Goal: Task Accomplishment & Management: Manage account settings

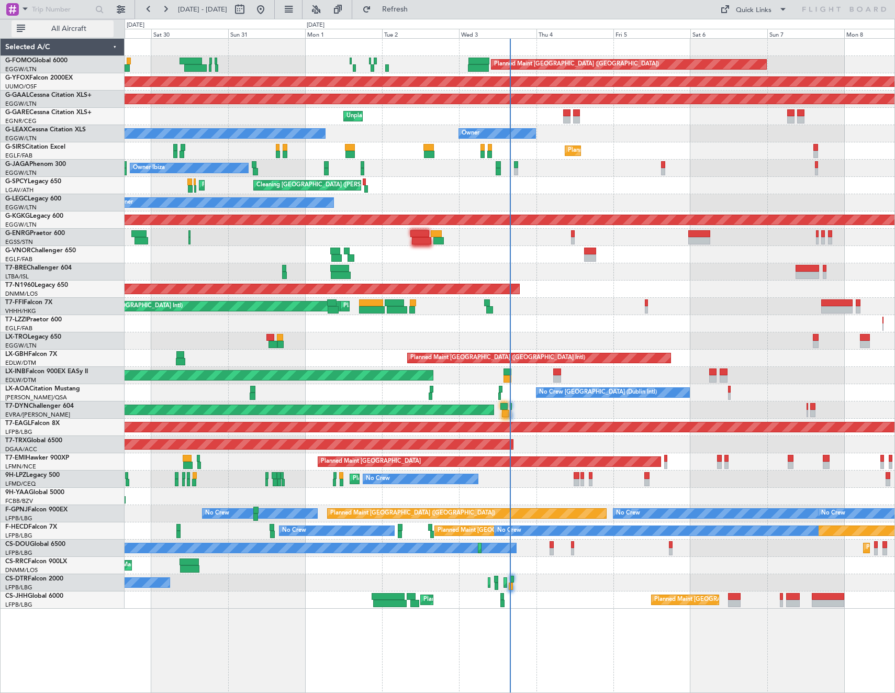
click at [81, 30] on span "All Aircraft" at bounding box center [68, 28] width 83 height 7
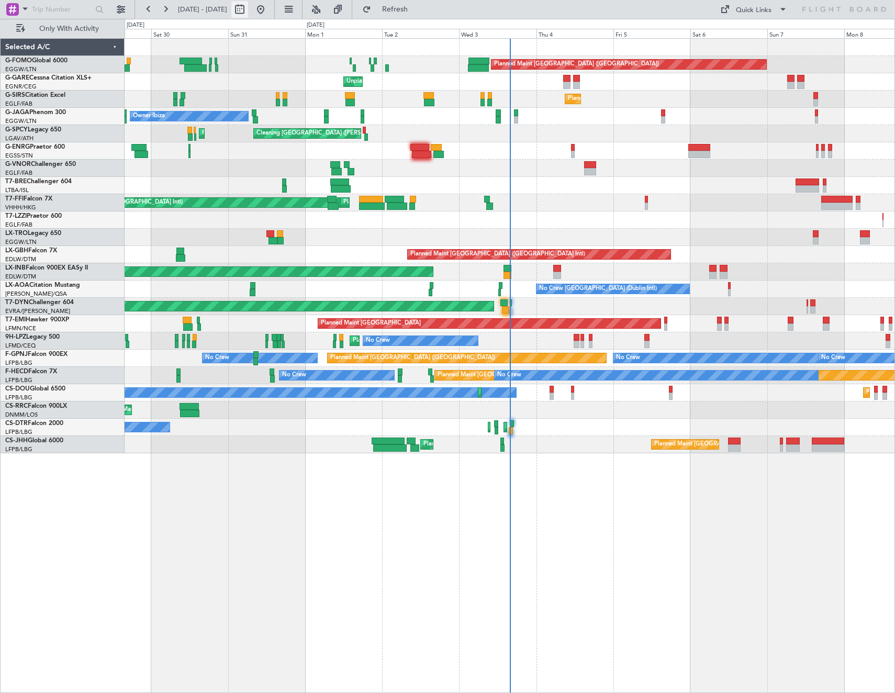
click at [248, 9] on button at bounding box center [239, 9] width 17 height 17
select select "8"
select select "2025"
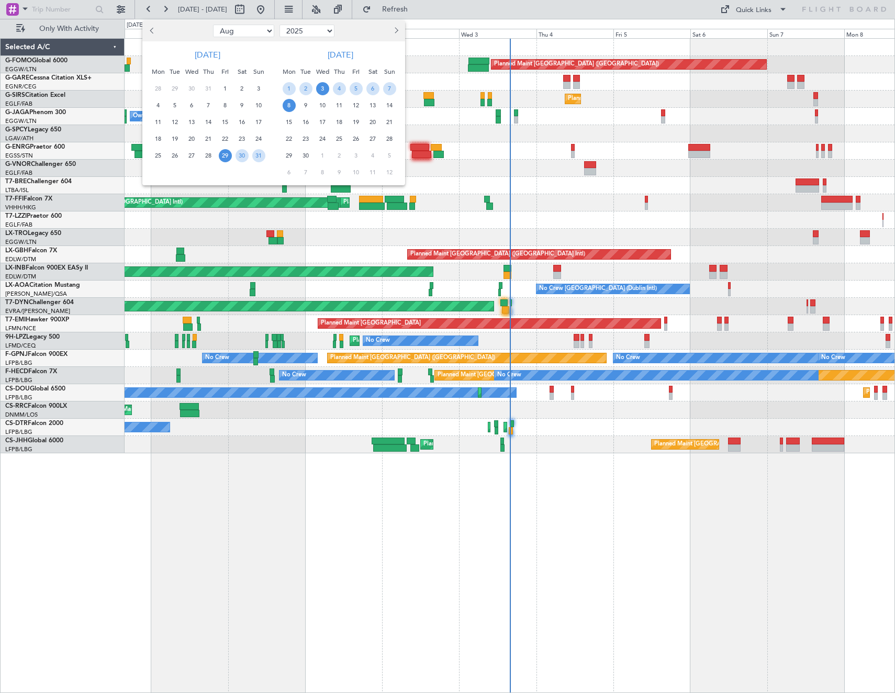
click at [327, 89] on span "3" at bounding box center [322, 88] width 13 height 13
click at [324, 111] on span "10" at bounding box center [322, 105] width 13 height 13
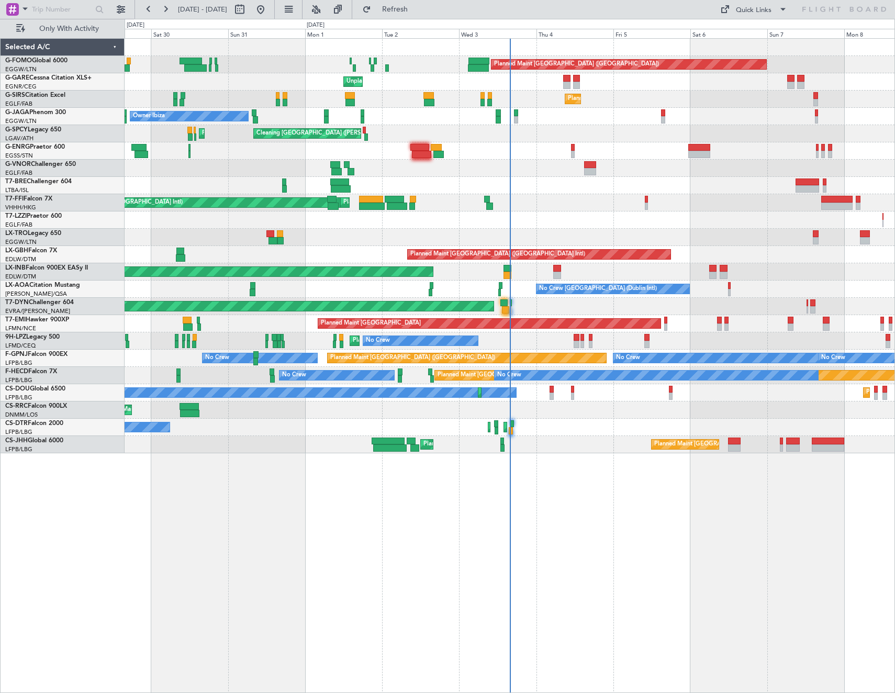
select select "9"
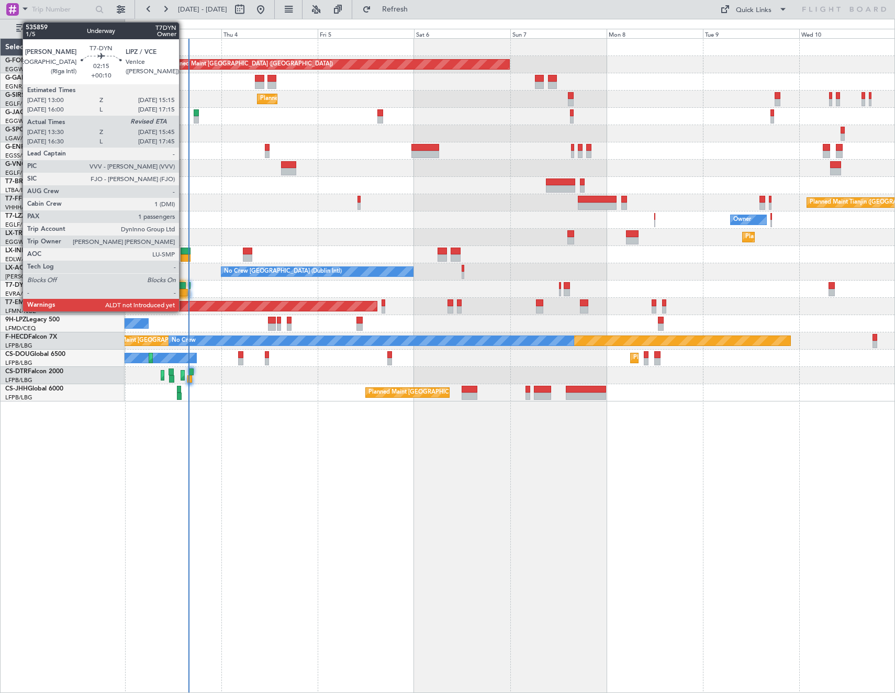
click at [184, 289] on div at bounding box center [182, 292] width 9 height 7
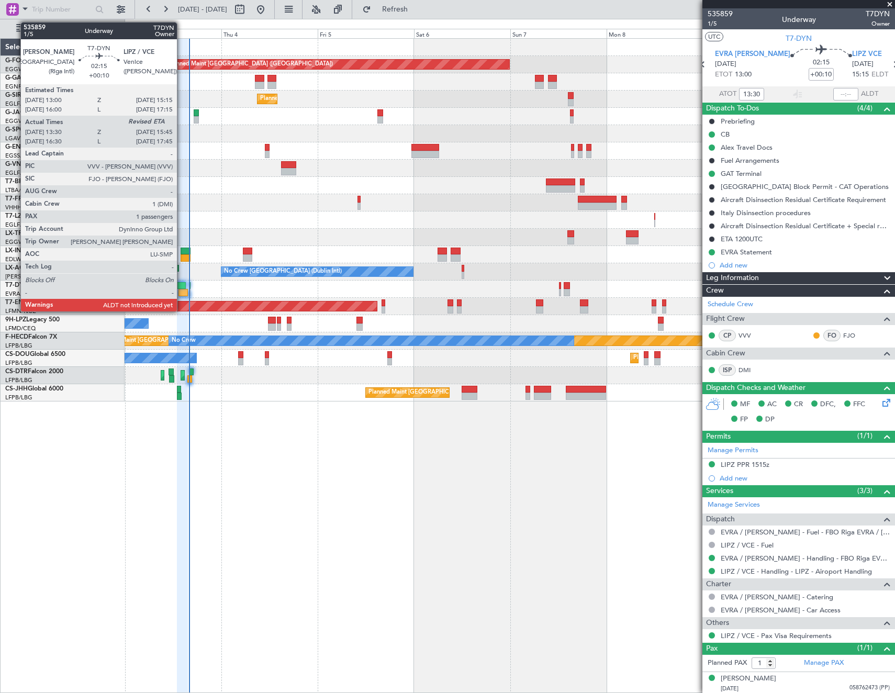
click at [182, 293] on div at bounding box center [182, 292] width 9 height 7
click at [180, 290] on div at bounding box center [182, 292] width 9 height 7
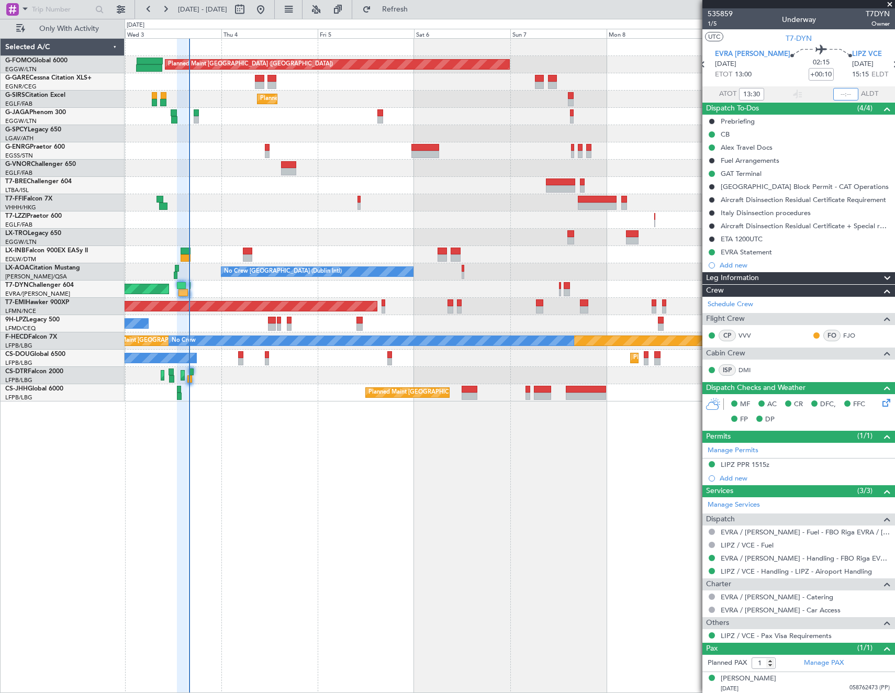
click at [837, 93] on input "text" at bounding box center [845, 94] width 25 height 13
click at [852, 33] on mat-tooltip-component "Leg Type" at bounding box center [865, 42] width 43 height 28
type input "15:48"
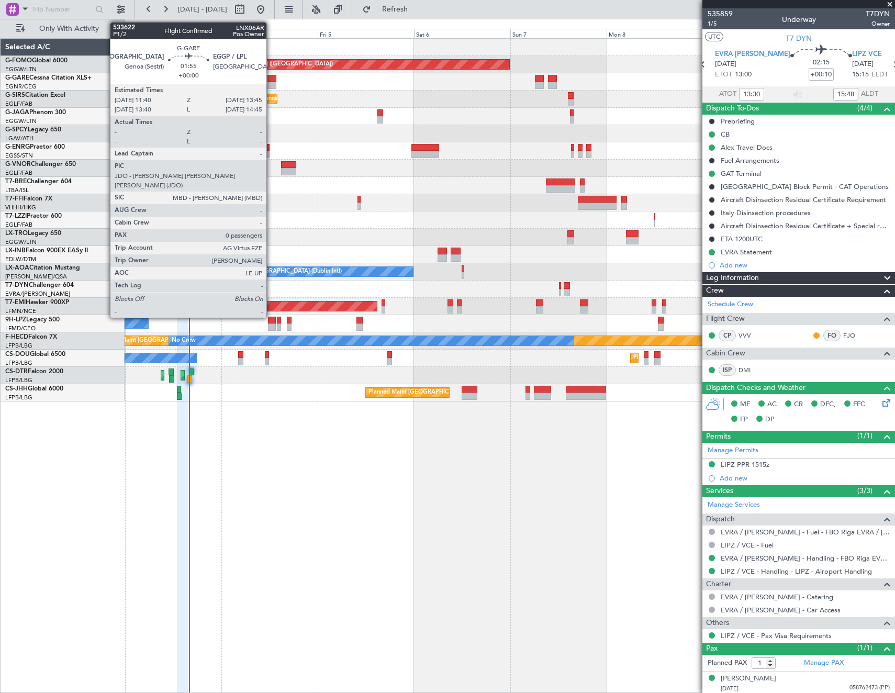
click at [271, 82] on div at bounding box center [271, 85] width 8 height 7
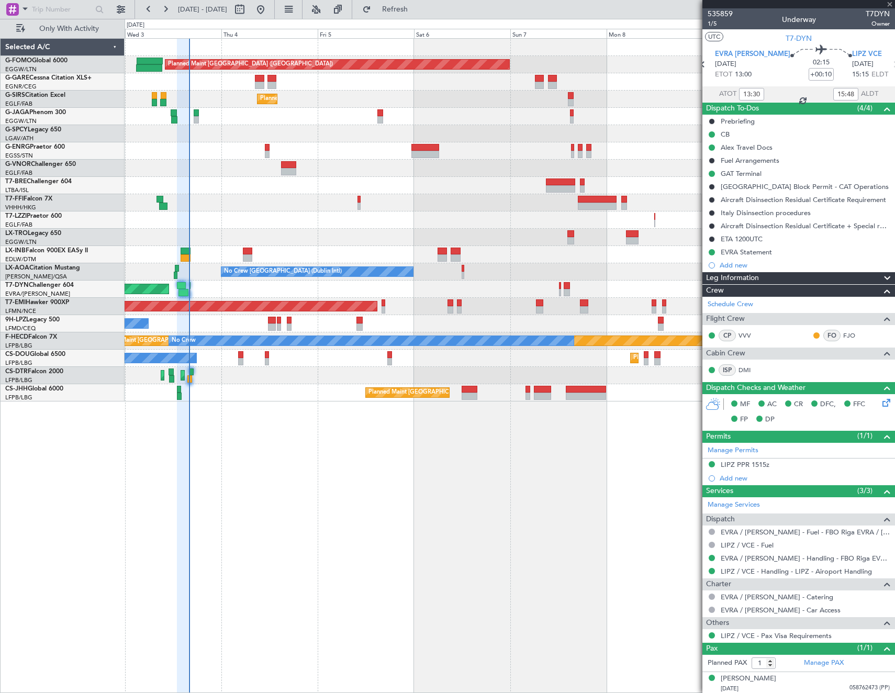
type input "0"
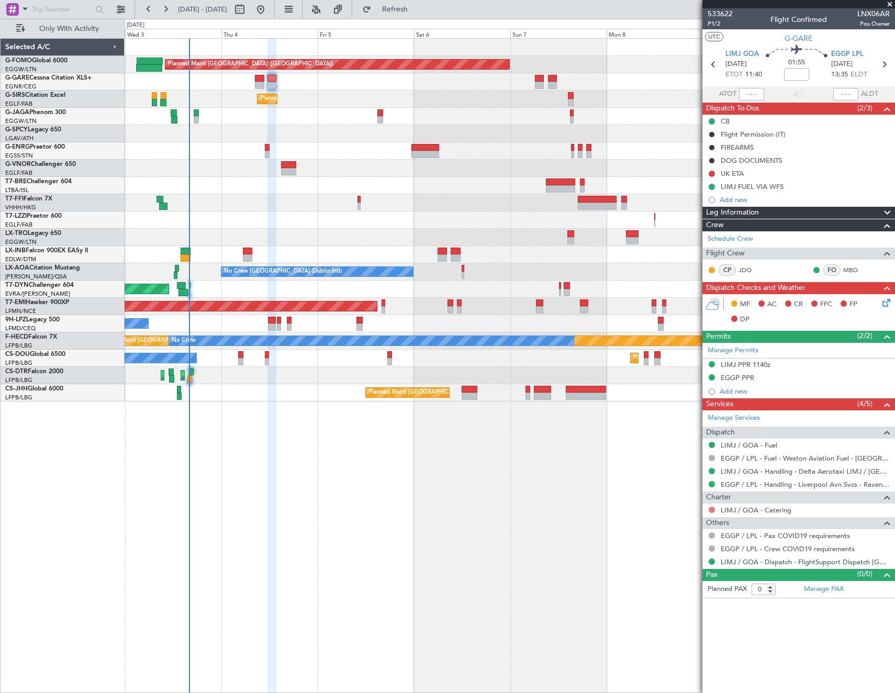
click at [711, 508] on button at bounding box center [711, 509] width 6 height 6
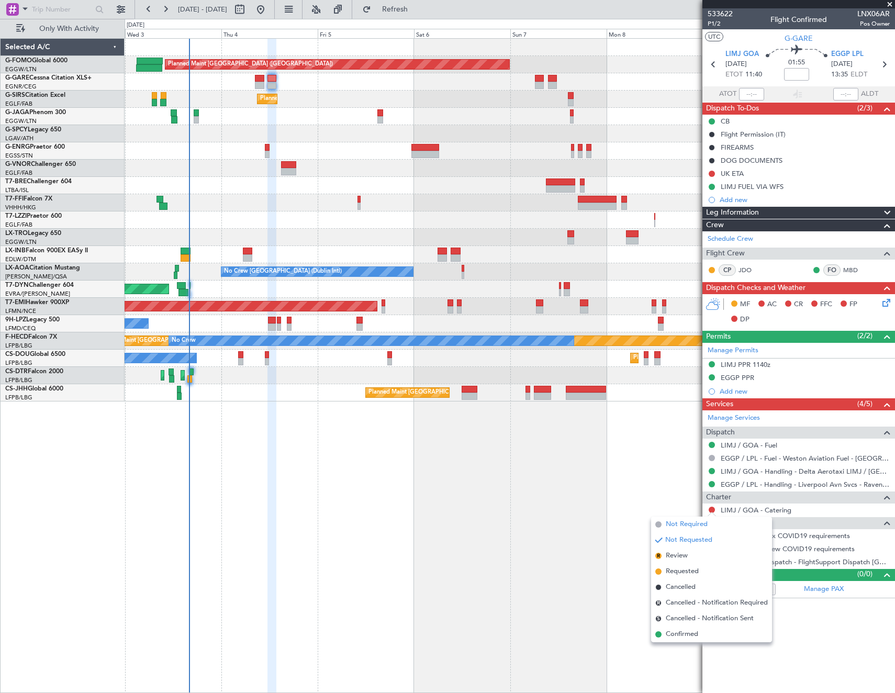
click at [688, 526] on span "Not Required" at bounding box center [686, 524] width 42 height 10
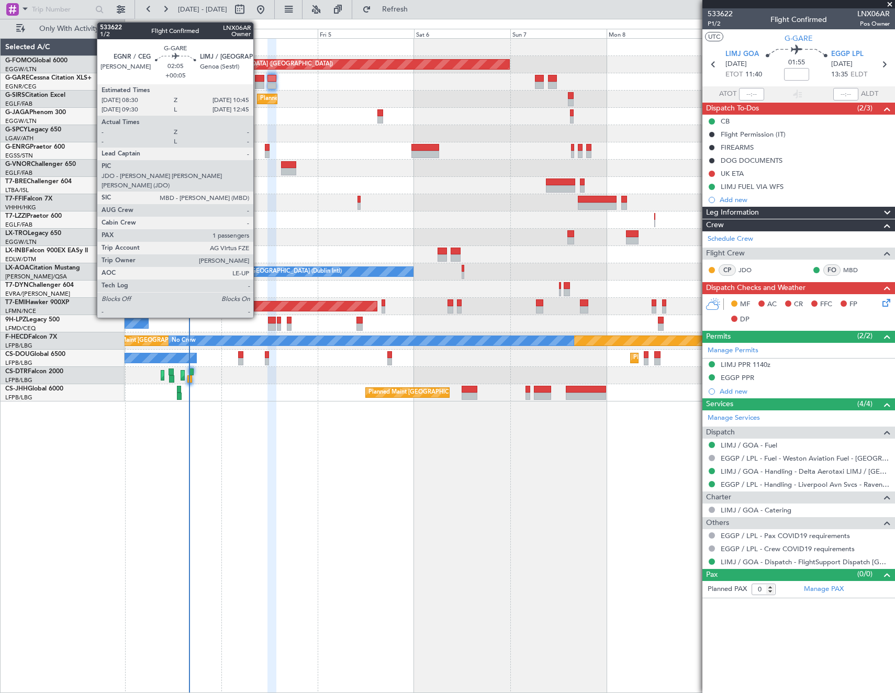
click at [258, 82] on div at bounding box center [259, 85] width 9 height 7
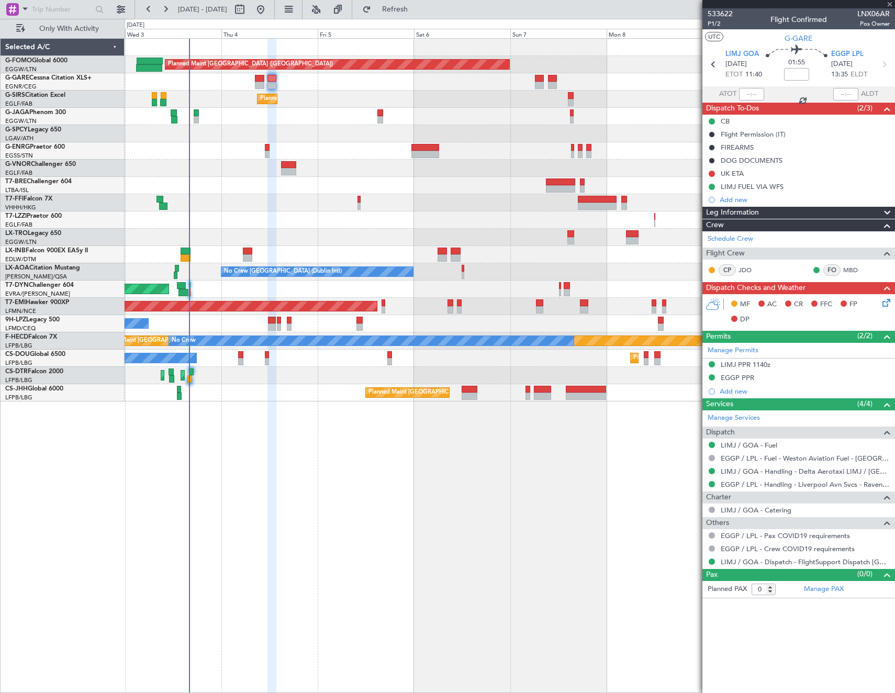
type input "+00:05"
type input "1"
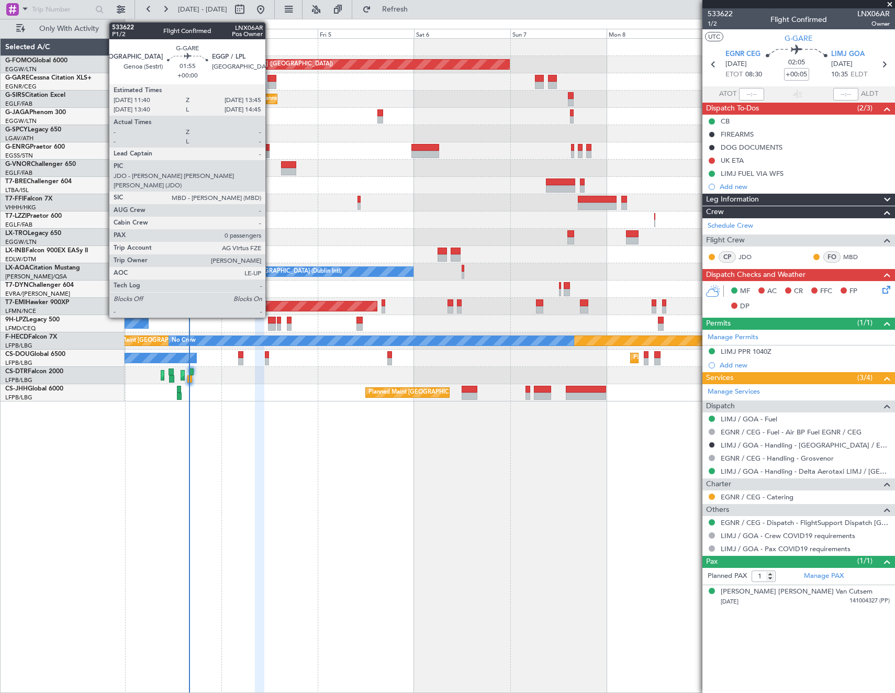
click at [270, 80] on div at bounding box center [271, 78] width 8 height 7
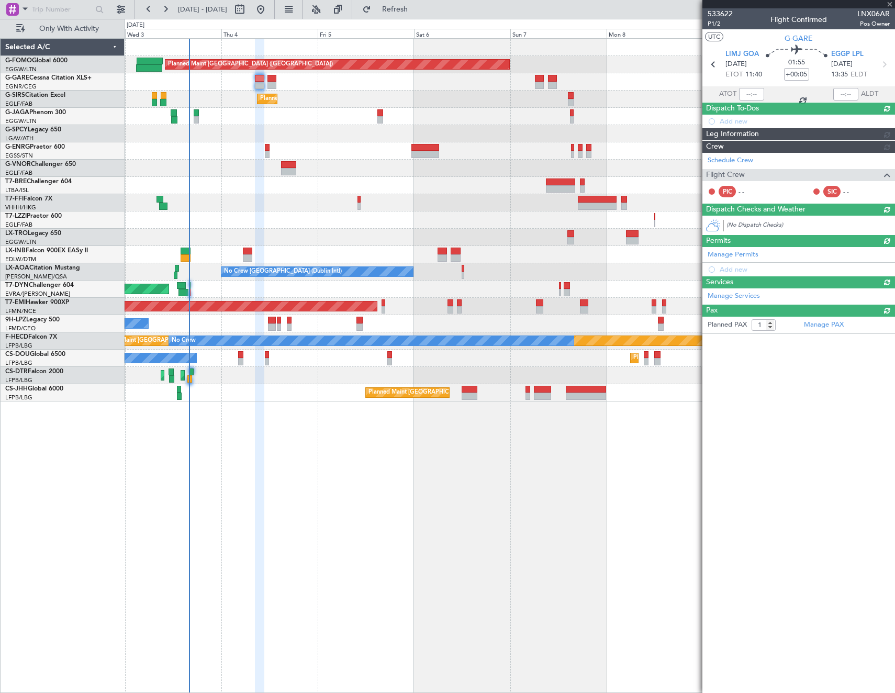
type input "0"
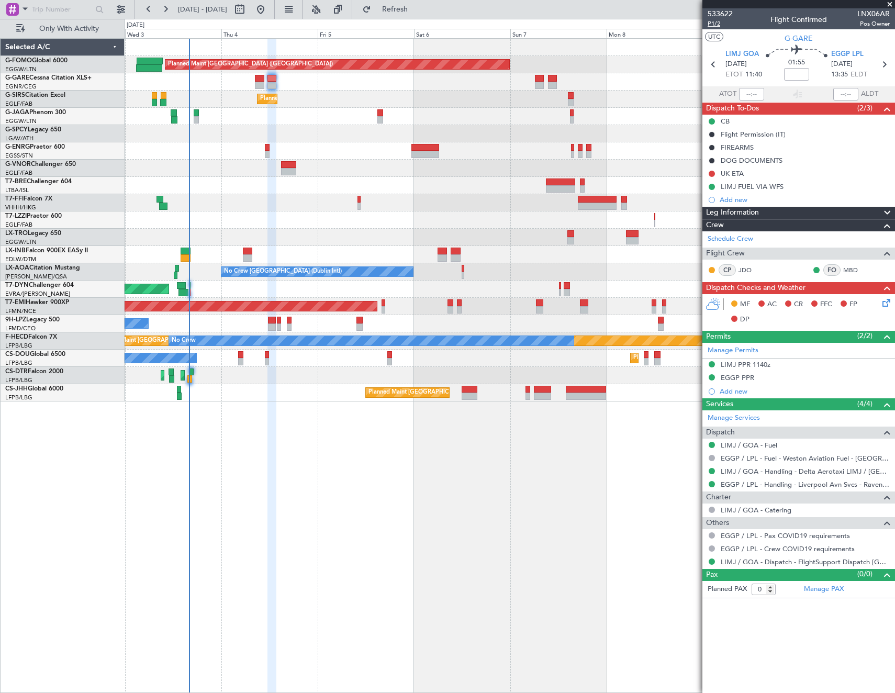
click at [711, 21] on span "P1/2" at bounding box center [719, 23] width 25 height 9
click at [887, 302] on icon at bounding box center [884, 301] width 8 height 8
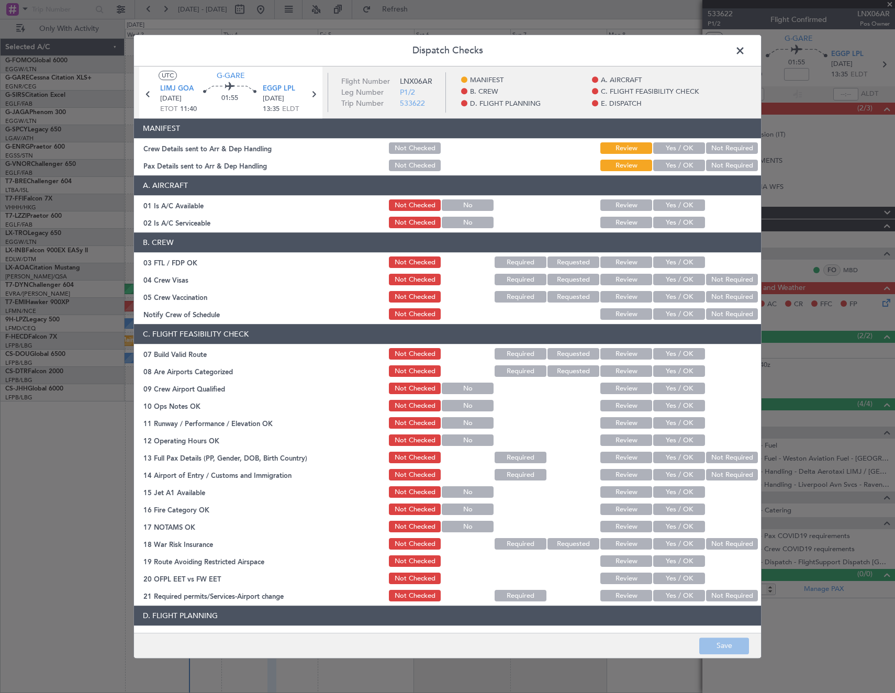
click at [674, 147] on button "Yes / OK" at bounding box center [679, 149] width 52 height 12
drag, startPoint x: 671, startPoint y: 164, endPoint x: 667, endPoint y: 208, distance: 43.6
click at [671, 169] on button "Yes / OK" at bounding box center [679, 166] width 52 height 12
click at [667, 207] on button "Yes / OK" at bounding box center [679, 206] width 52 height 12
click at [666, 227] on button "Yes / OK" at bounding box center [679, 223] width 52 height 12
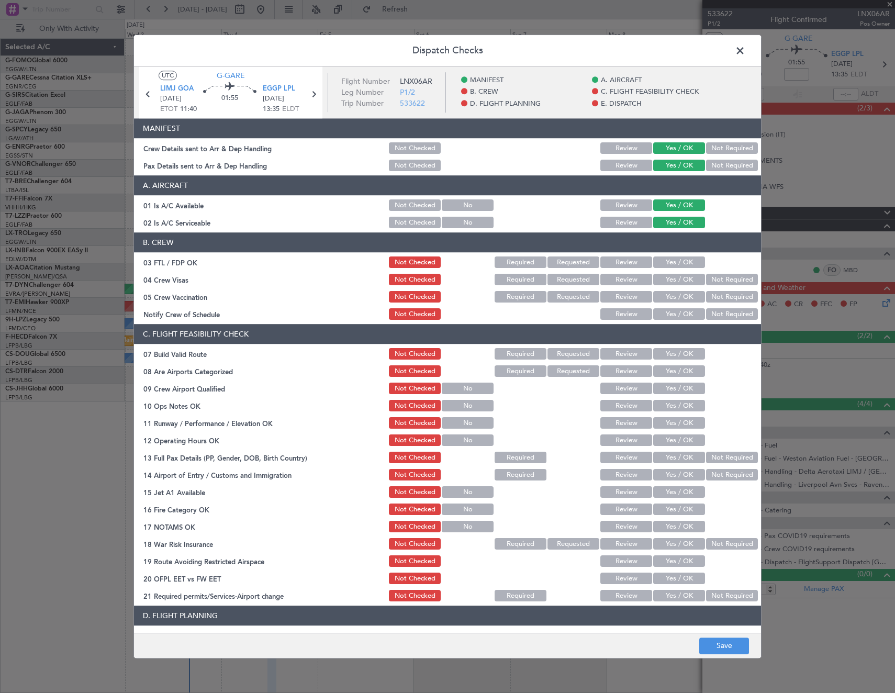
click at [685, 358] on button "Yes / OK" at bounding box center [679, 354] width 52 height 12
drag, startPoint x: 671, startPoint y: 411, endPoint x: 670, endPoint y: 421, distance: 10.5
click at [670, 411] on button "Yes / OK" at bounding box center [679, 406] width 52 height 12
click at [668, 427] on button "Yes / OK" at bounding box center [679, 423] width 52 height 12
click at [667, 443] on button "Yes / OK" at bounding box center [679, 441] width 52 height 12
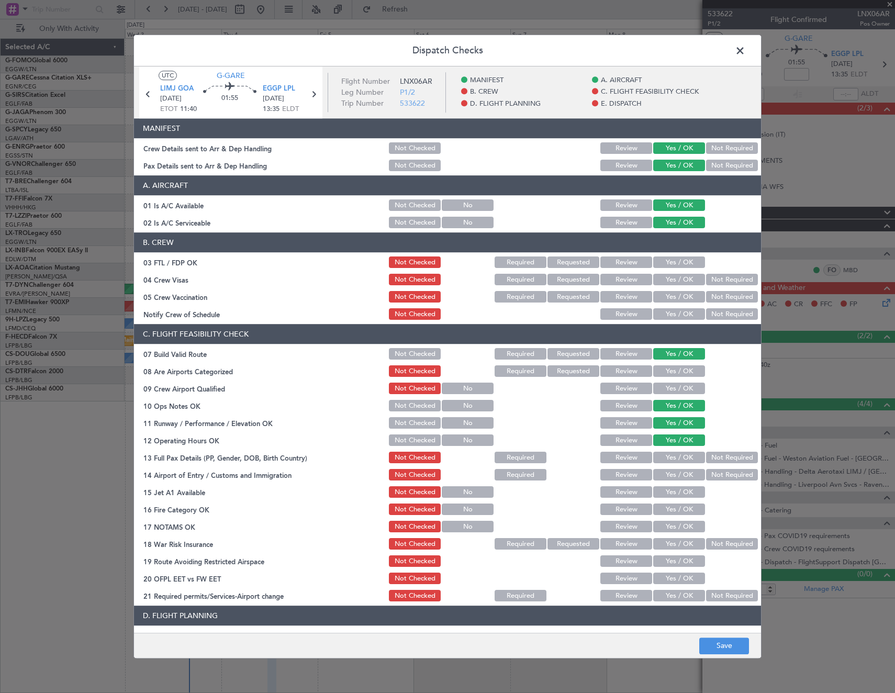
click at [712, 454] on button "Not Required" at bounding box center [732, 458] width 52 height 12
click at [675, 474] on button "Yes / OK" at bounding box center [679, 475] width 52 height 12
click at [676, 492] on button "Yes / OK" at bounding box center [679, 493] width 52 height 12
drag, startPoint x: 676, startPoint y: 505, endPoint x: 677, endPoint y: 525, distance: 19.4
click at [677, 512] on button "Yes / OK" at bounding box center [679, 510] width 52 height 12
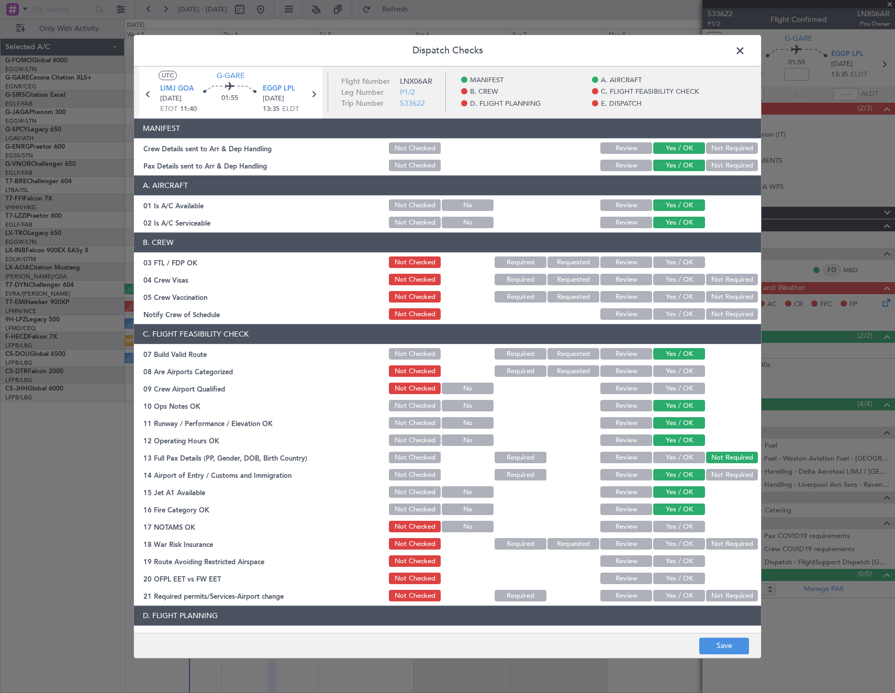
click at [682, 531] on button "Yes / OK" at bounding box center [679, 527] width 52 height 12
click at [706, 540] on button "Not Required" at bounding box center [732, 544] width 52 height 12
click at [684, 563] on button "Yes / OK" at bounding box center [679, 562] width 52 height 12
drag, startPoint x: 677, startPoint y: 575, endPoint x: 677, endPoint y: 592, distance: 16.2
click at [677, 577] on button "Yes / OK" at bounding box center [679, 579] width 52 height 12
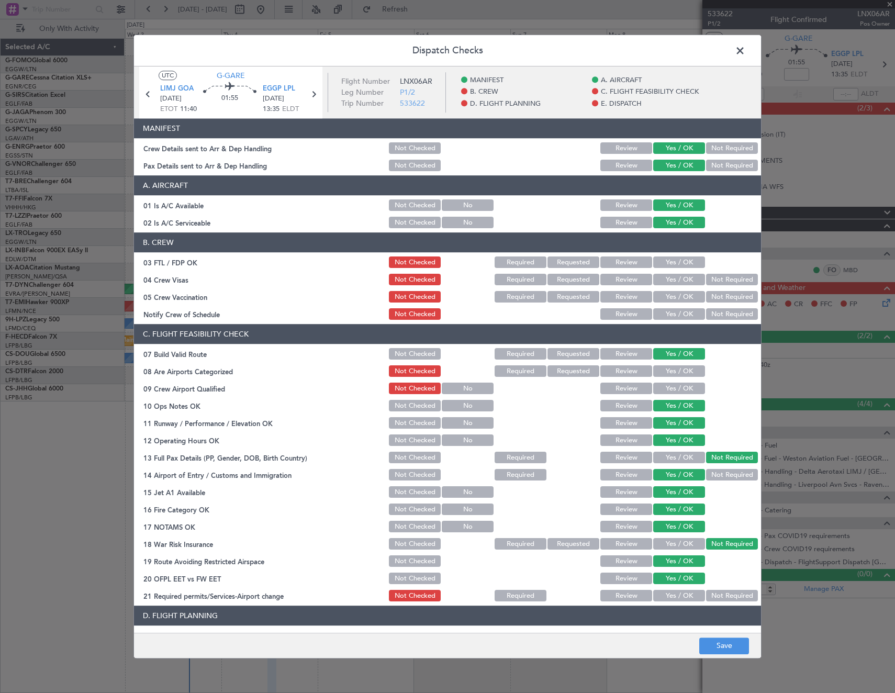
click at [677, 592] on button "Yes / OK" at bounding box center [679, 596] width 52 height 12
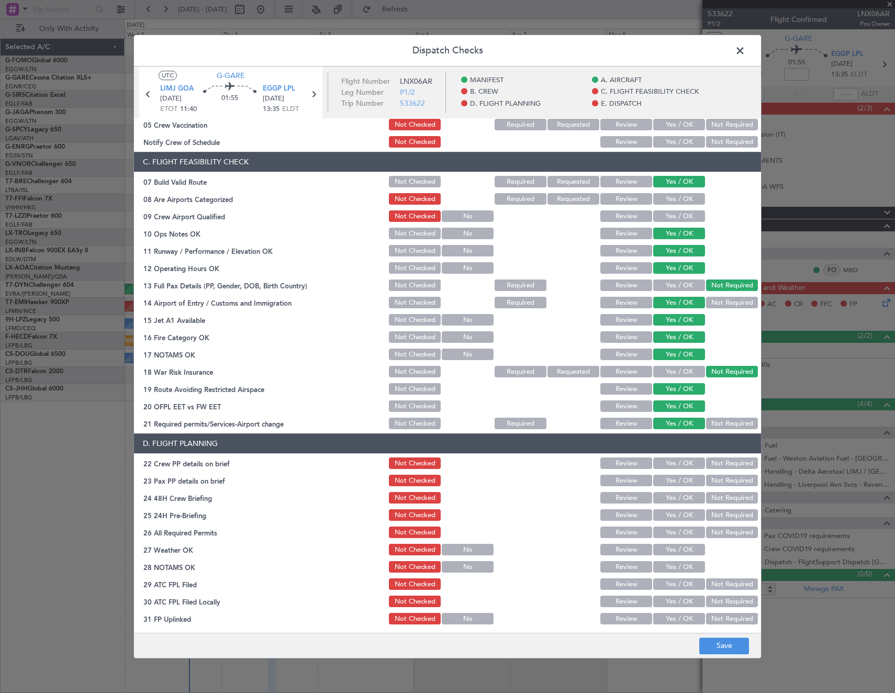
scroll to position [262, 0]
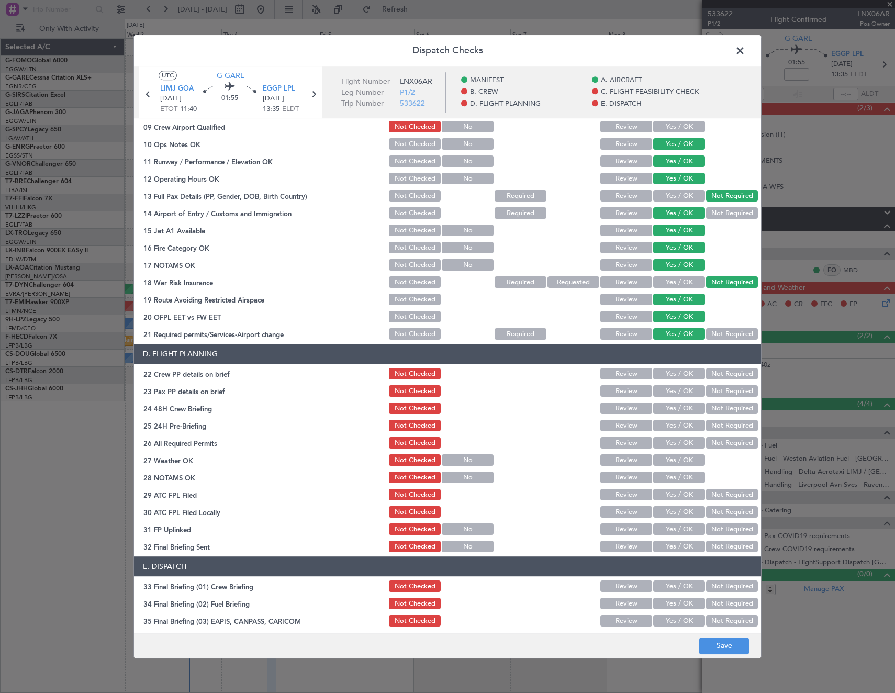
click at [662, 376] on button "Yes / OK" at bounding box center [679, 374] width 52 height 12
click at [665, 394] on button "Yes / OK" at bounding box center [679, 392] width 52 height 12
drag, startPoint x: 669, startPoint y: 405, endPoint x: 671, endPoint y: 414, distance: 9.1
click at [669, 406] on button "Yes / OK" at bounding box center [679, 409] width 52 height 12
click at [671, 421] on button "Yes / OK" at bounding box center [679, 426] width 52 height 12
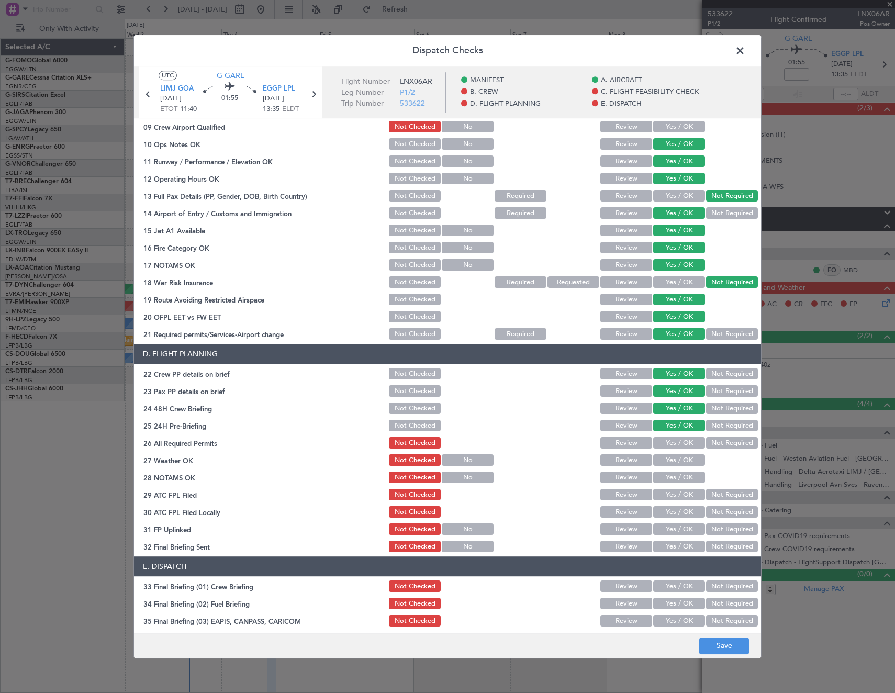
click at [672, 438] on button "Yes / OK" at bounding box center [679, 443] width 52 height 12
click at [715, 643] on button "Save" at bounding box center [724, 645] width 50 height 17
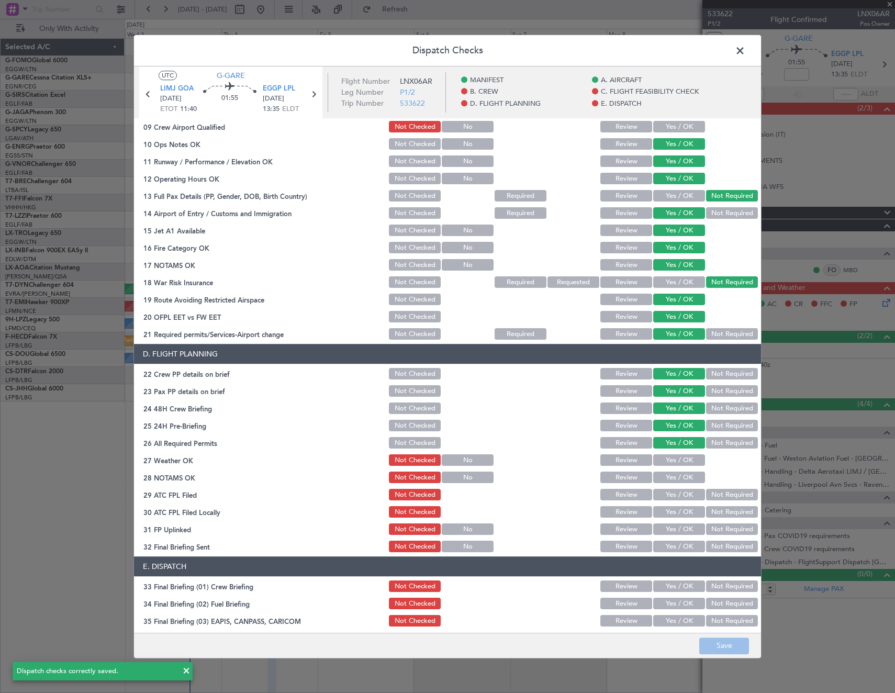
click at [745, 51] on span at bounding box center [745, 53] width 0 height 21
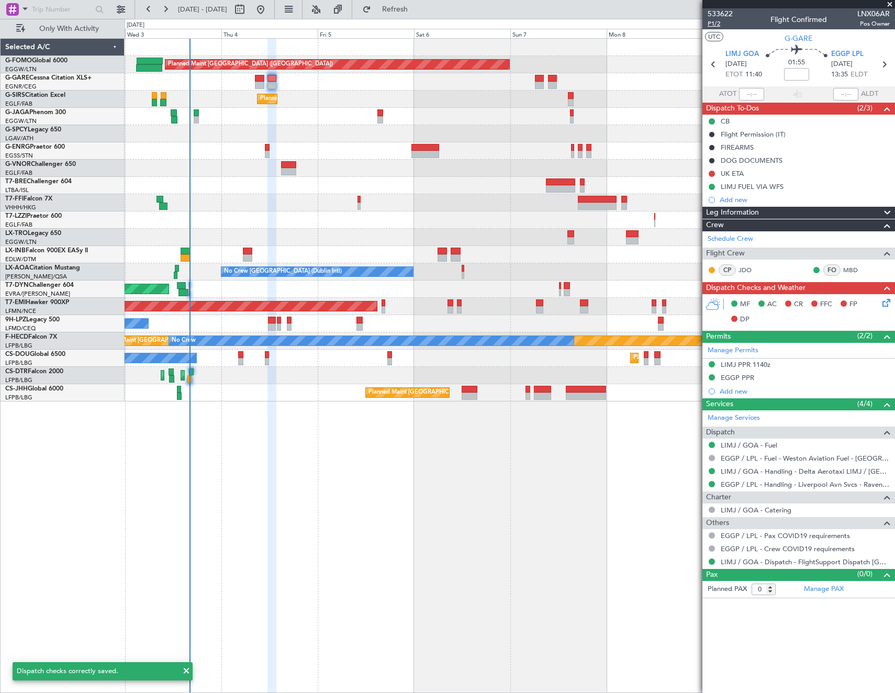
click at [710, 24] on span "P1/2" at bounding box center [719, 23] width 25 height 9
click at [712, 22] on span "P1/2" at bounding box center [719, 23] width 25 height 9
click at [438, 631] on div "Planned Maint [GEOGRAPHIC_DATA] ([GEOGRAPHIC_DATA]) Unplanned Maint [PERSON_NAM…" at bounding box center [510, 365] width 770 height 654
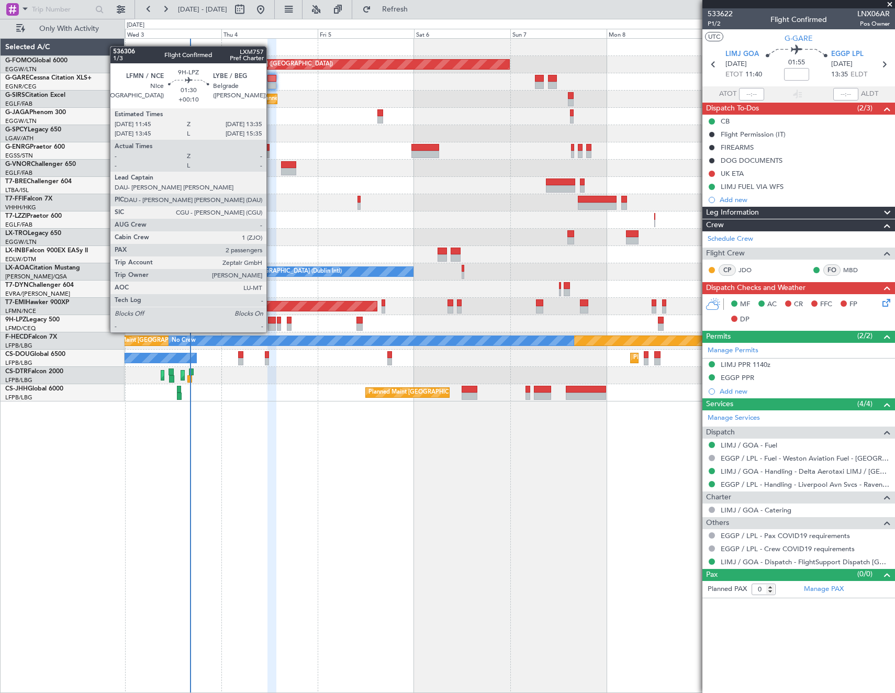
click at [271, 322] on div at bounding box center [272, 319] width 8 height 7
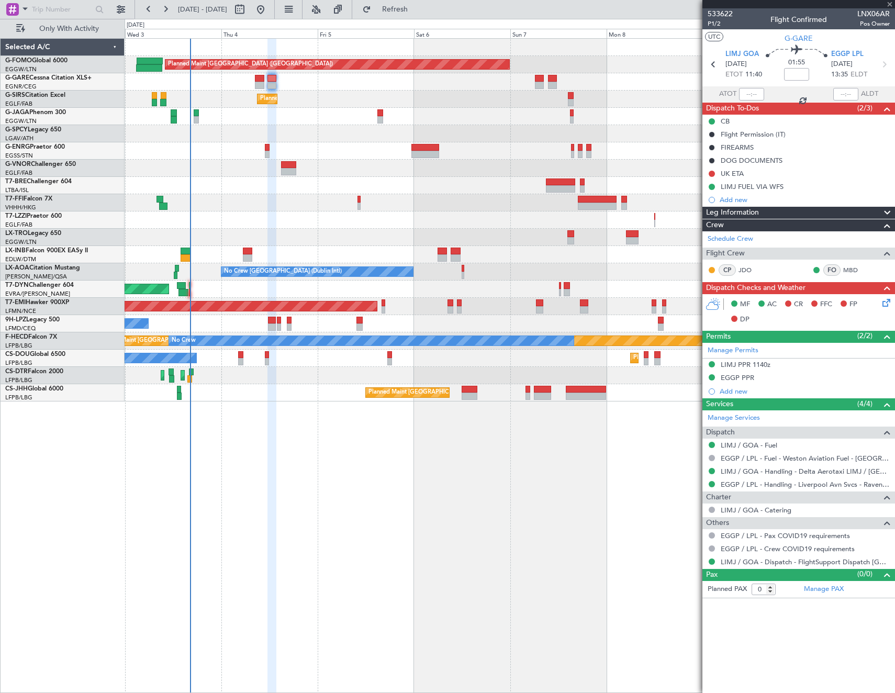
type input "+00:10"
type input "2"
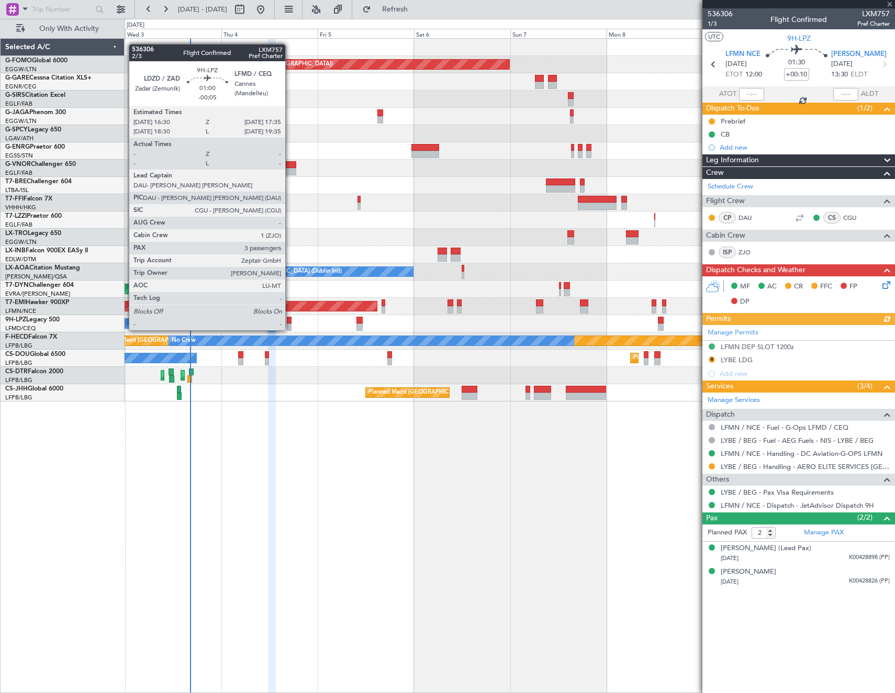
click at [290, 320] on div at bounding box center [289, 319] width 5 height 7
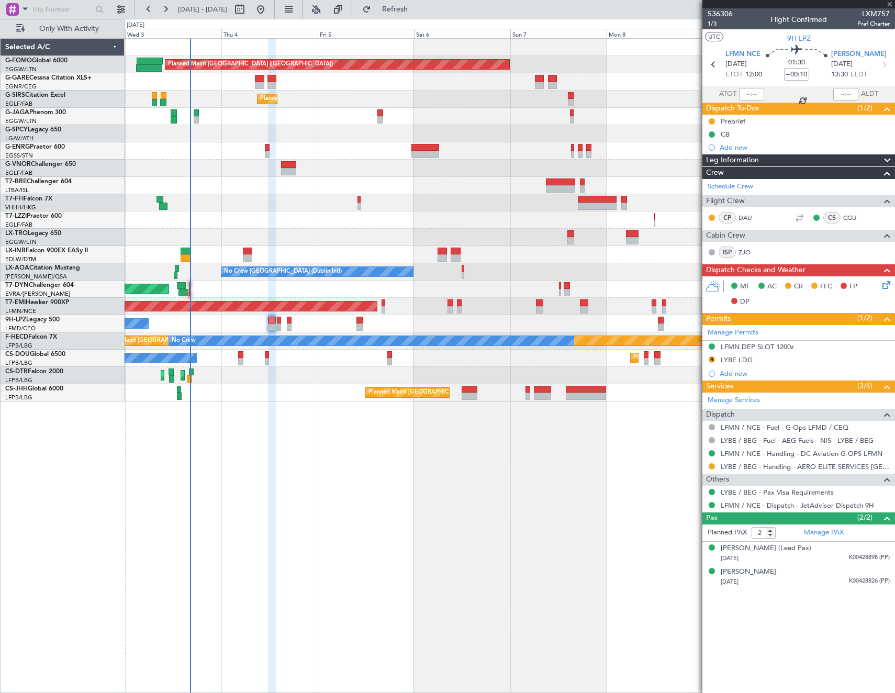
type input "-00:05"
type input "3"
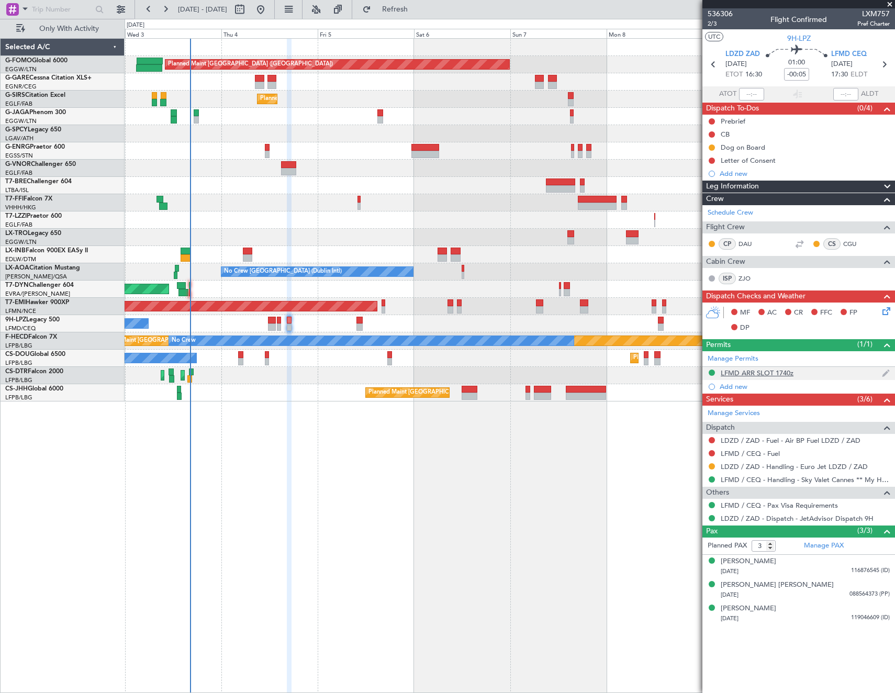
click at [779, 370] on div "LFMD ARR SLOT 1740z" at bounding box center [756, 372] width 73 height 9
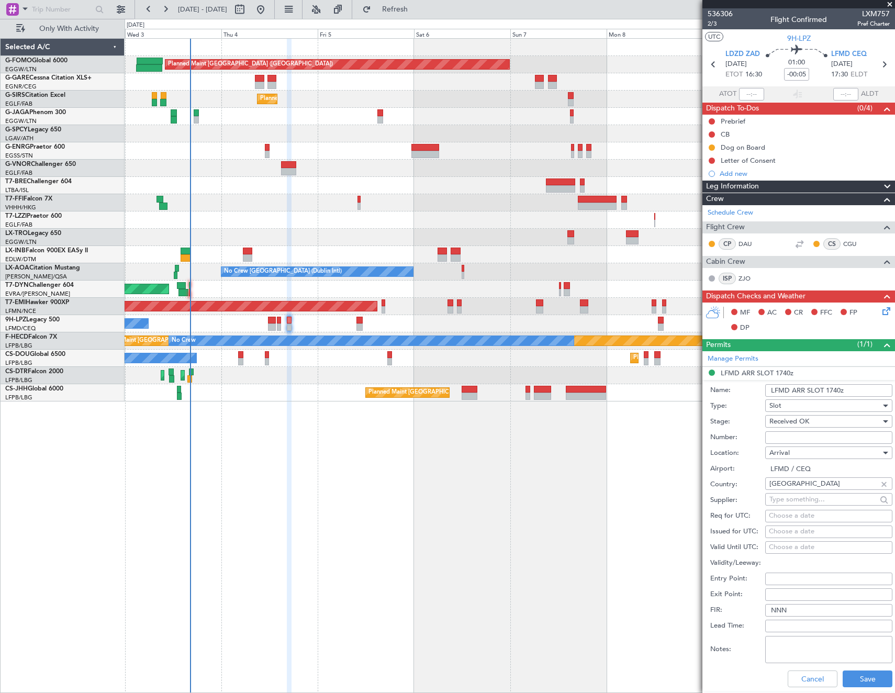
click at [824, 438] on input "Number:" at bounding box center [828, 437] width 127 height 13
paste input "LFMDA000014107"
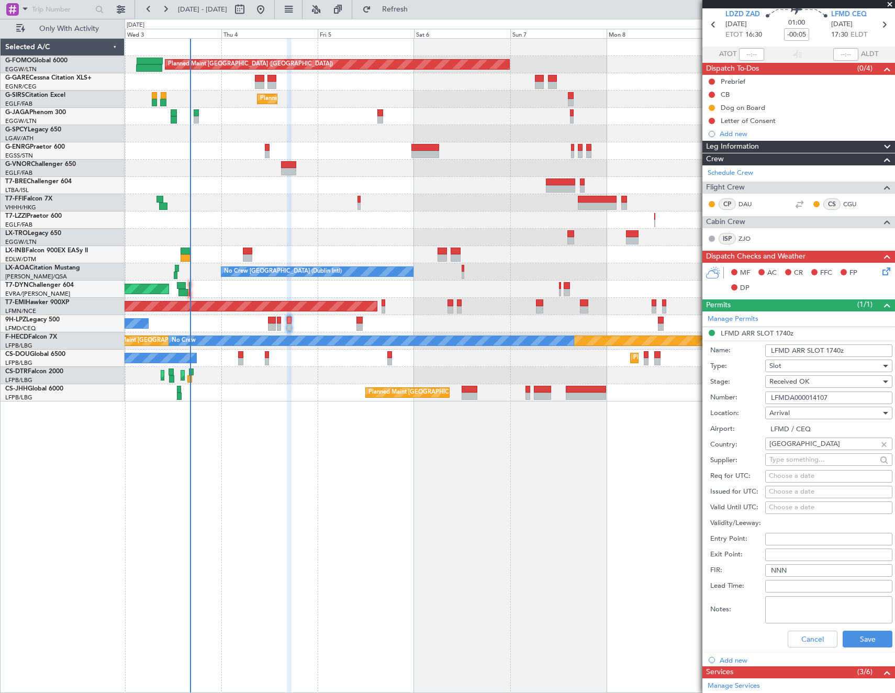
scroll to position [105, 0]
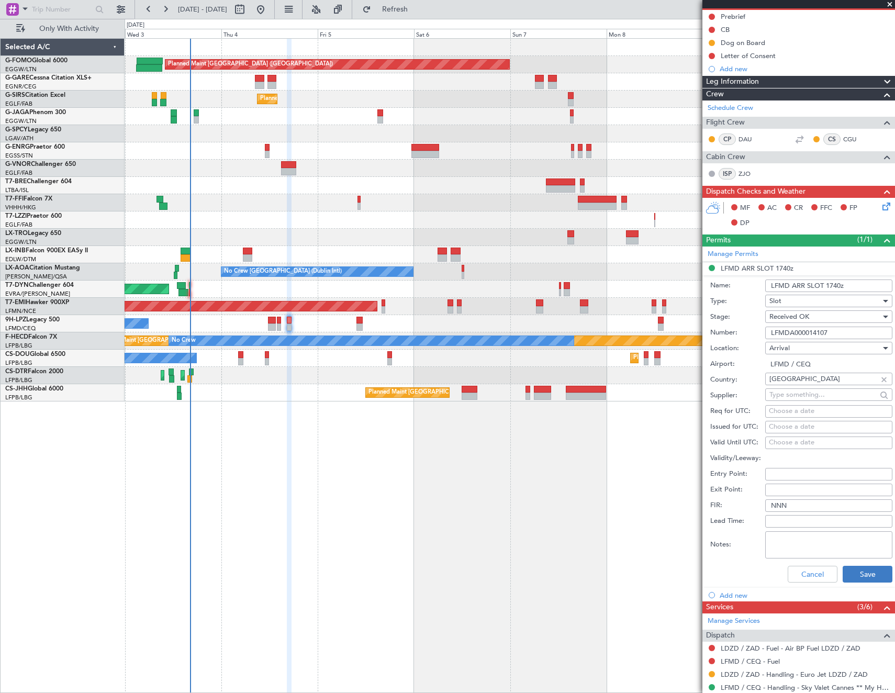
type input "LFMDA000014107"
click at [855, 568] on button "Save" at bounding box center [867, 573] width 50 height 17
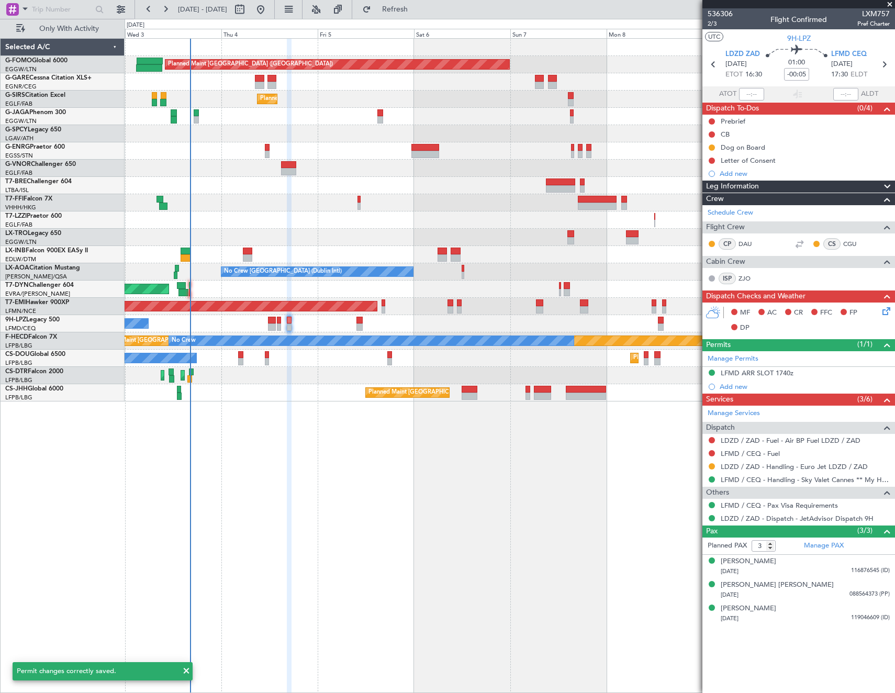
scroll to position [0, 0]
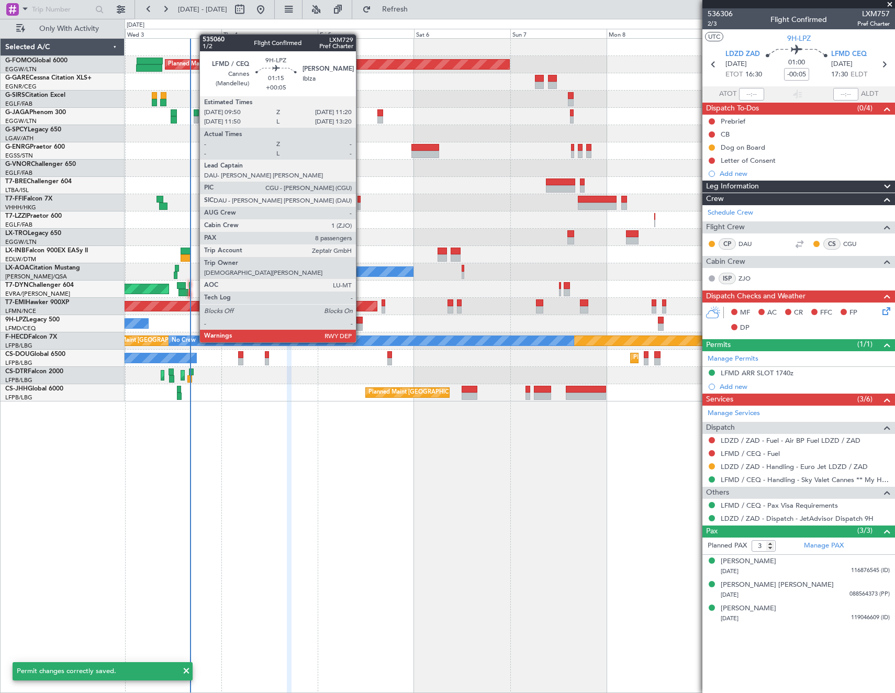
click at [360, 322] on div at bounding box center [359, 319] width 6 height 7
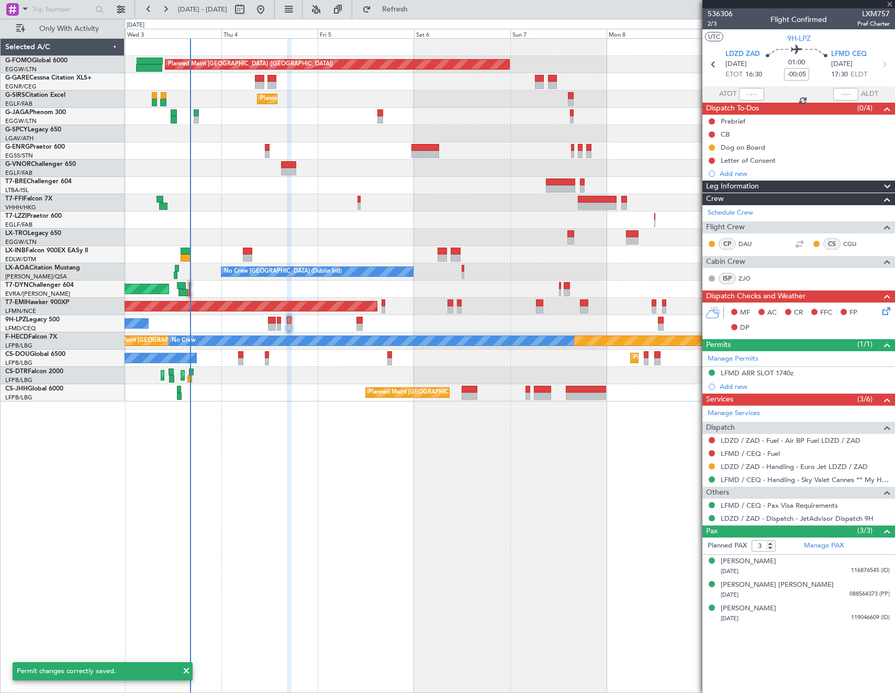
type input "+00:05"
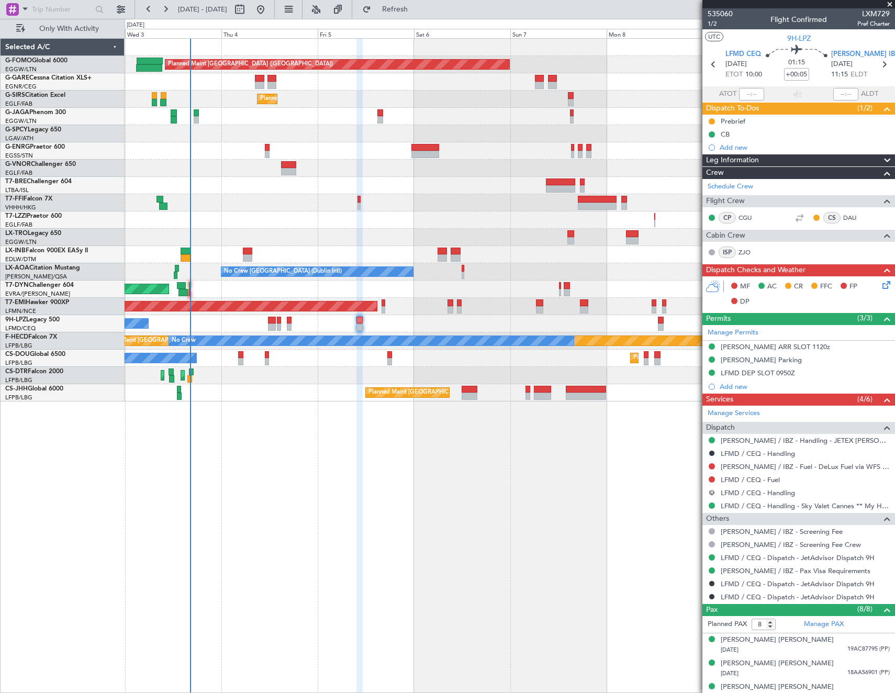
click at [709, 489] on button "R" at bounding box center [711, 492] width 6 height 6
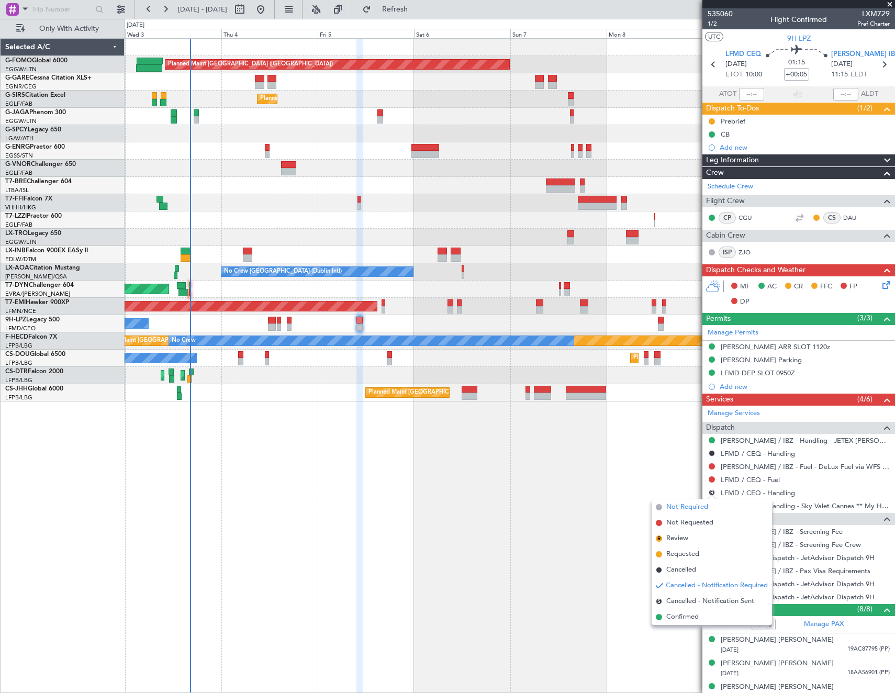
click at [688, 508] on span "Not Required" at bounding box center [687, 507] width 42 height 10
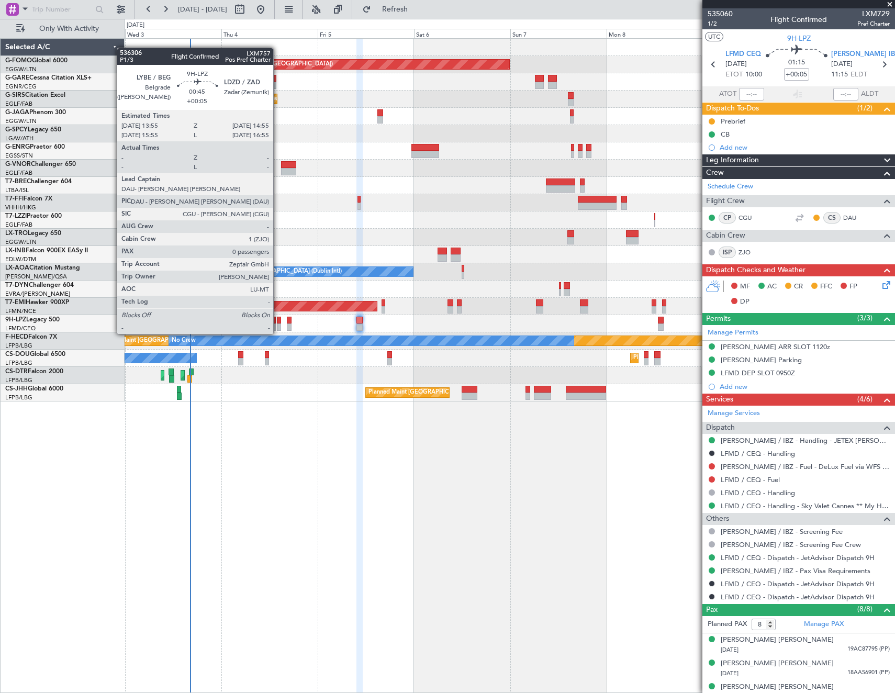
click at [278, 323] on div at bounding box center [279, 326] width 4 height 7
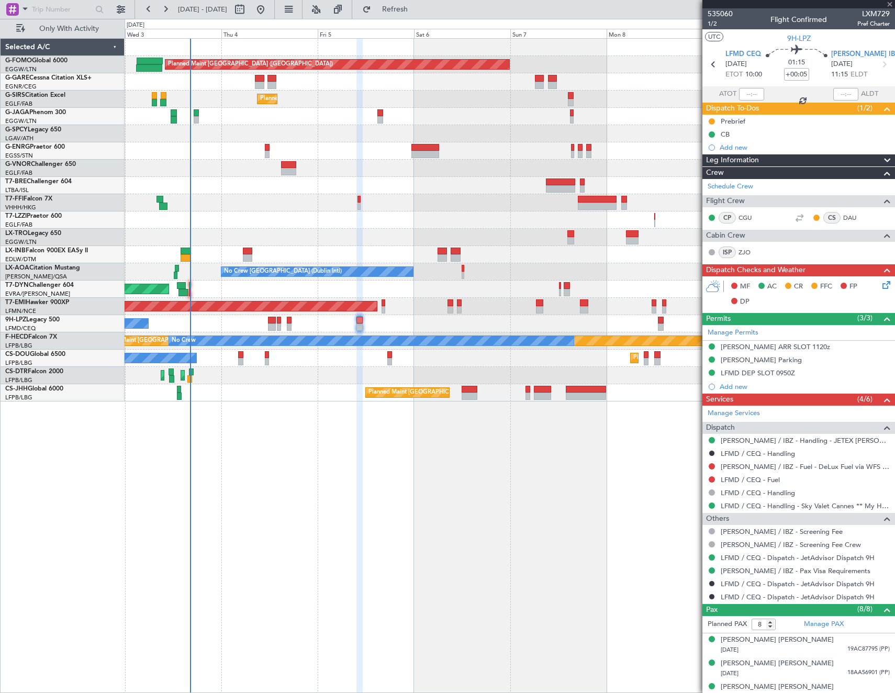
type input "0"
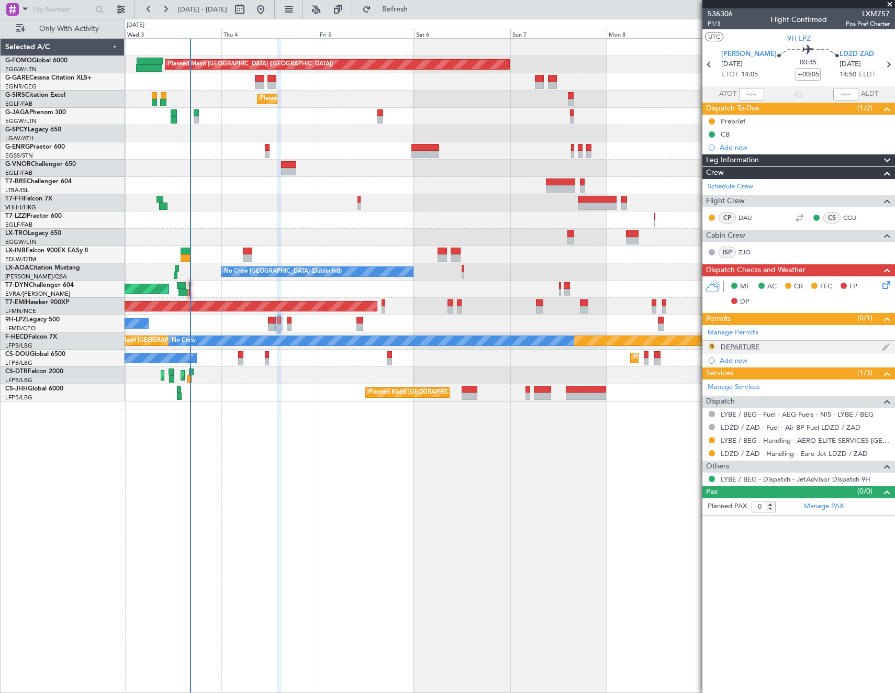
click at [711, 344] on button "R" at bounding box center [711, 346] width 6 height 6
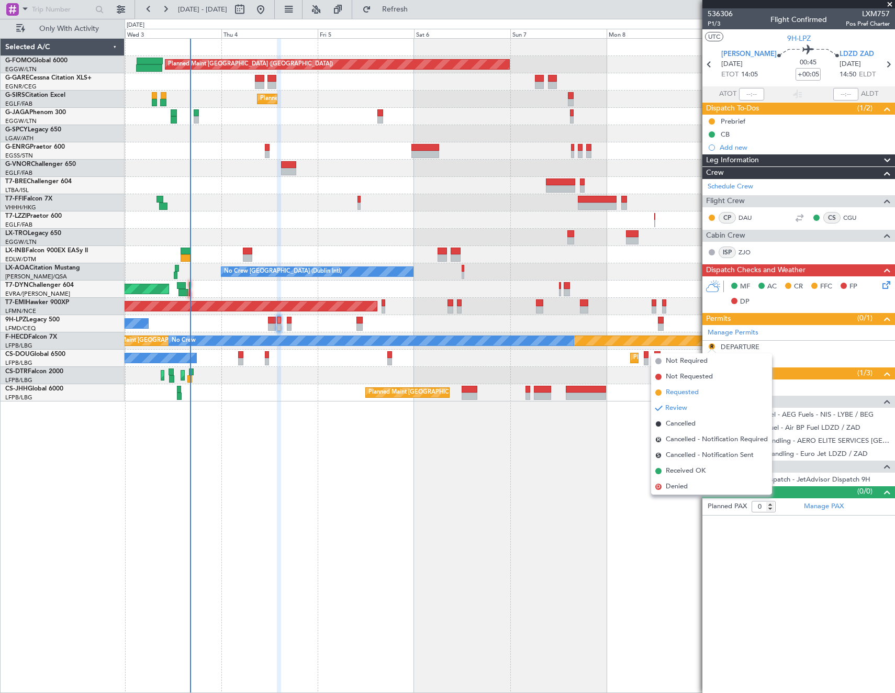
click at [704, 391] on li "Requested" at bounding box center [711, 392] width 121 height 16
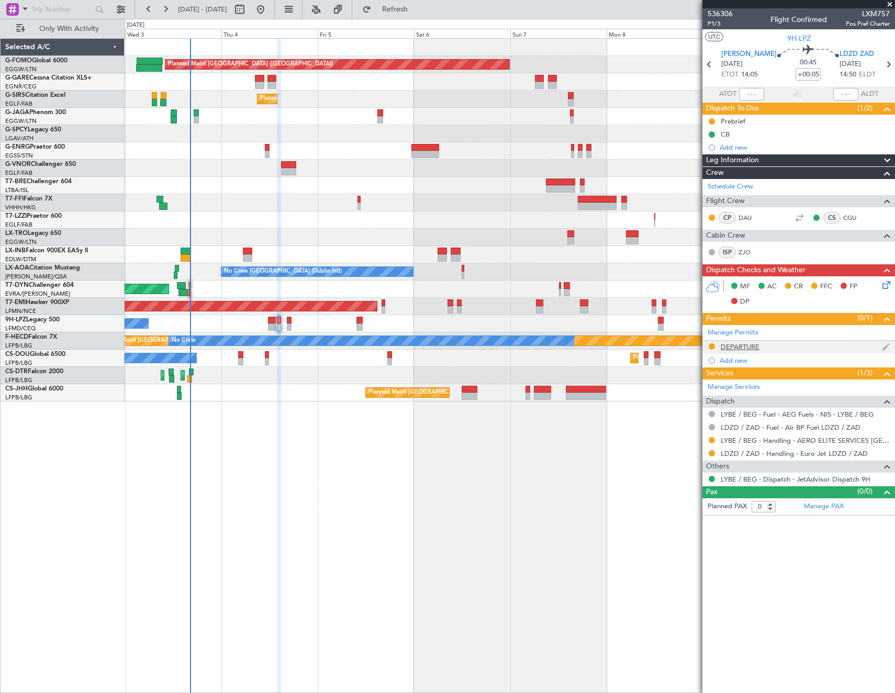
click at [740, 347] on div "DEPARTURE" at bounding box center [739, 346] width 39 height 9
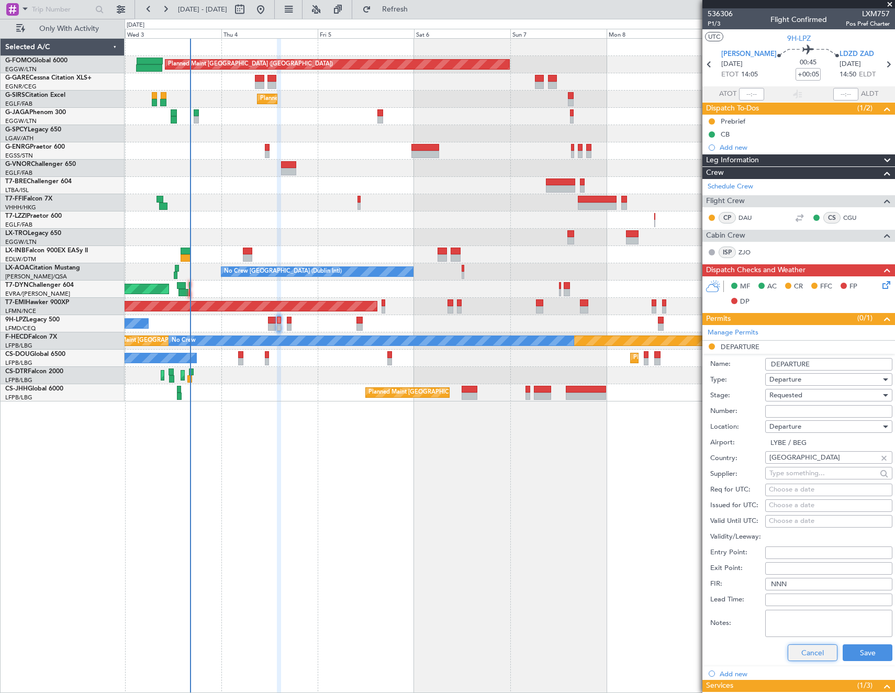
click at [814, 652] on button "Cancel" at bounding box center [812, 652] width 50 height 17
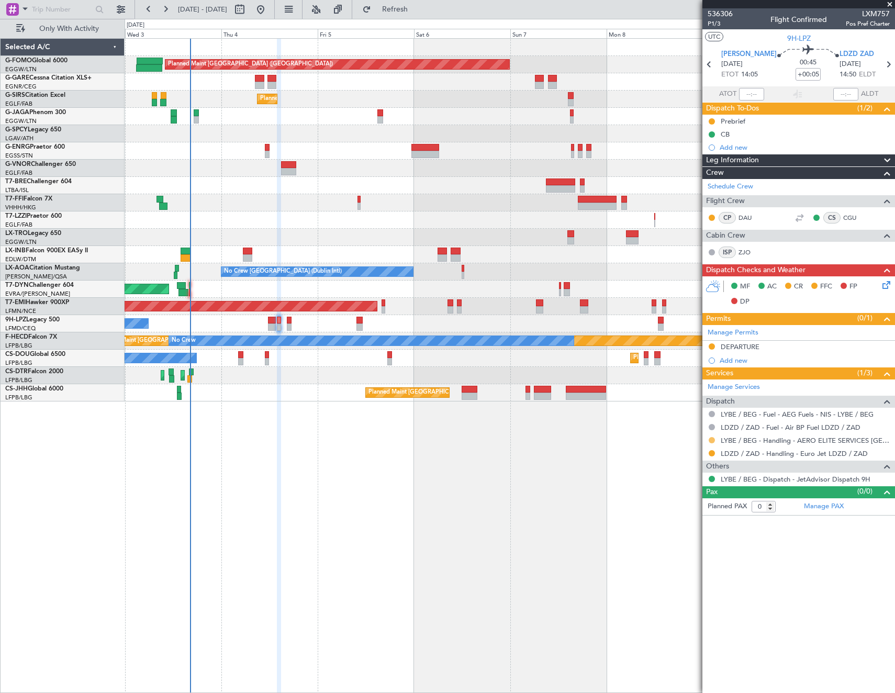
click at [711, 438] on button at bounding box center [711, 440] width 6 height 6
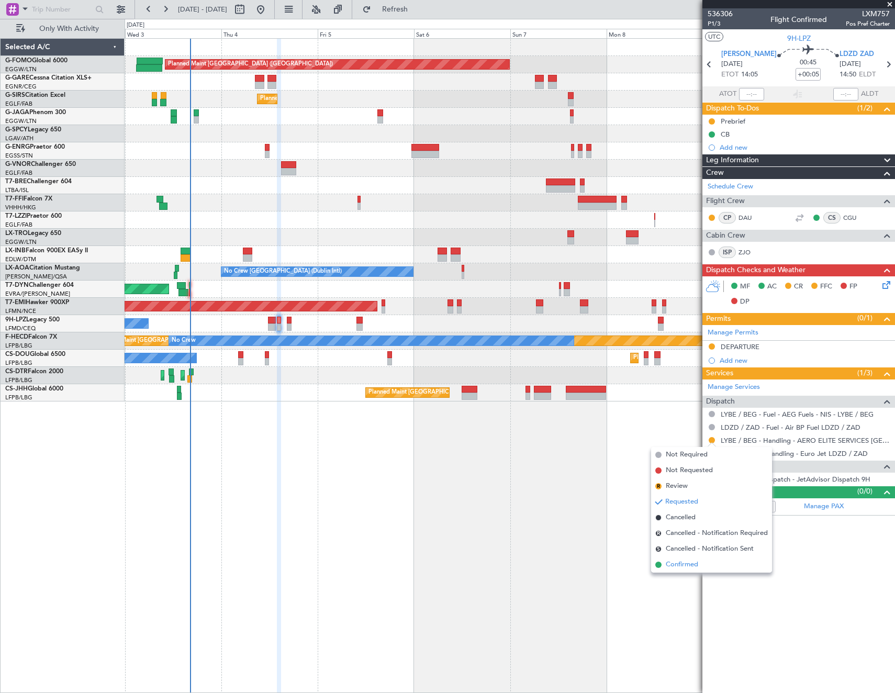
click at [678, 567] on span "Confirmed" at bounding box center [681, 564] width 32 height 10
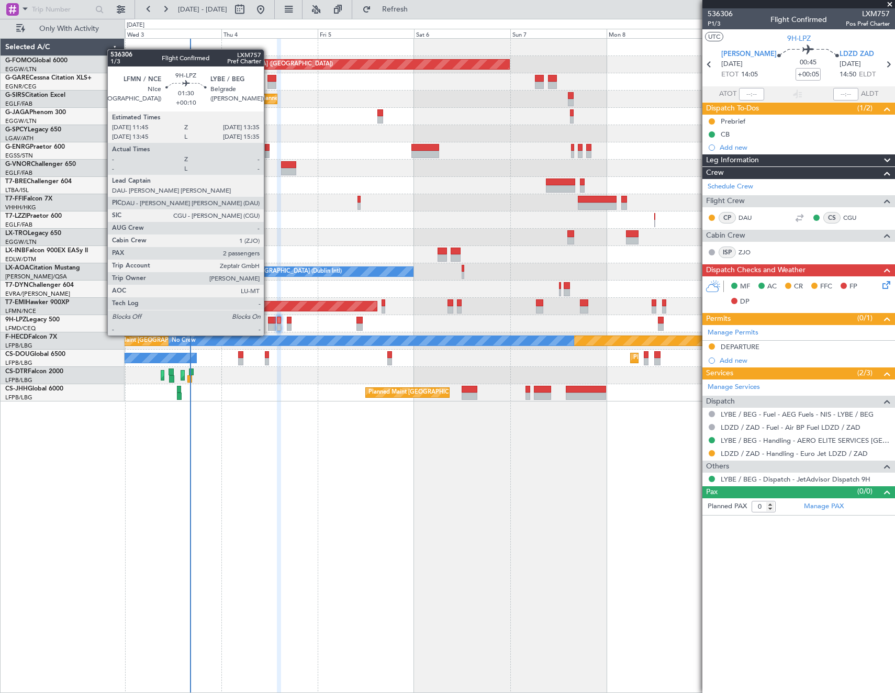
click at [268, 325] on div at bounding box center [272, 326] width 8 height 7
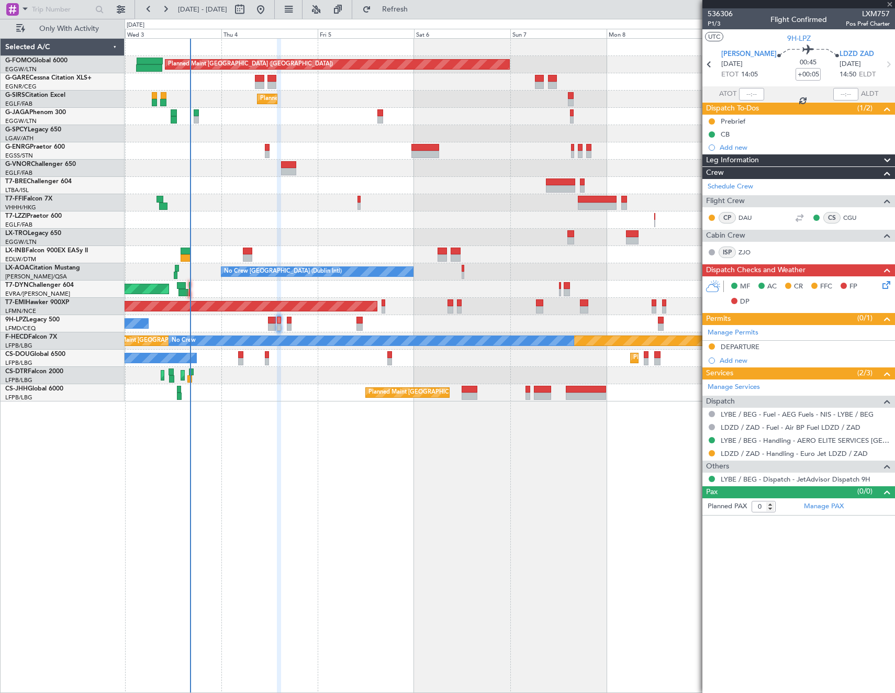
type input "+00:10"
type input "2"
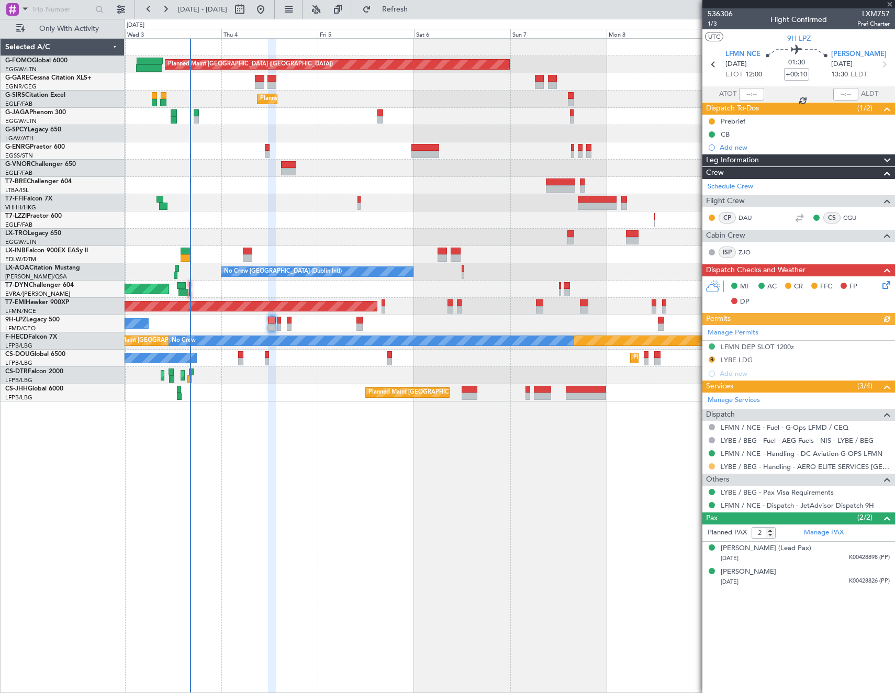
click at [710, 465] on button at bounding box center [711, 466] width 6 height 6
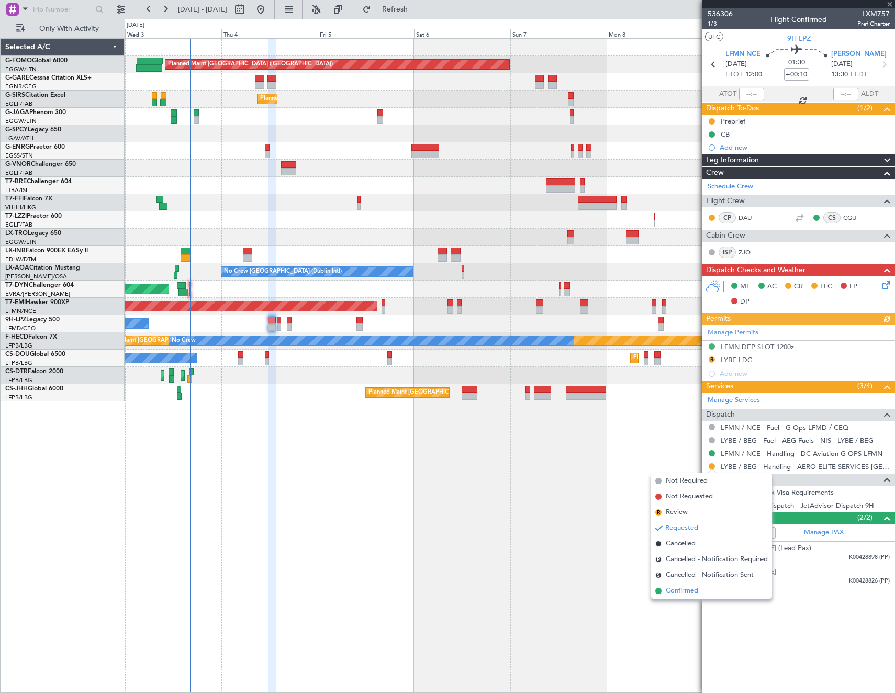
click at [704, 591] on li "Confirmed" at bounding box center [711, 591] width 121 height 16
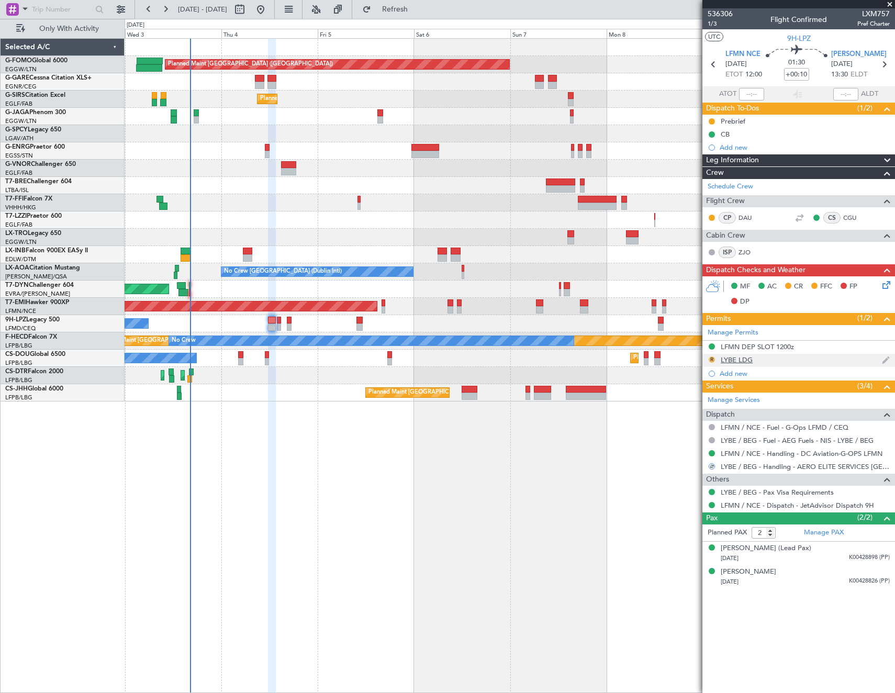
click at [710, 358] on button "R" at bounding box center [711, 359] width 6 height 6
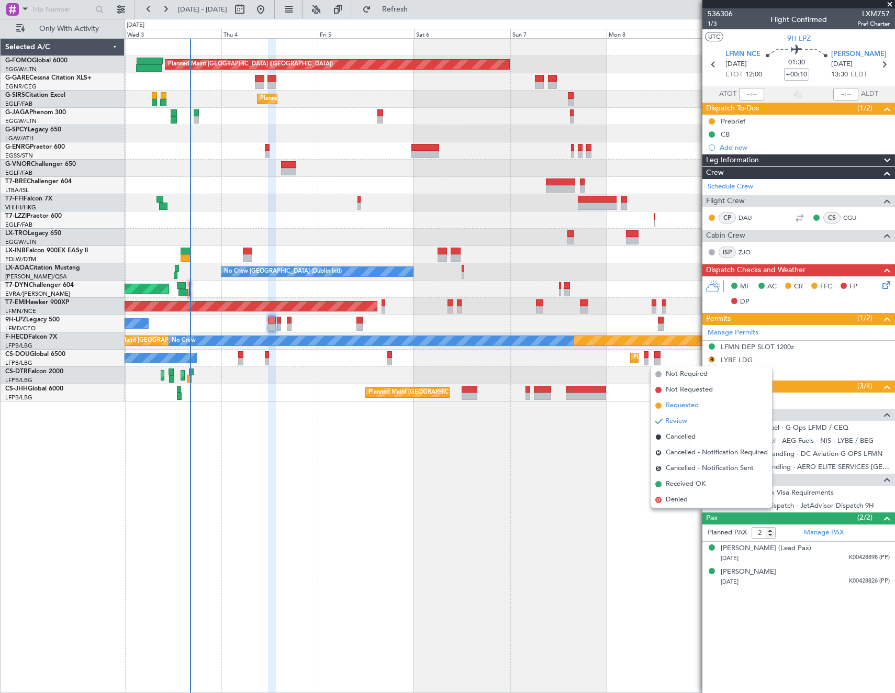
click at [686, 408] on span "Requested" at bounding box center [681, 405] width 33 height 10
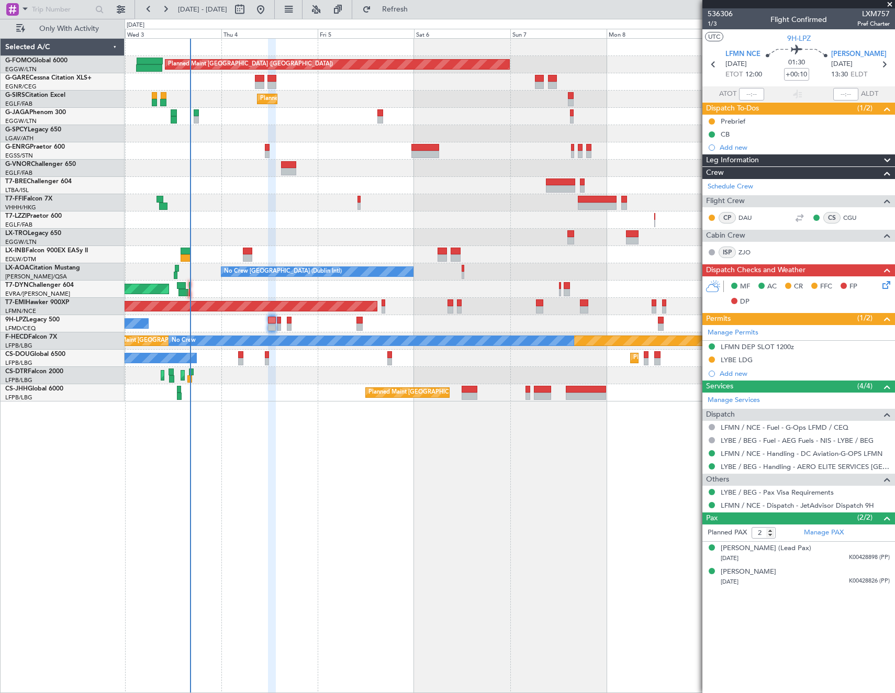
click at [888, 287] on icon at bounding box center [884, 283] width 8 height 8
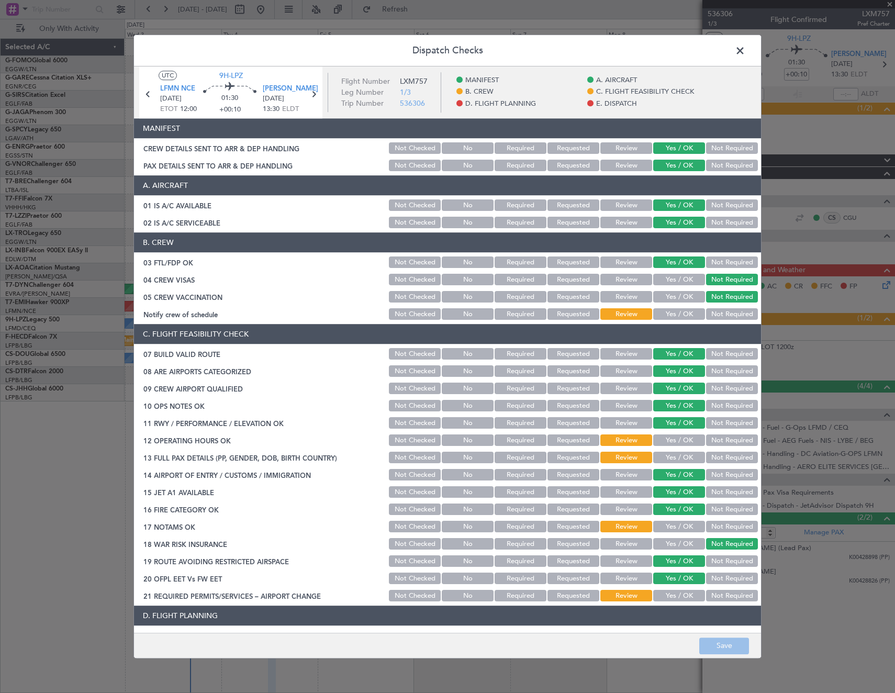
click at [672, 315] on button "Yes / OK" at bounding box center [679, 315] width 52 height 12
click at [674, 437] on button "Yes / OK" at bounding box center [679, 441] width 52 height 12
click at [676, 454] on button "Yes / OK" at bounding box center [679, 458] width 52 height 12
click at [674, 529] on button "Yes / OK" at bounding box center [679, 527] width 52 height 12
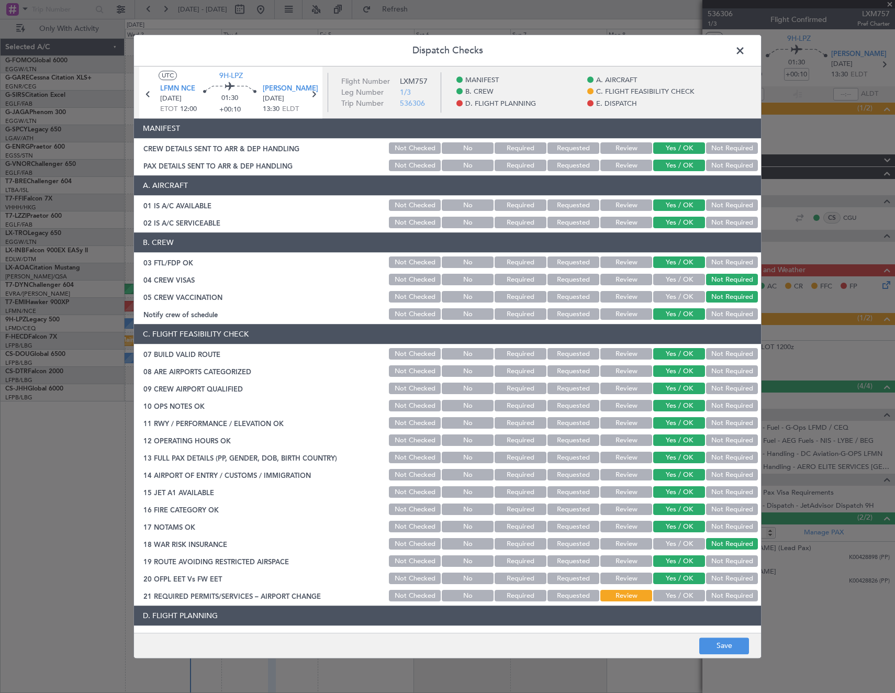
click at [669, 597] on button "Yes / OK" at bounding box center [679, 596] width 52 height 12
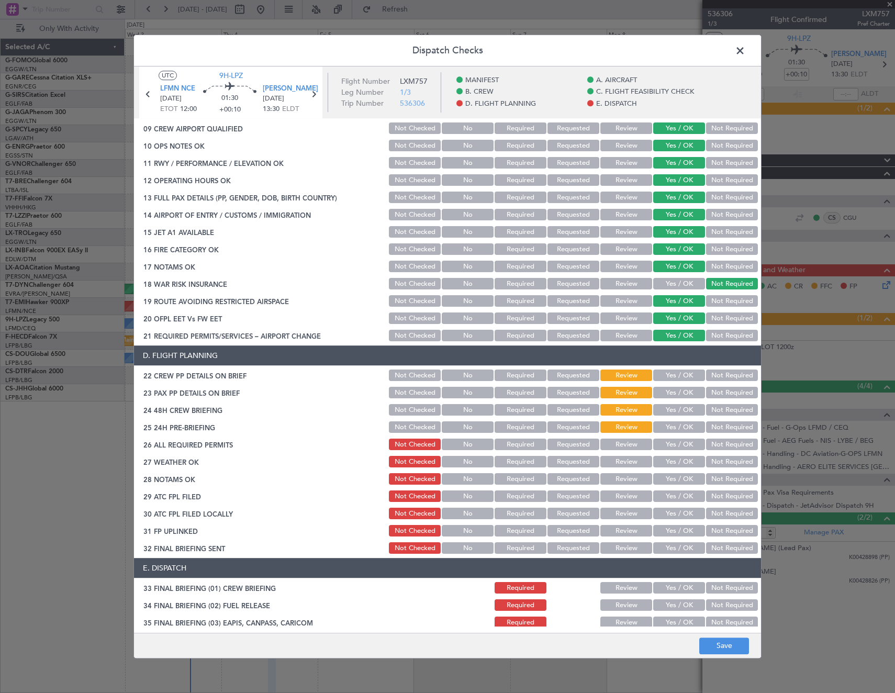
scroll to position [262, 0]
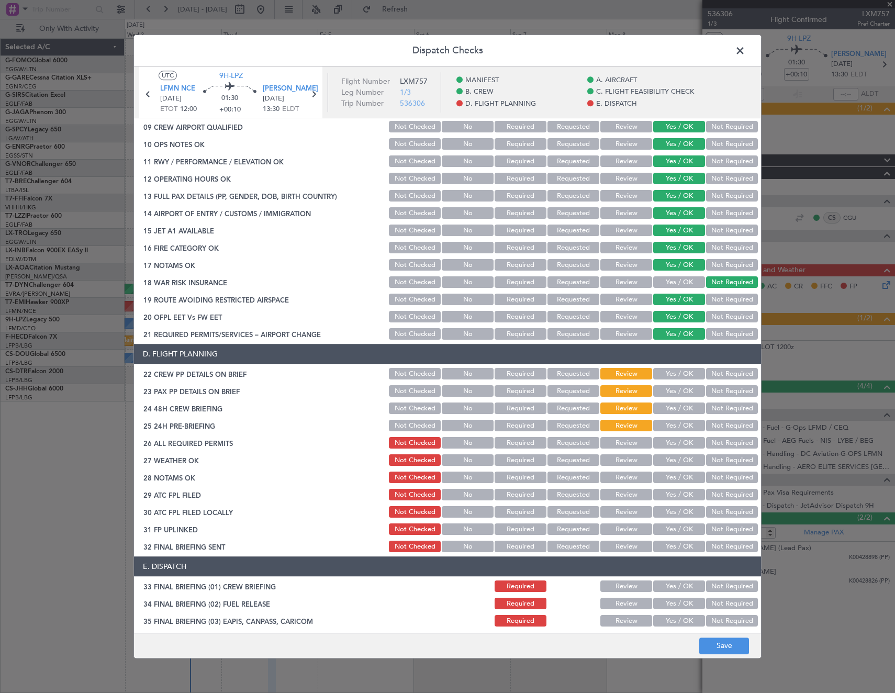
click at [628, 442] on button "Review" at bounding box center [626, 443] width 52 height 12
click at [666, 422] on button "Yes / OK" at bounding box center [679, 426] width 52 height 12
click at [670, 406] on button "Yes / OK" at bounding box center [679, 409] width 52 height 12
click at [670, 387] on button "Yes / OK" at bounding box center [679, 392] width 52 height 12
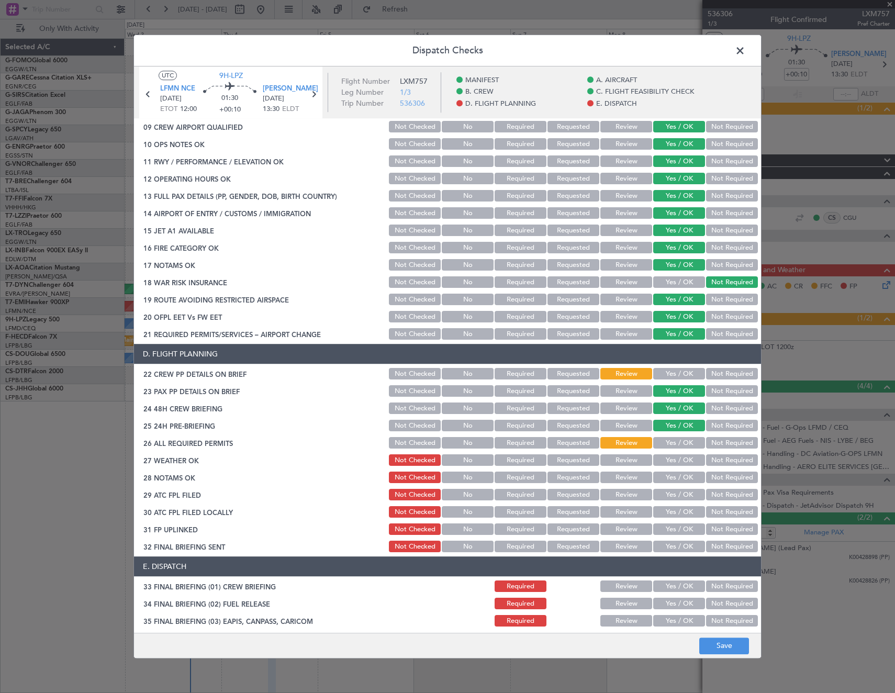
click at [669, 371] on button "Yes / OK" at bounding box center [679, 374] width 52 height 12
click at [726, 646] on button "Save" at bounding box center [724, 645] width 50 height 17
click at [745, 53] on span at bounding box center [745, 53] width 0 height 21
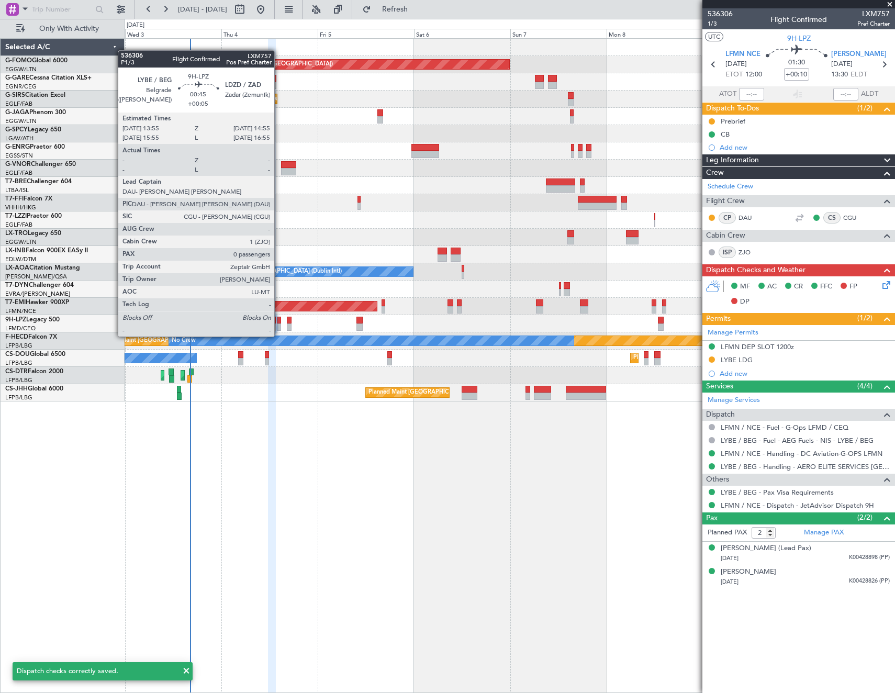
click at [279, 326] on div at bounding box center [279, 326] width 4 height 7
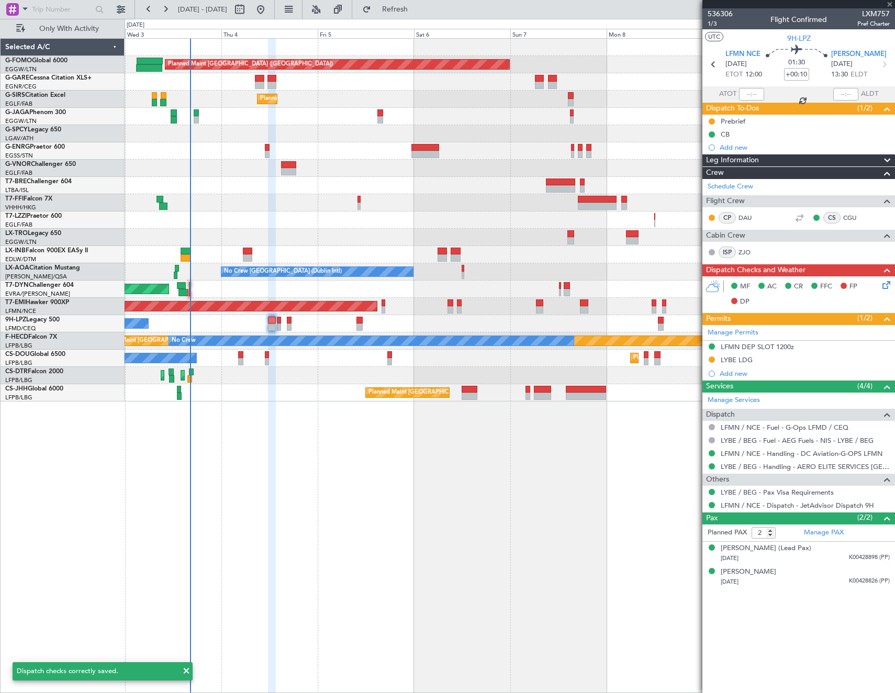
type input "+00:05"
type input "0"
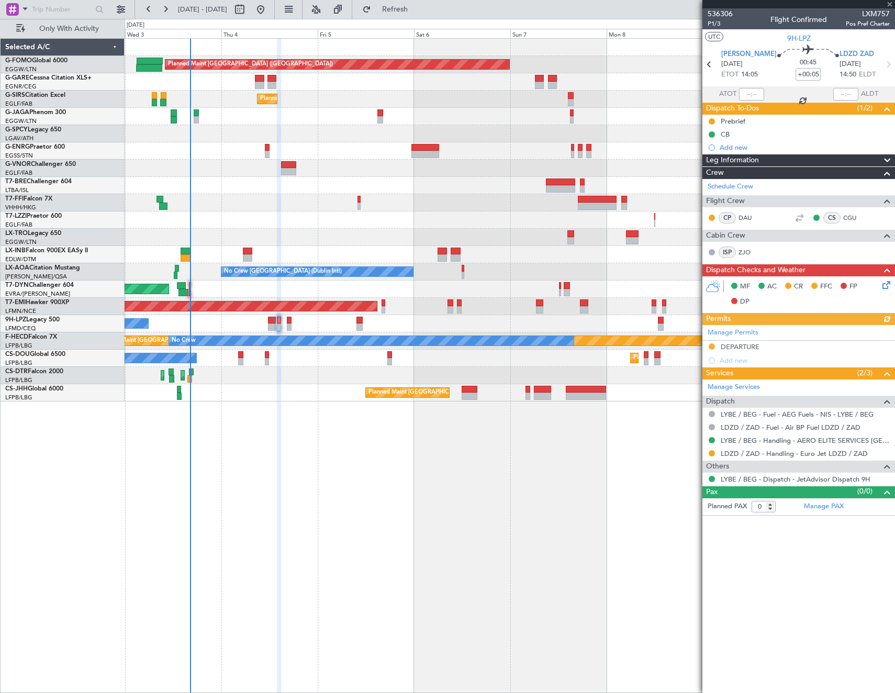
click at [882, 284] on icon at bounding box center [884, 283] width 8 height 8
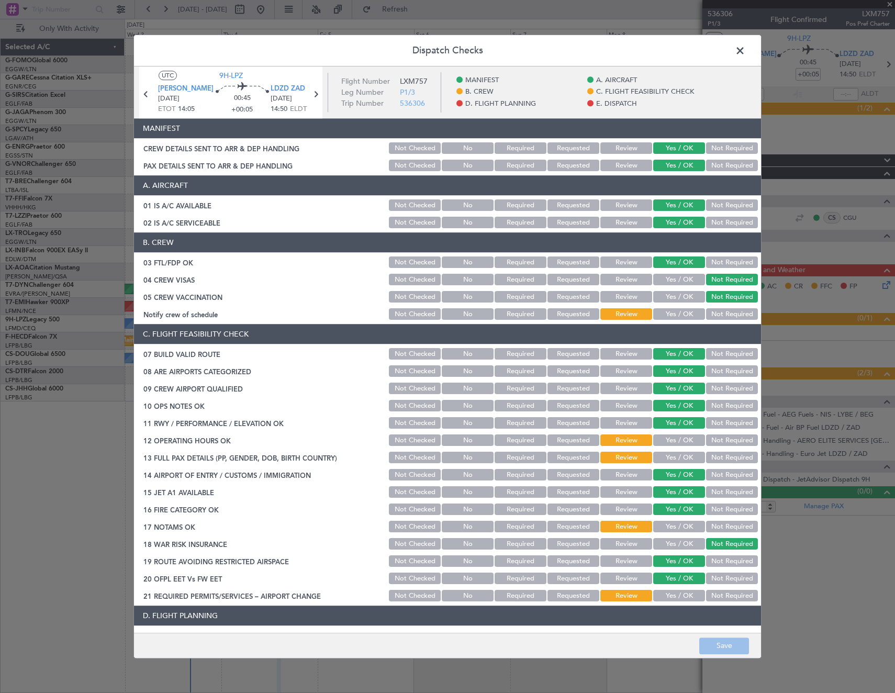
click at [681, 314] on button "Yes / OK" at bounding box center [679, 315] width 52 height 12
click at [670, 441] on button "Yes / OK" at bounding box center [679, 441] width 52 height 12
click at [718, 458] on button "Not Required" at bounding box center [732, 458] width 52 height 12
click at [684, 532] on button "Yes / OK" at bounding box center [679, 527] width 52 height 12
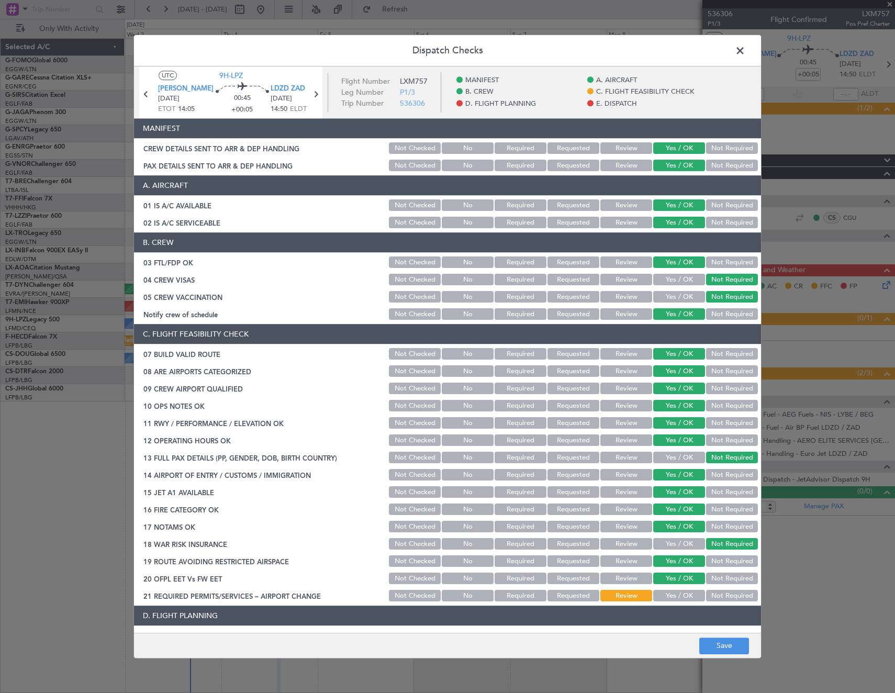
drag, startPoint x: 655, startPoint y: 599, endPoint x: 659, endPoint y: 579, distance: 20.2
click at [656, 597] on button "Yes / OK" at bounding box center [679, 596] width 52 height 12
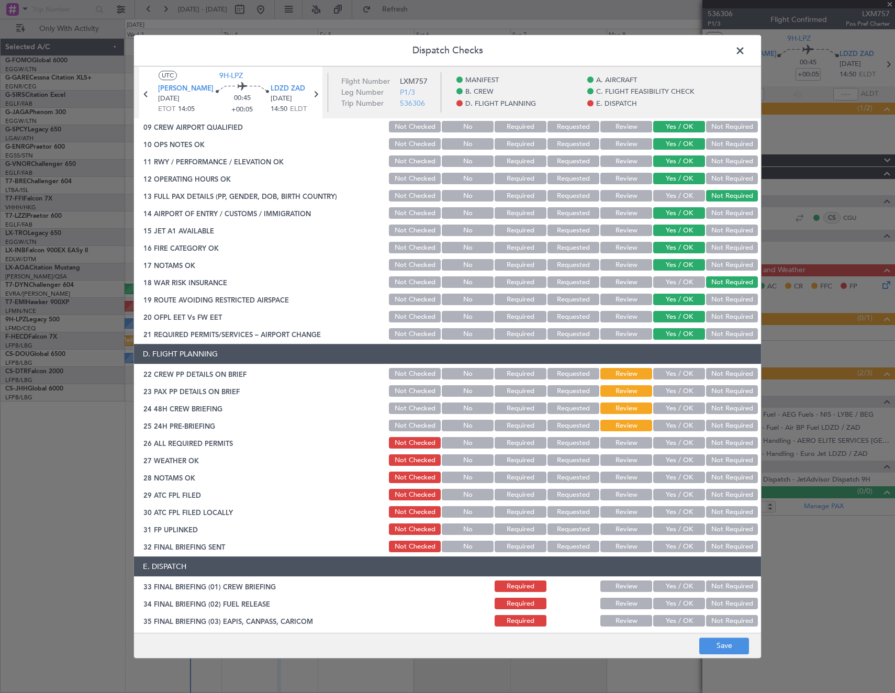
drag, startPoint x: 626, startPoint y: 445, endPoint x: 646, endPoint y: 433, distance: 23.7
click at [627, 443] on button "Review" at bounding box center [626, 443] width 52 height 12
click at [657, 427] on button "Yes / OK" at bounding box center [679, 426] width 52 height 12
click at [662, 412] on button "Yes / OK" at bounding box center [679, 409] width 52 height 12
drag, startPoint x: 666, startPoint y: 394, endPoint x: 669, endPoint y: 378, distance: 16.0
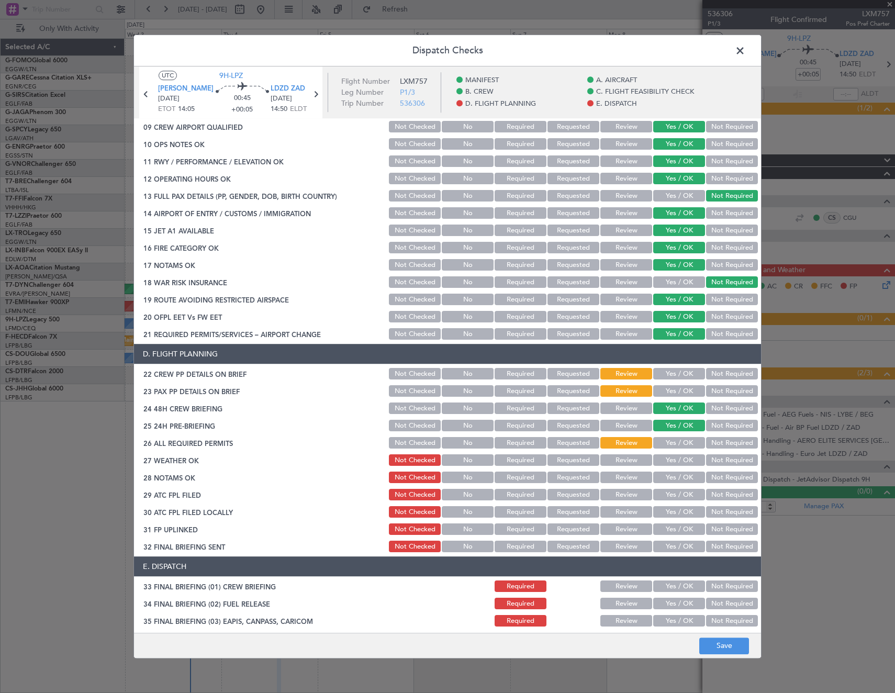
click at [666, 393] on button "Yes / OK" at bounding box center [679, 392] width 52 height 12
click at [669, 378] on button "Yes / OK" at bounding box center [679, 374] width 52 height 12
click at [732, 648] on button "Save" at bounding box center [724, 645] width 50 height 17
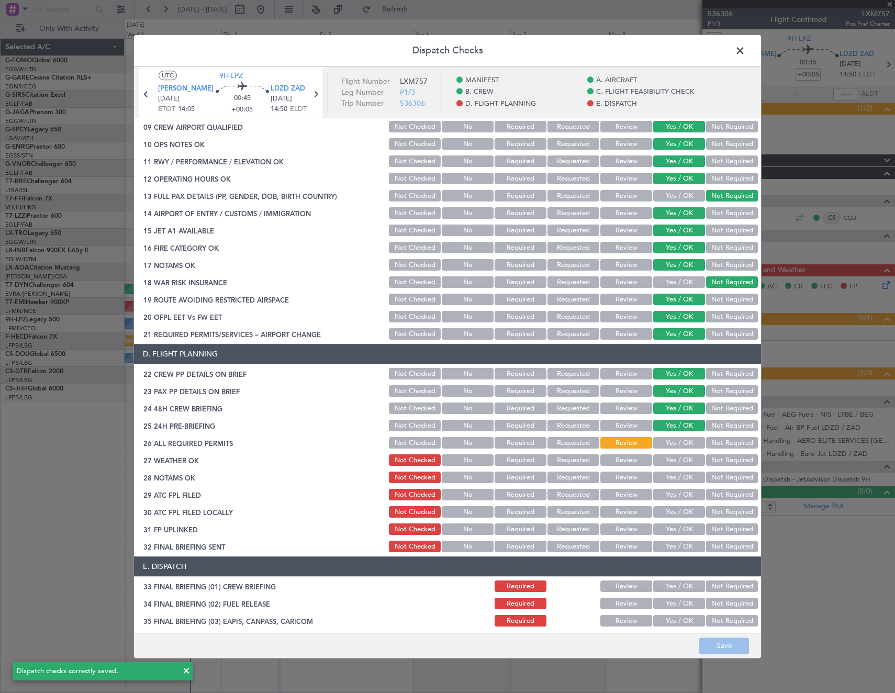
click at [745, 50] on span at bounding box center [745, 53] width 0 height 21
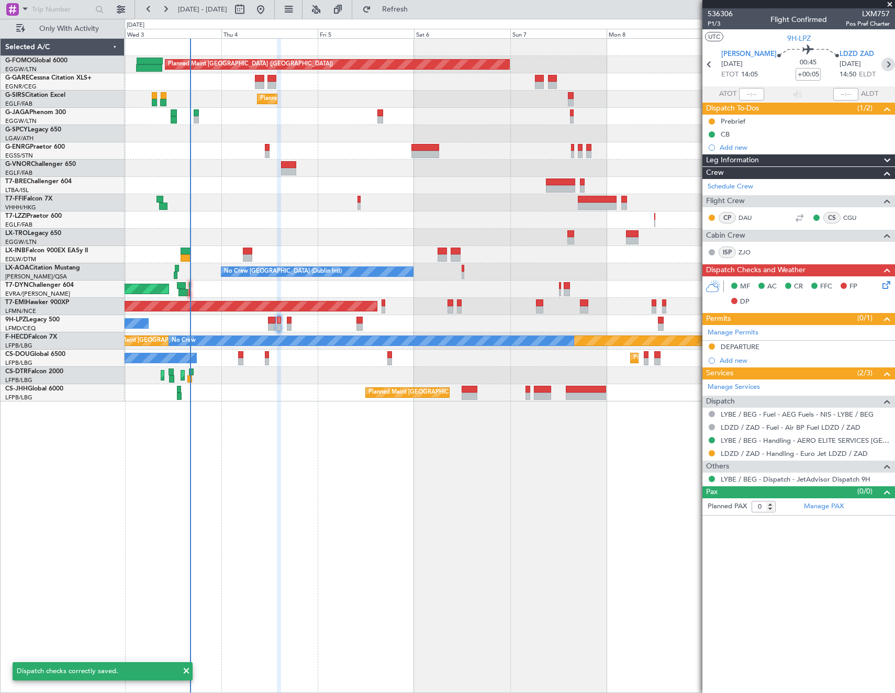
click at [882, 66] on icon at bounding box center [888, 65] width 14 height 14
type input "-00:05"
type input "3"
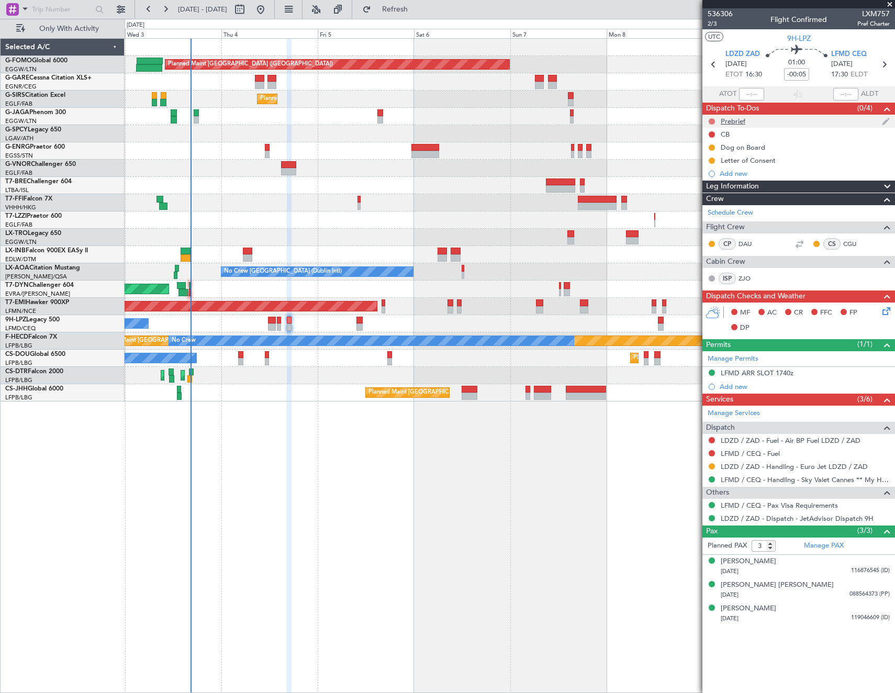
click at [711, 120] on button at bounding box center [711, 121] width 6 height 6
click at [710, 152] on span "In Progress" at bounding box center [717, 151] width 36 height 10
drag, startPoint x: 712, startPoint y: 135, endPoint x: 717, endPoint y: 160, distance: 25.5
click at [712, 135] on button at bounding box center [711, 134] width 6 height 6
click at [711, 178] on span "Completed" at bounding box center [716, 180] width 35 height 10
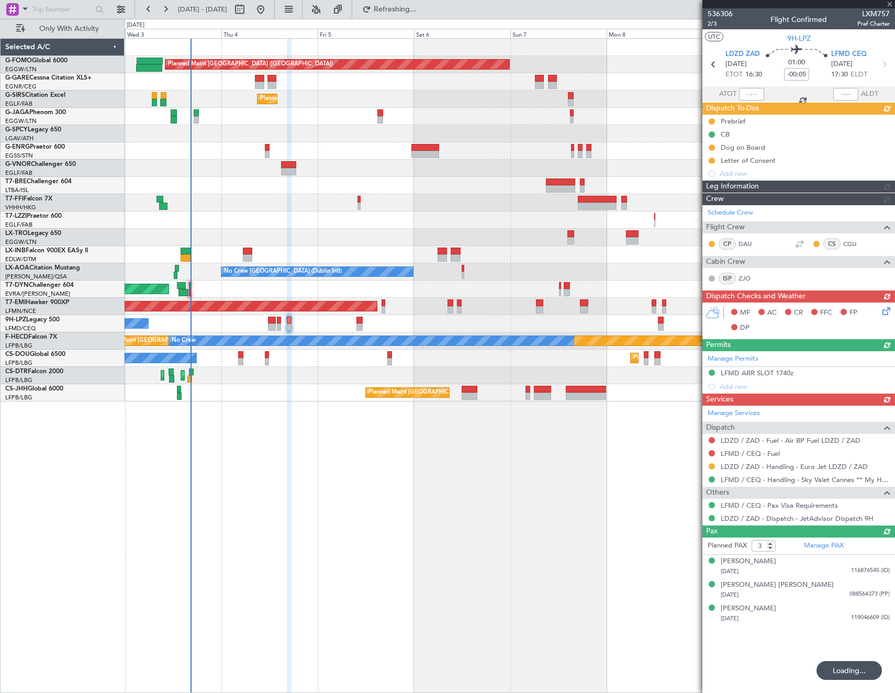
drag, startPoint x: 712, startPoint y: 452, endPoint x: 708, endPoint y: 459, distance: 7.3
click at [712, 452] on div "Manage Services Dispatch LDZD / ZAD - Fuel - Air BP Fuel LDZD / ZAD LFMD / CEQ …" at bounding box center [798, 464] width 193 height 119
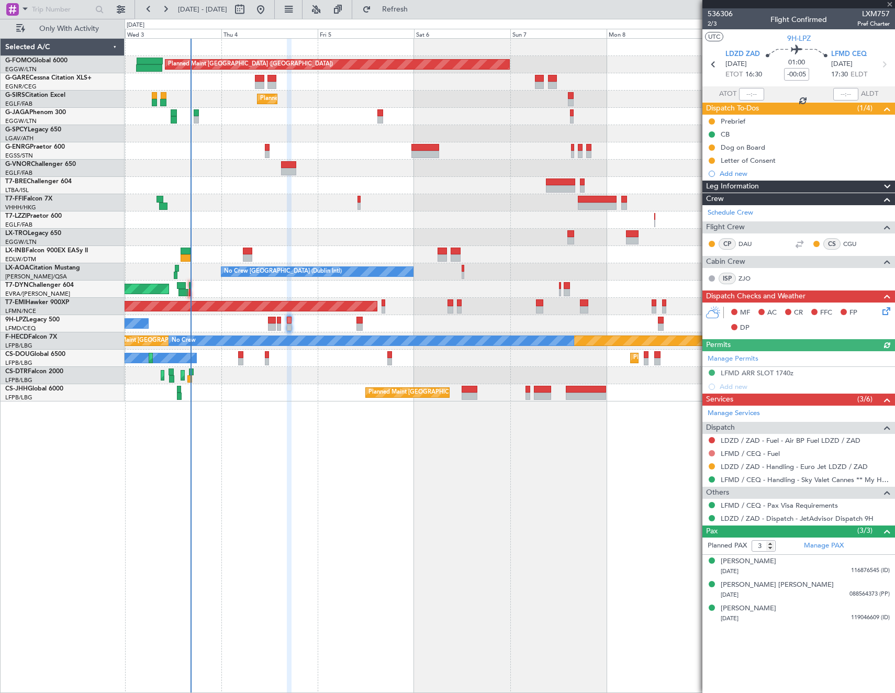
click at [710, 452] on button at bounding box center [711, 453] width 6 height 6
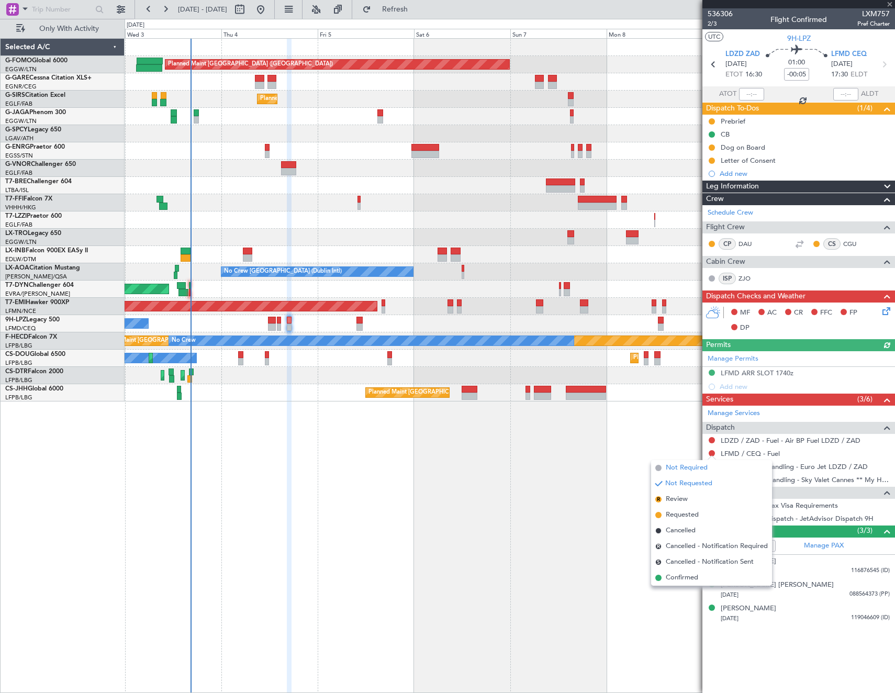
click at [679, 468] on span "Not Required" at bounding box center [686, 467] width 42 height 10
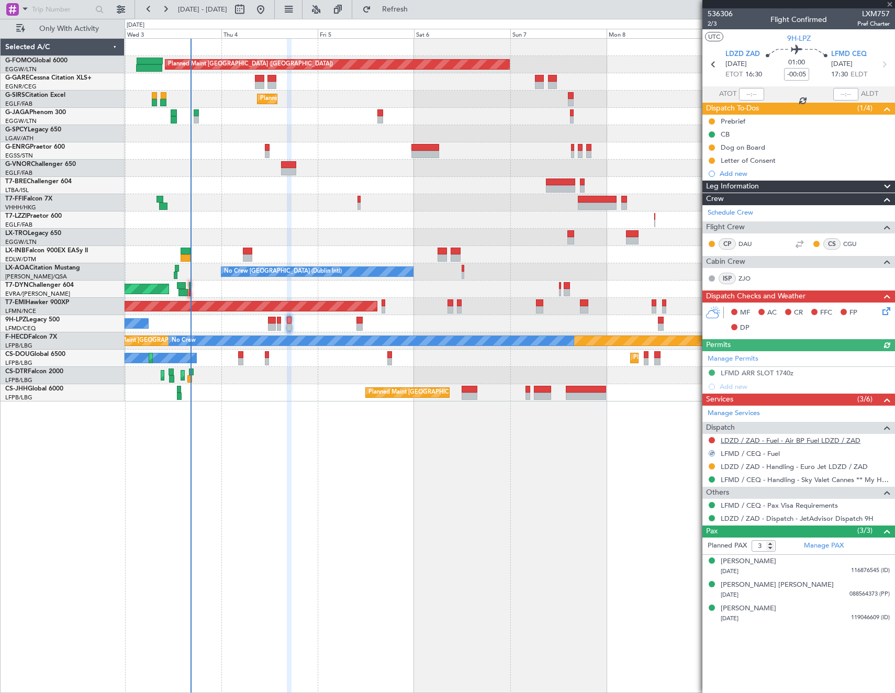
click at [780, 440] on link "LDZD / ZAD - Fuel - Air BP Fuel LDZD / ZAD" at bounding box center [790, 440] width 140 height 9
click at [711, 439] on button at bounding box center [711, 440] width 6 height 6
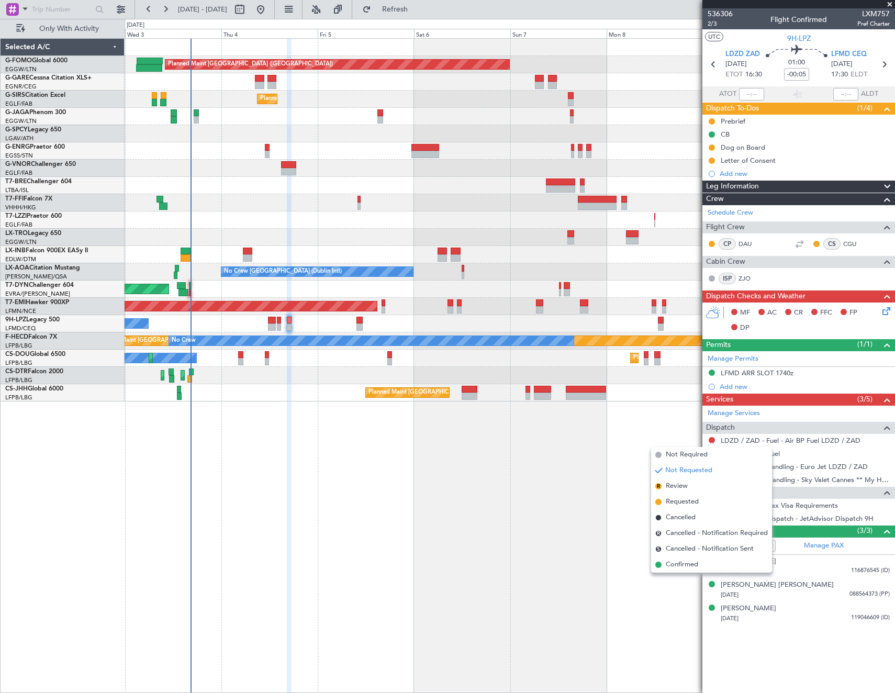
click at [457, 433] on div "Planned Maint [GEOGRAPHIC_DATA] ([GEOGRAPHIC_DATA]) Unplanned Maint [PERSON_NAM…" at bounding box center [510, 365] width 770 height 654
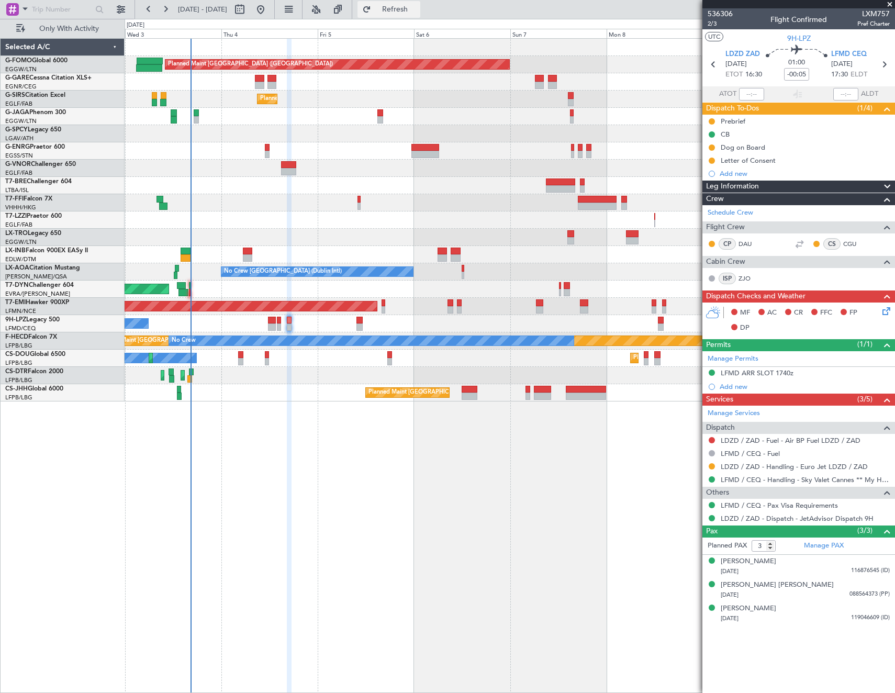
click at [414, 10] on span "Refresh" at bounding box center [395, 9] width 44 height 7
click at [712, 439] on button at bounding box center [711, 440] width 6 height 6
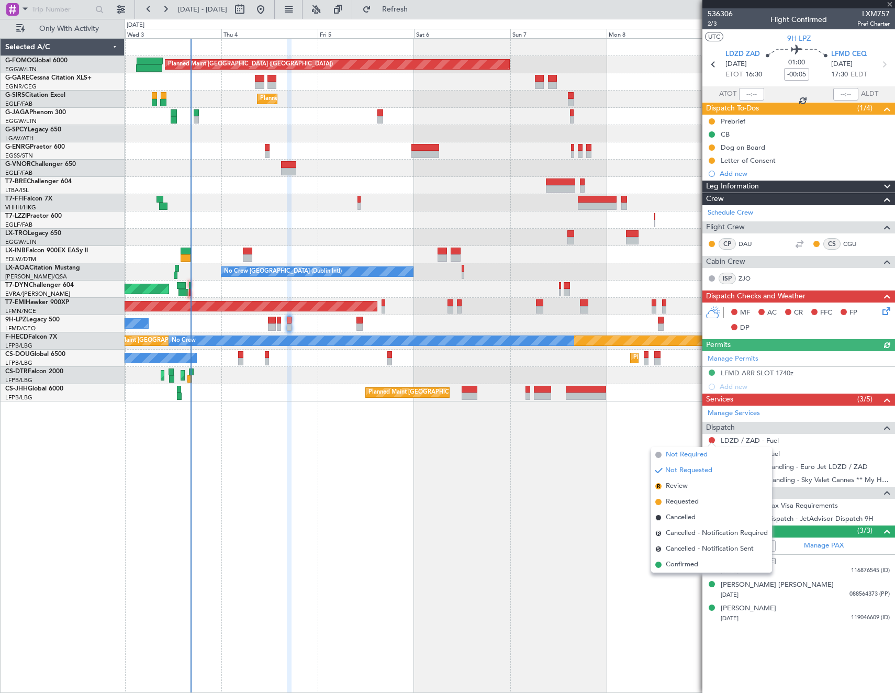
click at [687, 457] on span "Not Required" at bounding box center [686, 454] width 42 height 10
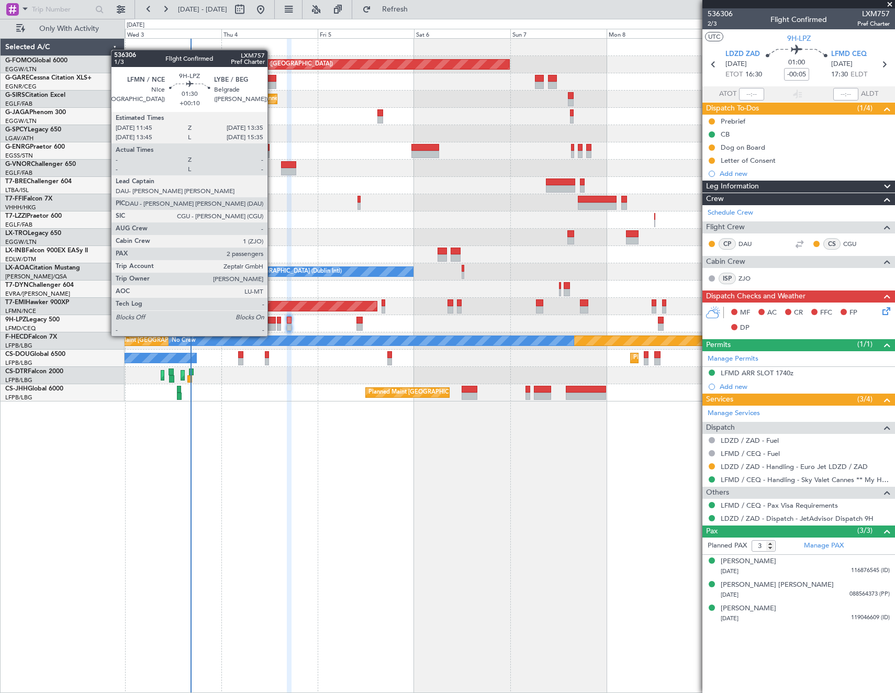
click at [272, 325] on div at bounding box center [272, 326] width 8 height 7
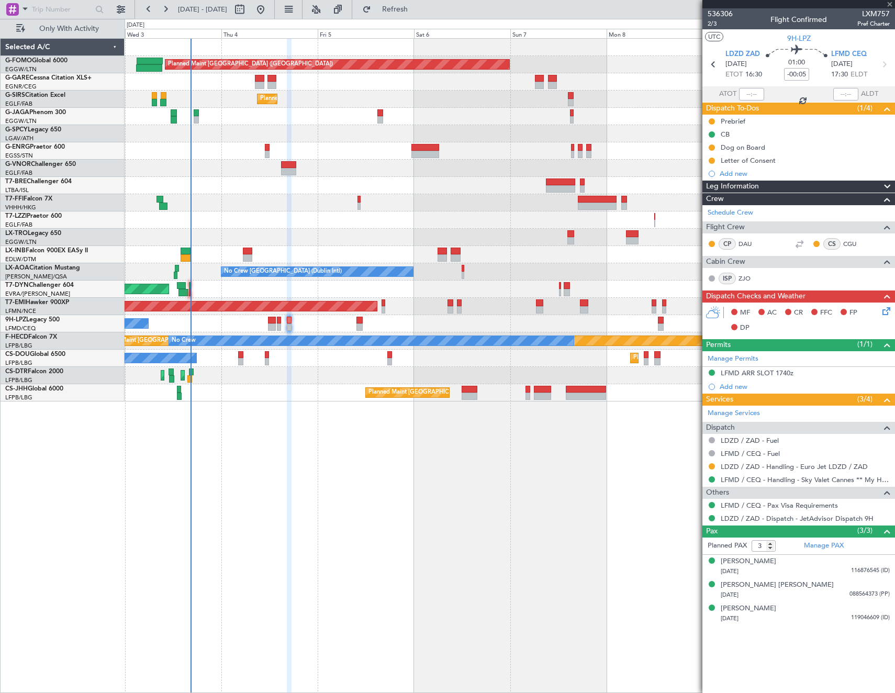
type input "+00:10"
type input "2"
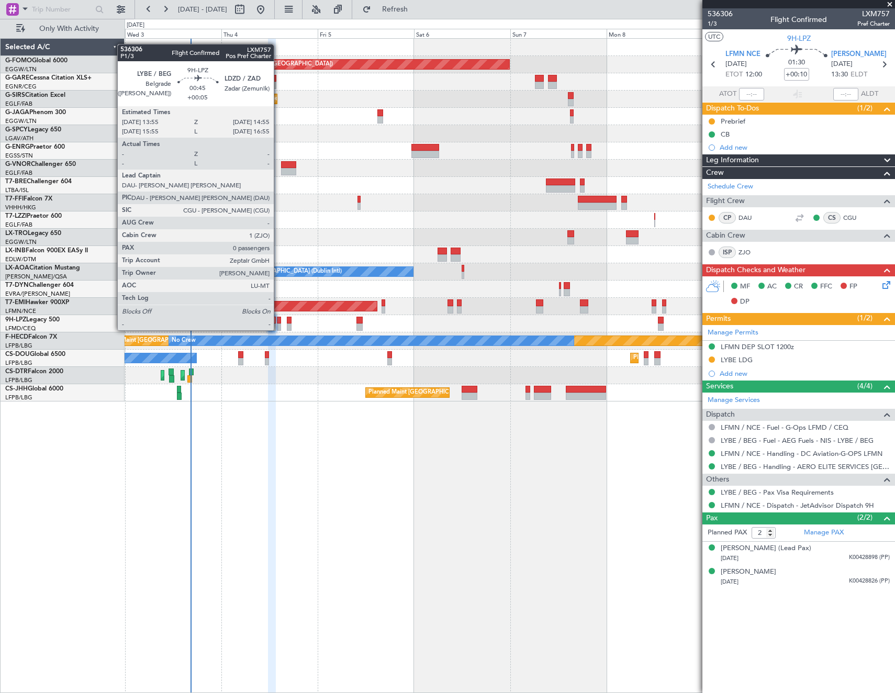
click at [278, 320] on div at bounding box center [279, 319] width 4 height 7
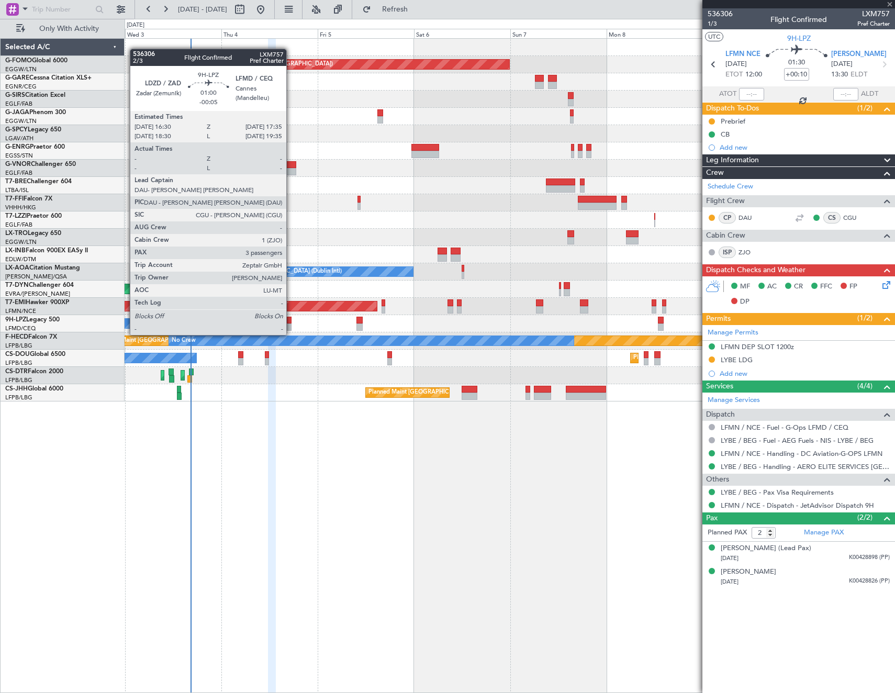
type input "+00:05"
type input "0"
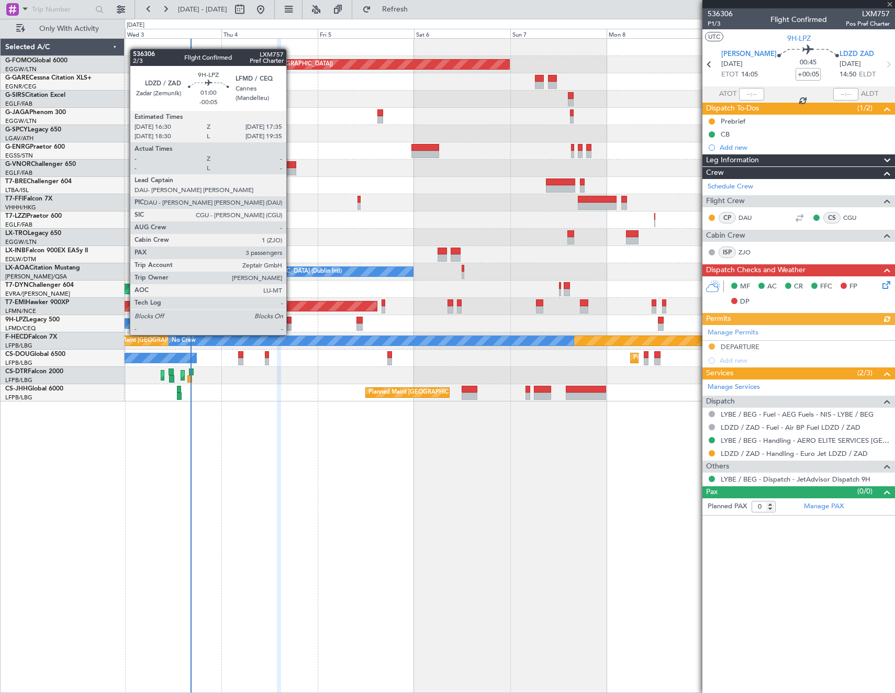
click at [291, 324] on div at bounding box center [289, 326] width 5 height 7
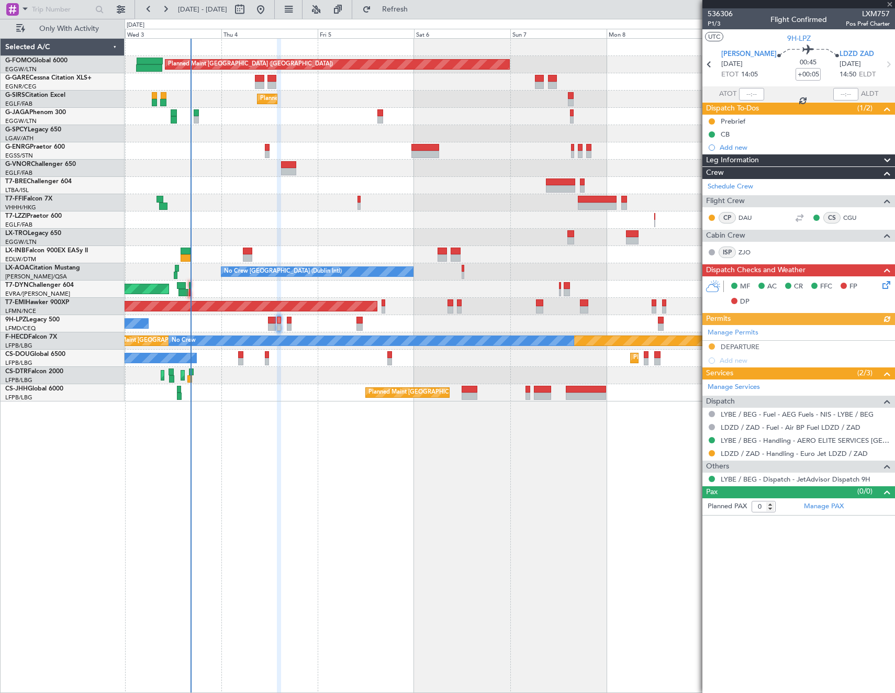
type input "-00:05"
type input "3"
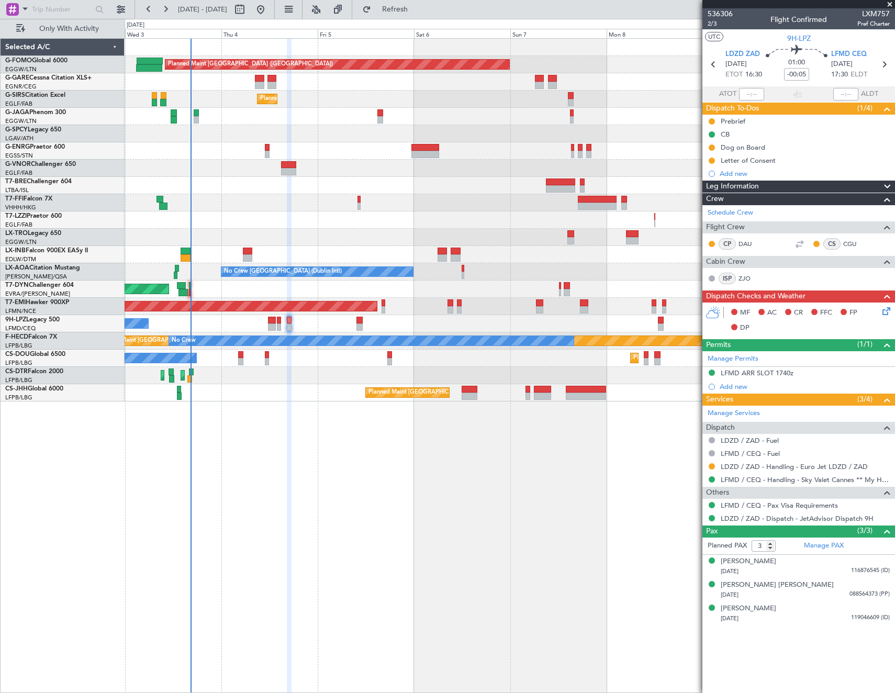
click at [884, 310] on icon at bounding box center [884, 309] width 8 height 8
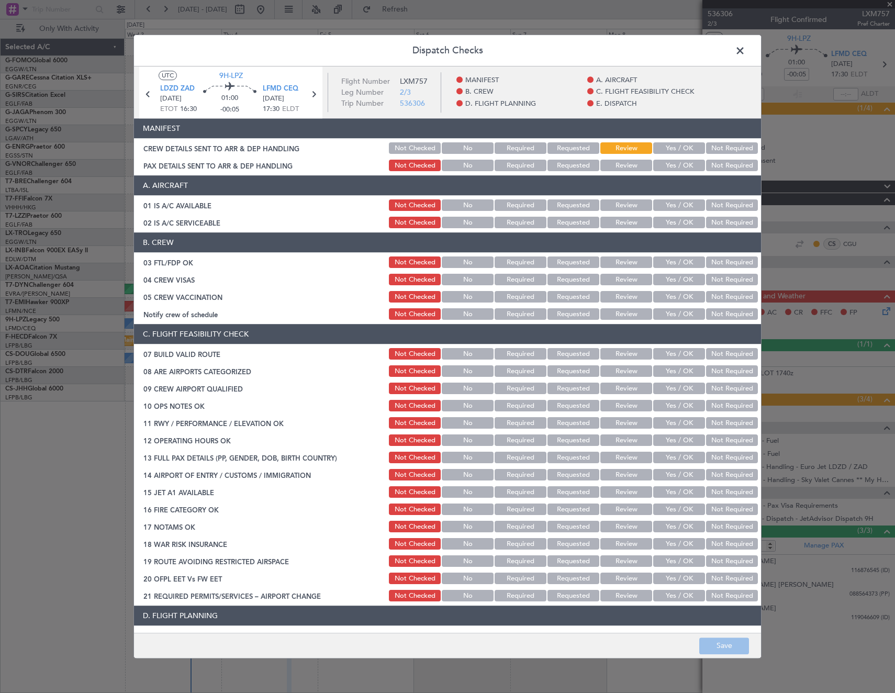
click at [678, 201] on button "Yes / OK" at bounding box center [679, 206] width 52 height 12
click at [675, 223] on button "Yes / OK" at bounding box center [679, 223] width 52 height 12
click at [676, 264] on button "Yes / OK" at bounding box center [679, 263] width 52 height 12
click at [726, 278] on button "Not Required" at bounding box center [732, 280] width 52 height 12
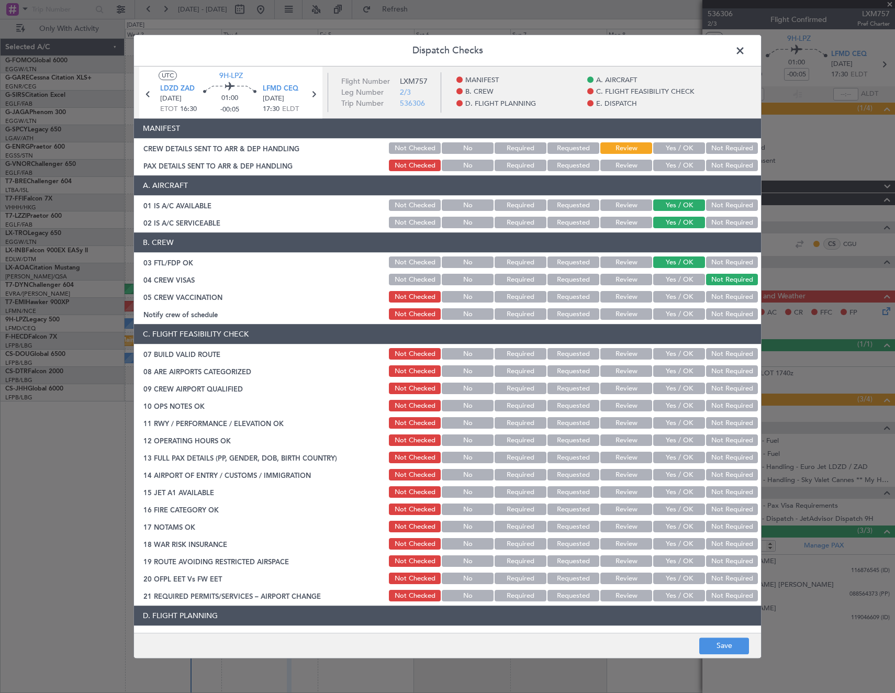
click at [717, 298] on button "Not Required" at bounding box center [732, 297] width 52 height 12
click at [666, 319] on button "Yes / OK" at bounding box center [679, 315] width 52 height 12
click at [673, 357] on button "Yes / OK" at bounding box center [679, 354] width 52 height 12
drag, startPoint x: 672, startPoint y: 370, endPoint x: 671, endPoint y: 388, distance: 17.8
click at [671, 372] on button "Yes / OK" at bounding box center [679, 372] width 52 height 12
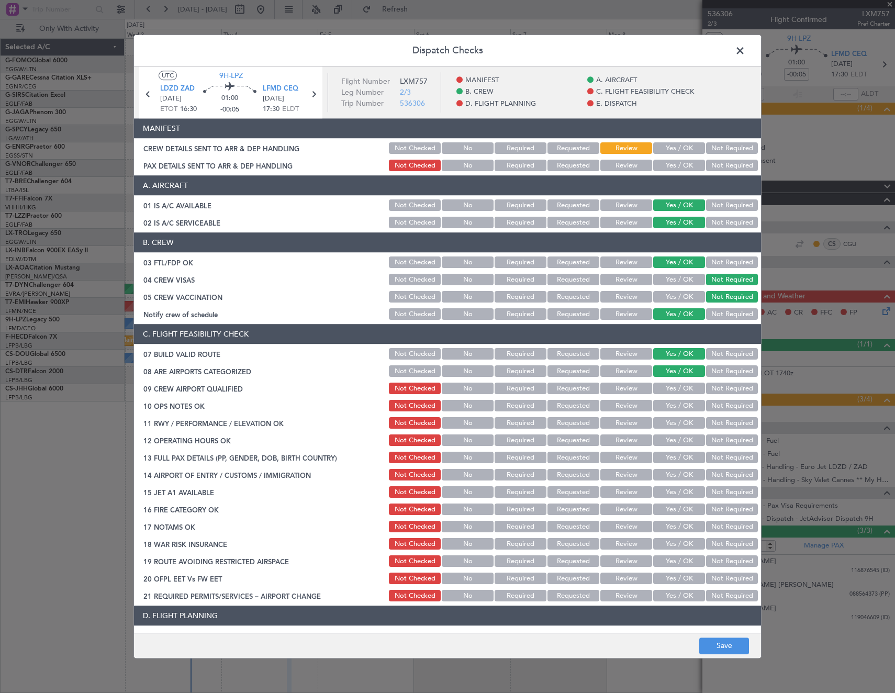
click at [670, 388] on button "Yes / OK" at bounding box center [679, 389] width 52 height 12
click at [670, 408] on button "Yes / OK" at bounding box center [679, 406] width 52 height 12
click at [671, 422] on button "Yes / OK" at bounding box center [679, 423] width 52 height 12
click at [673, 439] on button "Yes / OK" at bounding box center [679, 441] width 52 height 12
click at [673, 463] on button "Yes / OK" at bounding box center [679, 458] width 52 height 12
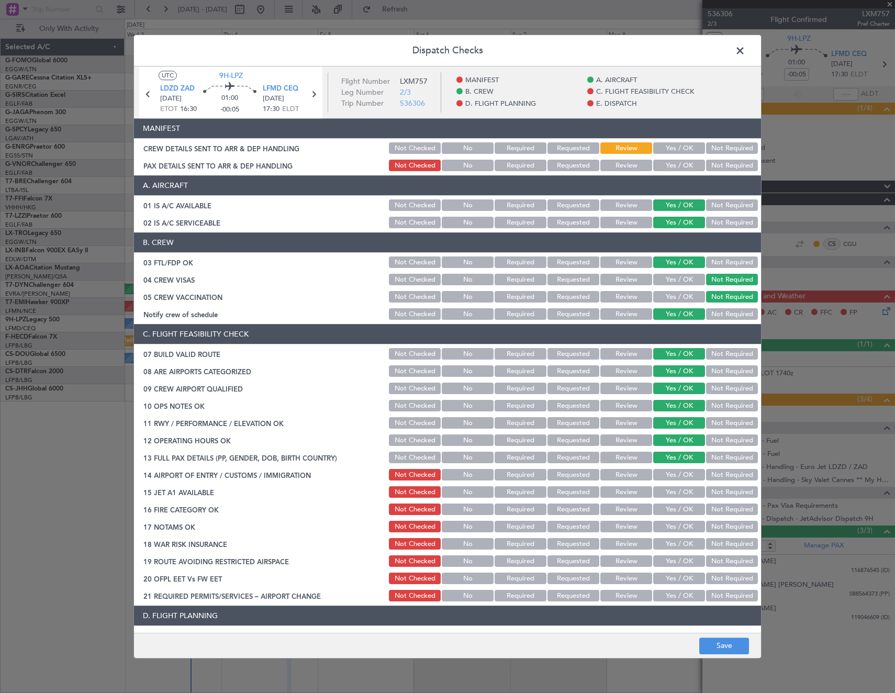
drag, startPoint x: 672, startPoint y: 474, endPoint x: 672, endPoint y: 490, distance: 15.2
click at [672, 476] on button "Yes / OK" at bounding box center [679, 475] width 52 height 12
drag, startPoint x: 672, startPoint y: 490, endPoint x: 673, endPoint y: 512, distance: 22.0
click at [672, 492] on button "Yes / OK" at bounding box center [679, 493] width 52 height 12
drag, startPoint x: 673, startPoint y: 512, endPoint x: 673, endPoint y: 526, distance: 14.6
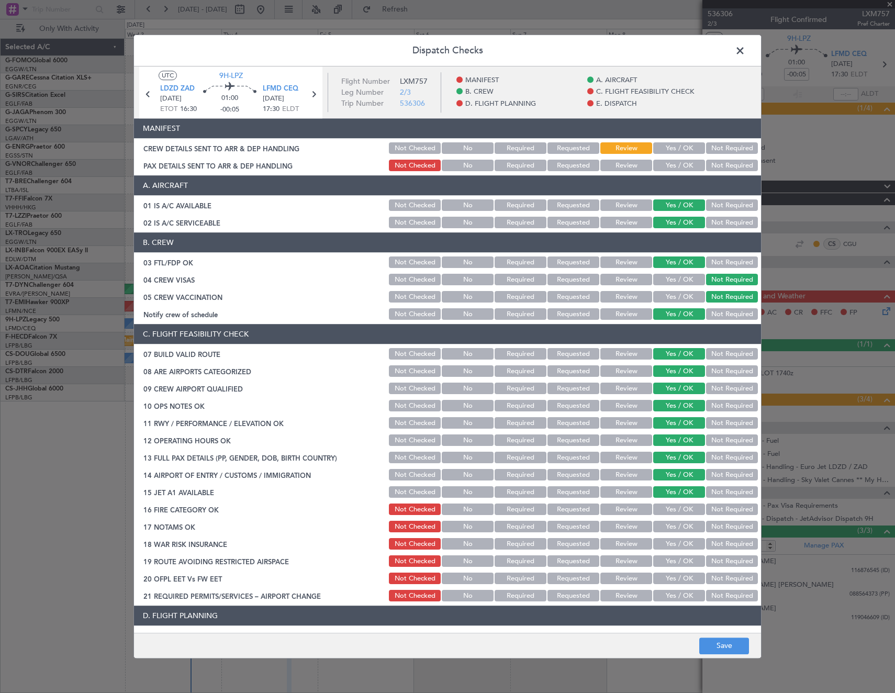
click at [673, 512] on button "Yes / OK" at bounding box center [679, 510] width 52 height 12
drag, startPoint x: 673, startPoint y: 526, endPoint x: 674, endPoint y: 541, distance: 14.7
click at [673, 527] on button "Yes / OK" at bounding box center [679, 527] width 52 height 12
click at [674, 542] on button "Yes / OK" at bounding box center [679, 544] width 52 height 12
drag, startPoint x: 673, startPoint y: 555, endPoint x: 675, endPoint y: 571, distance: 15.8
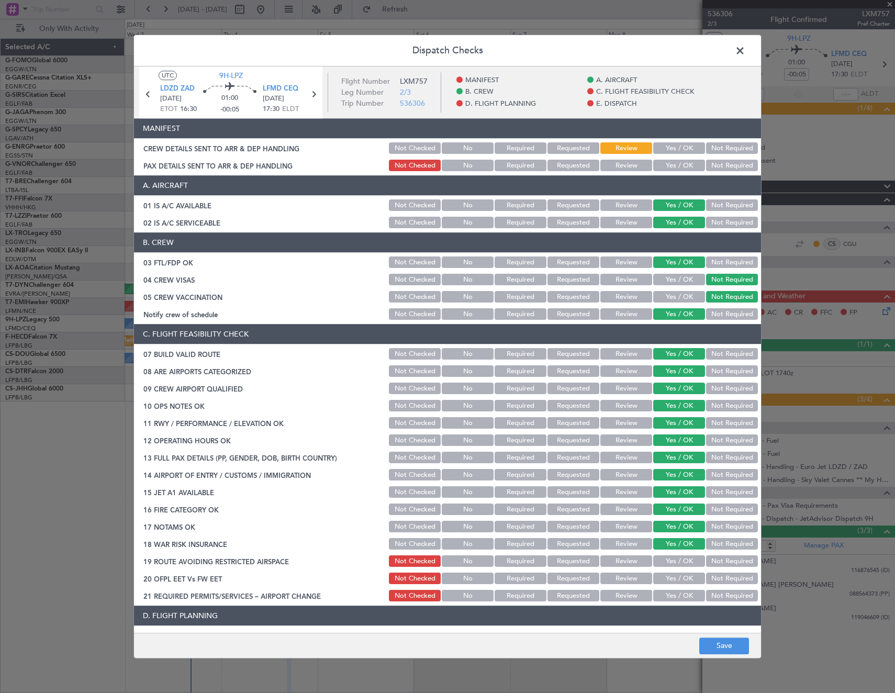
click at [673, 559] on button "Yes / OK" at bounding box center [679, 562] width 52 height 12
drag, startPoint x: 674, startPoint y: 578, endPoint x: 674, endPoint y: 592, distance: 13.6
click at [674, 579] on button "Yes / OK" at bounding box center [679, 579] width 52 height 12
click at [675, 602] on div "Yes / OK" at bounding box center [677, 596] width 53 height 15
click at [674, 599] on button "Yes / OK" at bounding box center [679, 596] width 52 height 12
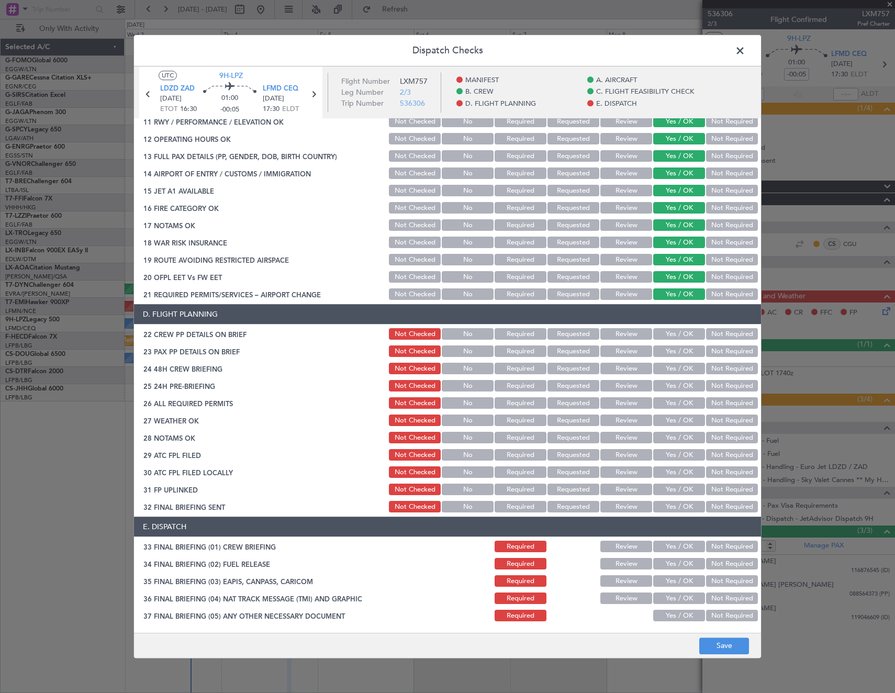
scroll to position [314, 0]
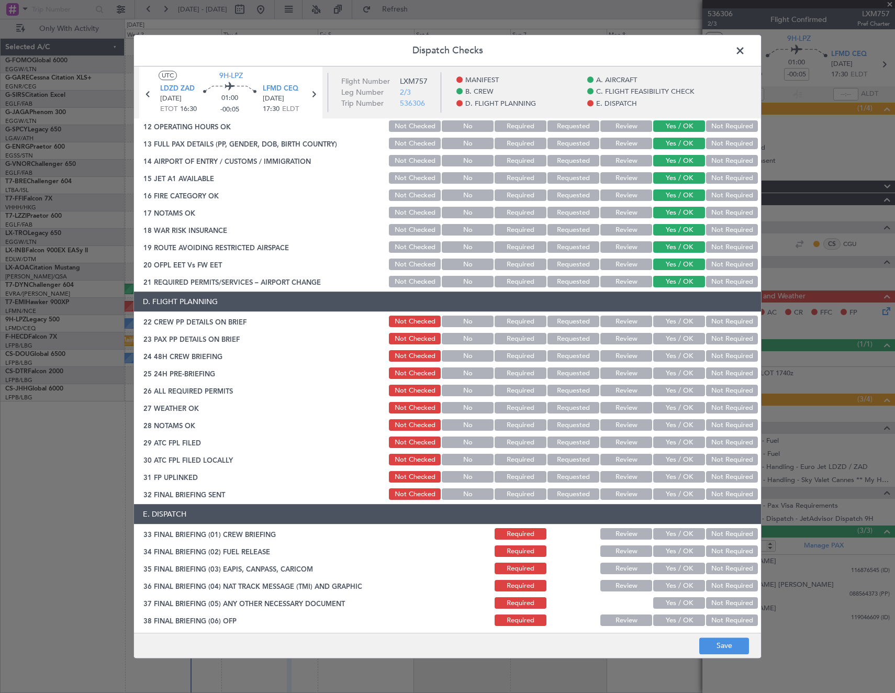
drag, startPoint x: 619, startPoint y: 389, endPoint x: 630, endPoint y: 384, distance: 12.2
click at [623, 387] on button "Review" at bounding box center [626, 391] width 52 height 12
click at [664, 370] on button "Yes / OK" at bounding box center [679, 374] width 52 height 12
click at [668, 352] on button "Yes / OK" at bounding box center [679, 356] width 52 height 12
click at [666, 334] on button "Yes / OK" at bounding box center [679, 339] width 52 height 12
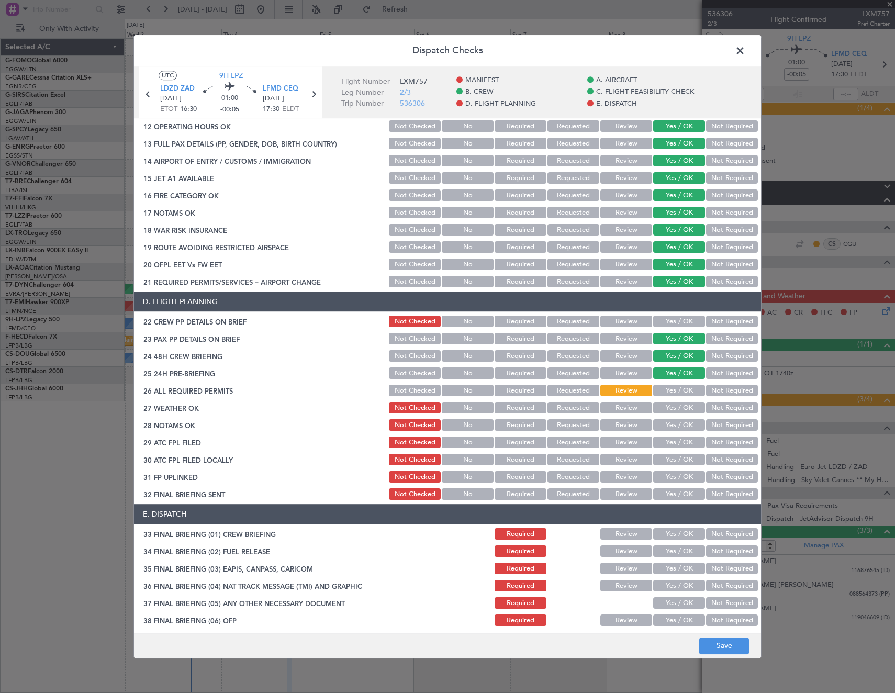
drag, startPoint x: 665, startPoint y: 322, endPoint x: 667, endPoint y: 330, distance: 7.5
click at [665, 326] on button "Yes / OK" at bounding box center [679, 322] width 52 height 12
click at [732, 637] on footer "Save" at bounding box center [447, 644] width 627 height 25
click at [736, 649] on button "Save" at bounding box center [724, 645] width 50 height 17
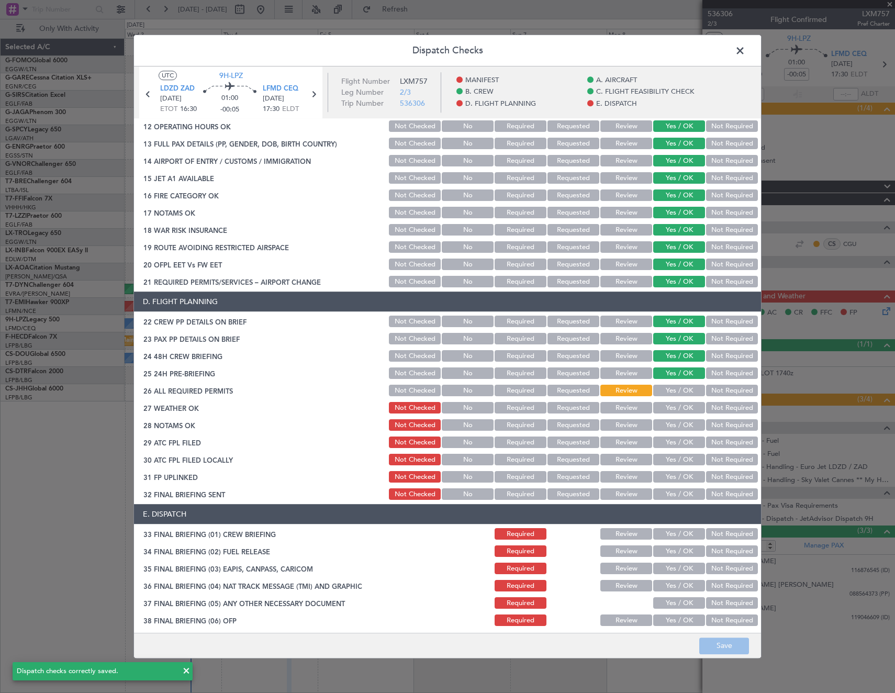
click at [745, 49] on span at bounding box center [745, 53] width 0 height 21
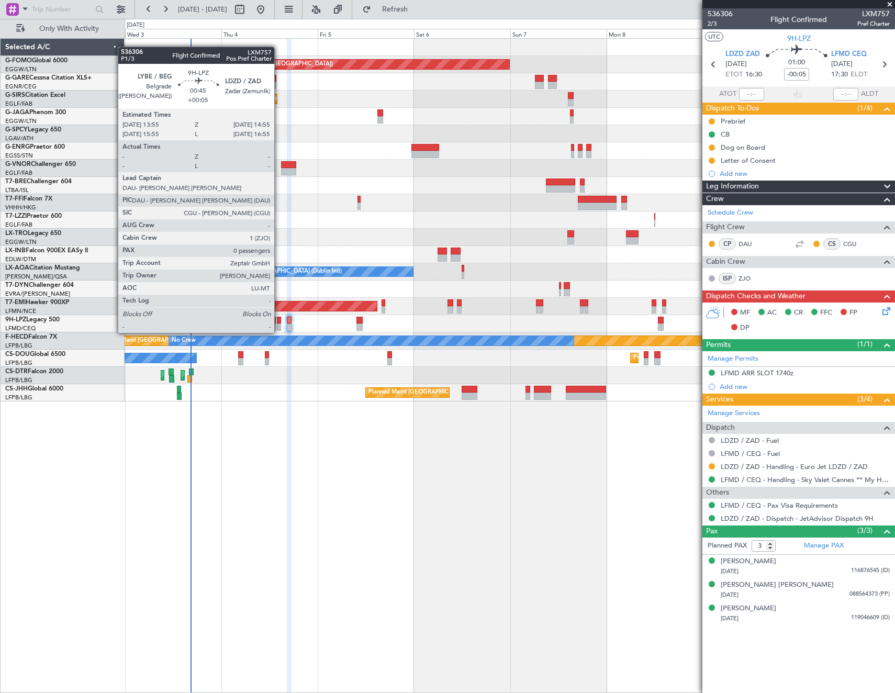
click at [279, 322] on div at bounding box center [279, 319] width 4 height 7
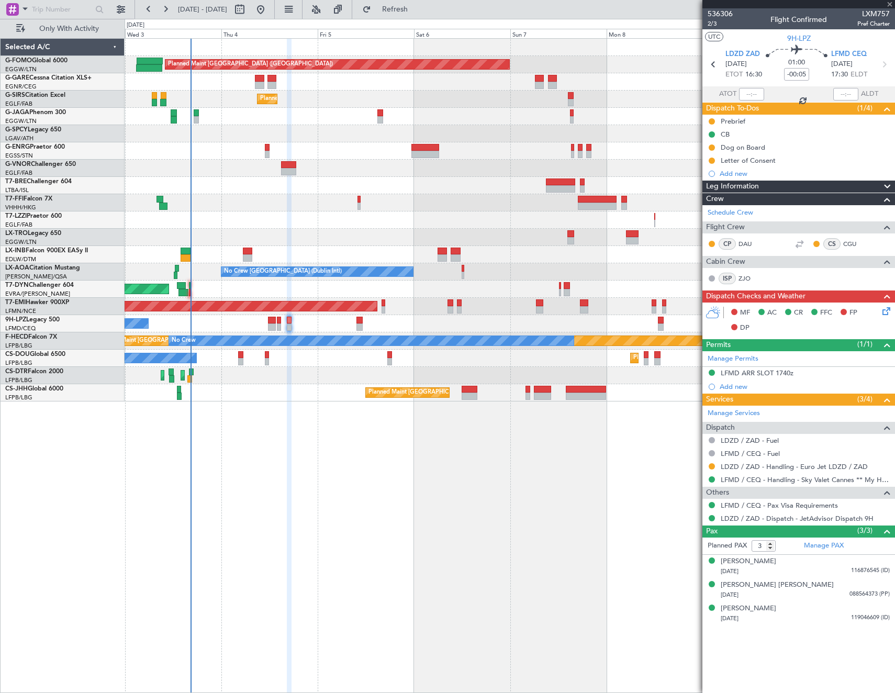
type input "+00:05"
type input "0"
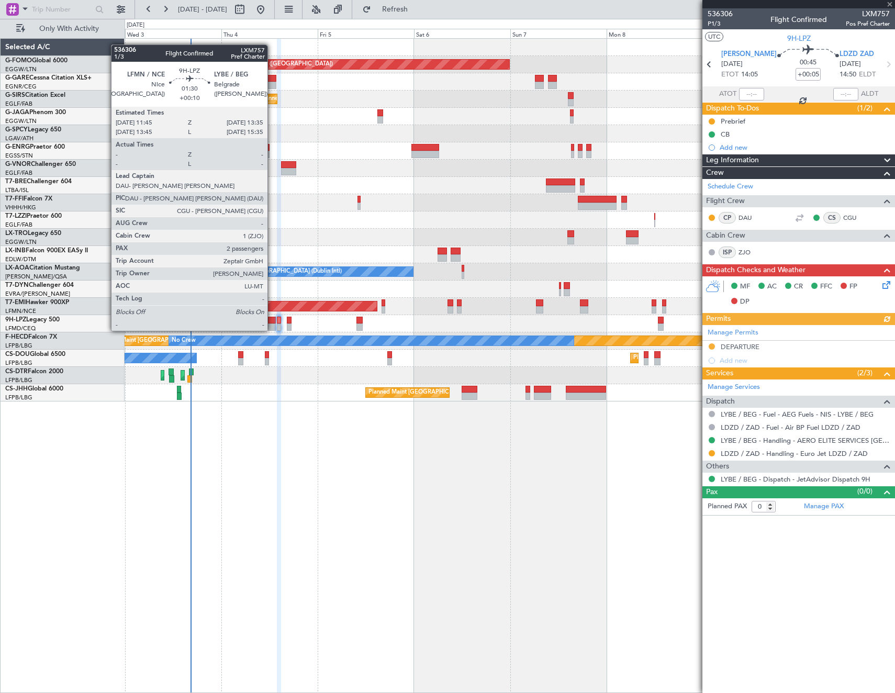
click at [271, 320] on div at bounding box center [272, 319] width 8 height 7
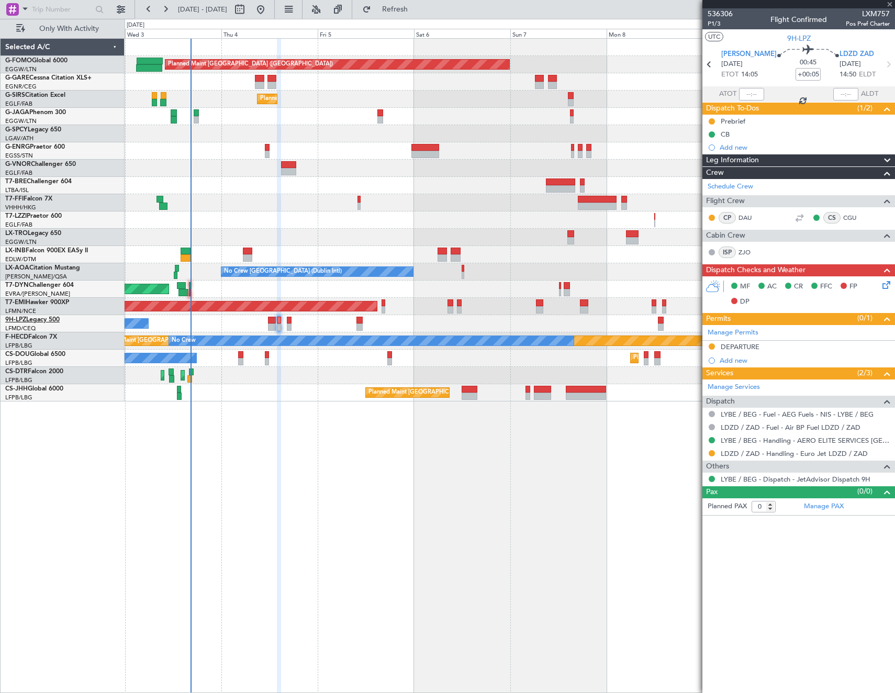
type input "+00:10"
type input "2"
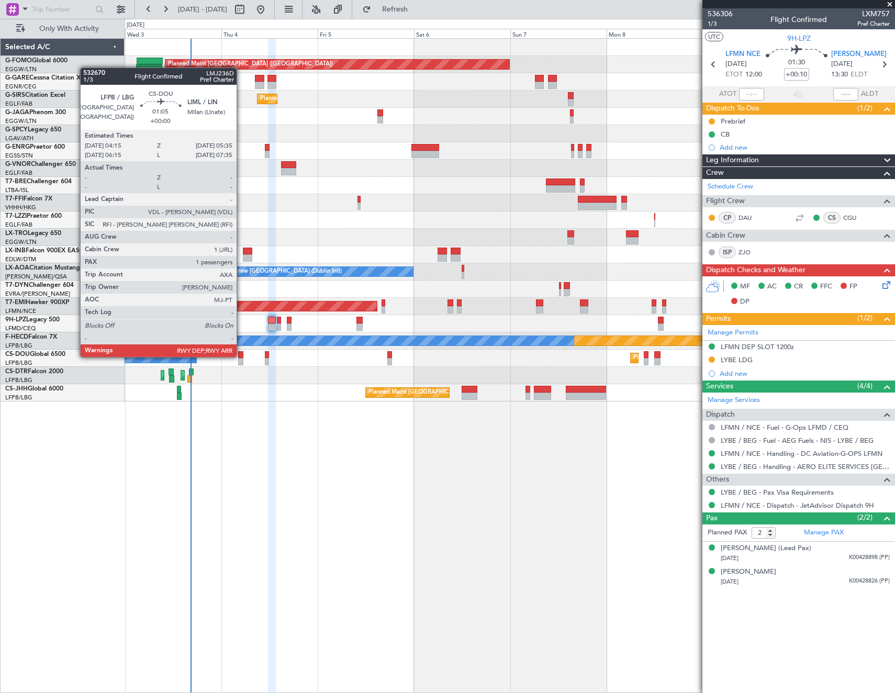
click at [241, 356] on div at bounding box center [241, 354] width 6 height 7
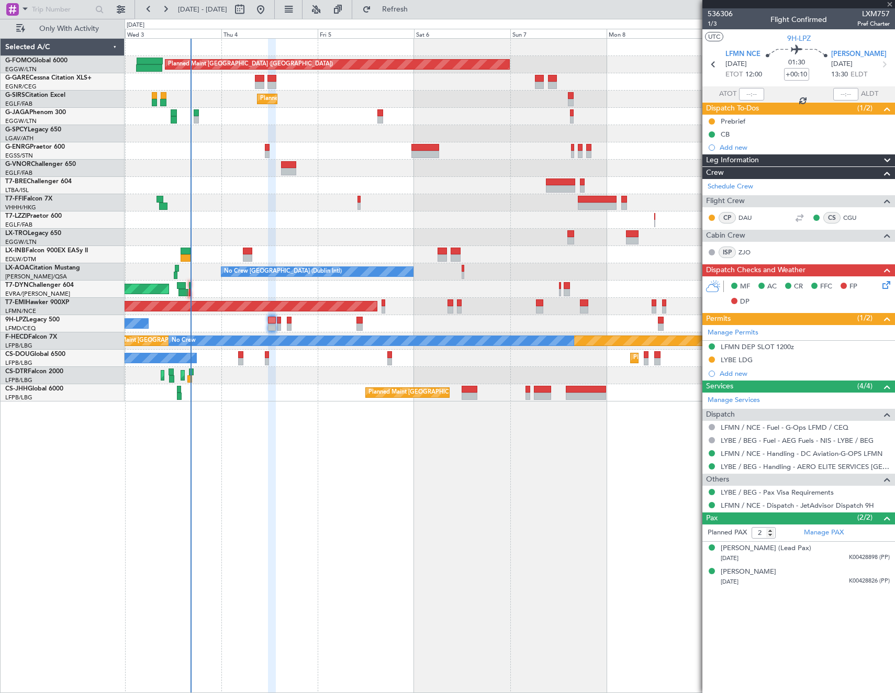
type input "1"
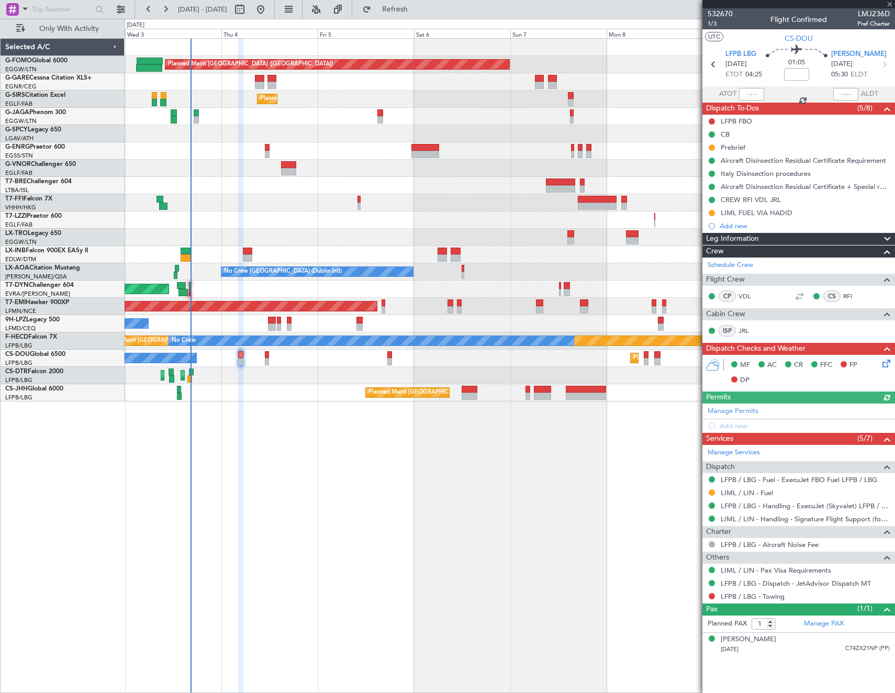
click at [707, 593] on nimbus-traffic-light at bounding box center [711, 596] width 8 height 8
click at [711, 594] on button at bounding box center [711, 596] width 6 height 6
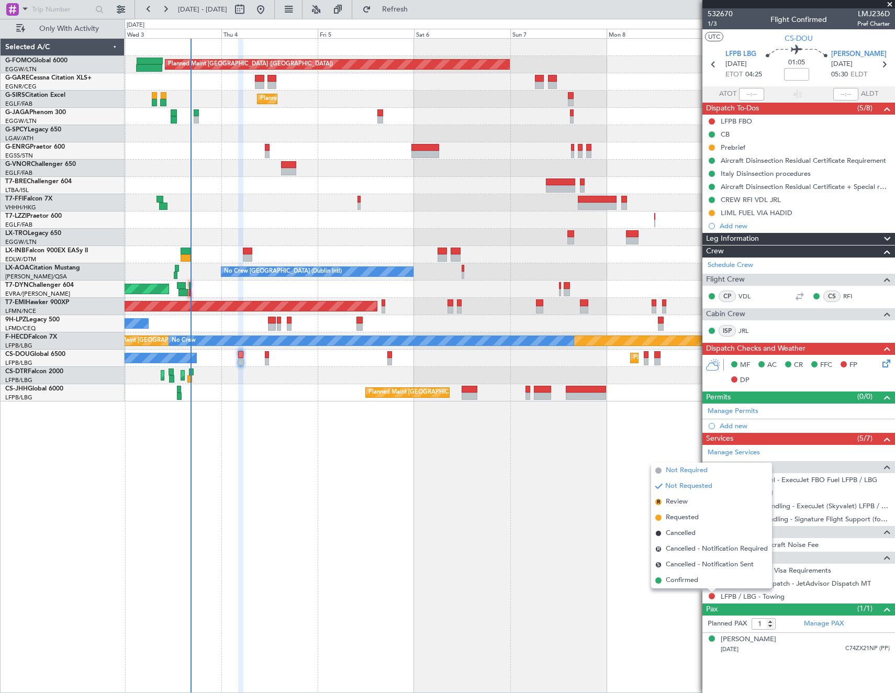
click at [686, 469] on span "Not Required" at bounding box center [686, 470] width 42 height 10
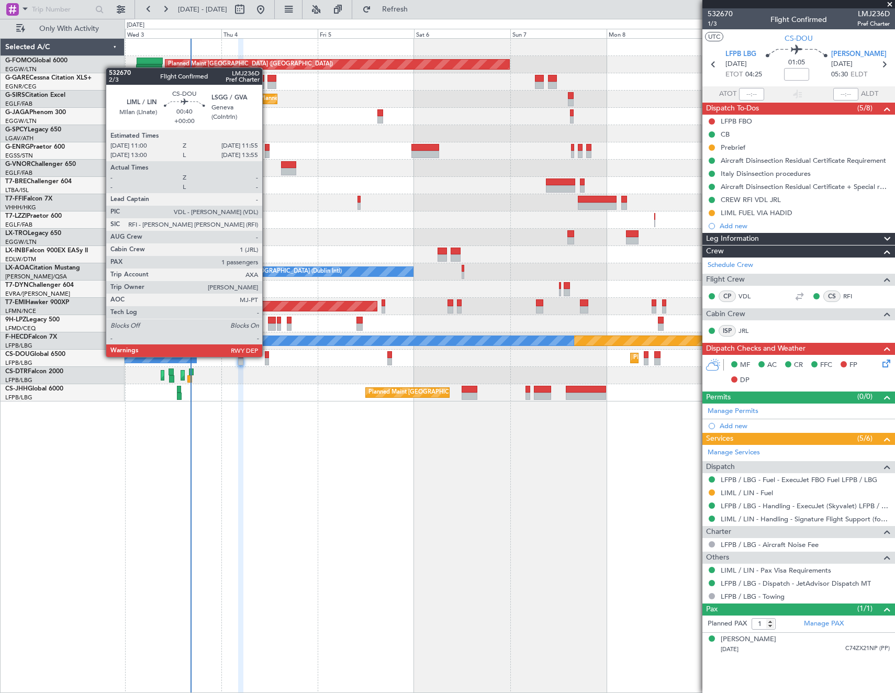
click at [267, 356] on div at bounding box center [267, 354] width 4 height 7
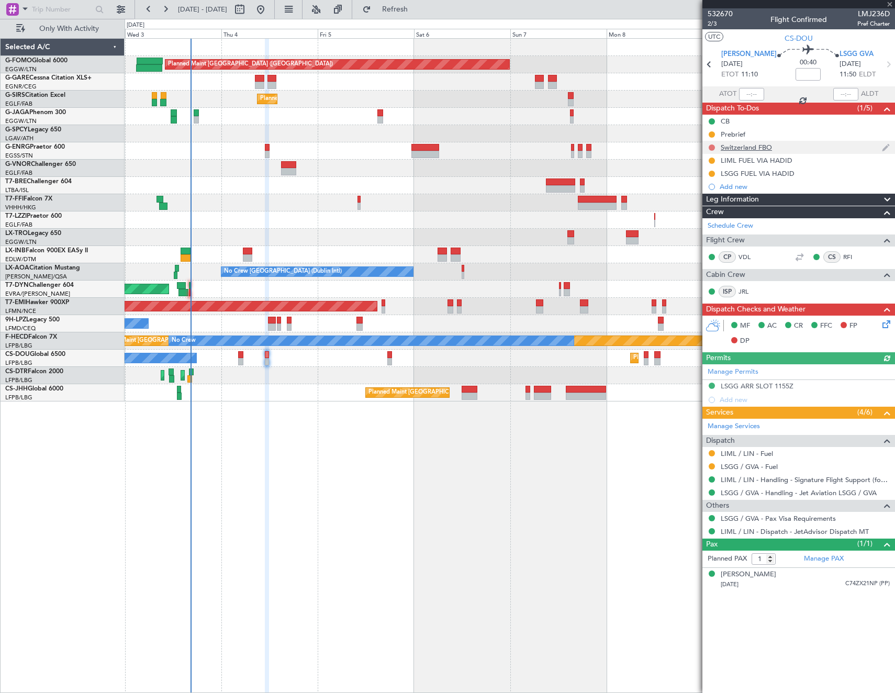
click at [709, 145] on button at bounding box center [711, 147] width 6 height 6
click at [711, 211] on span "Cancelled" at bounding box center [714, 209] width 30 height 10
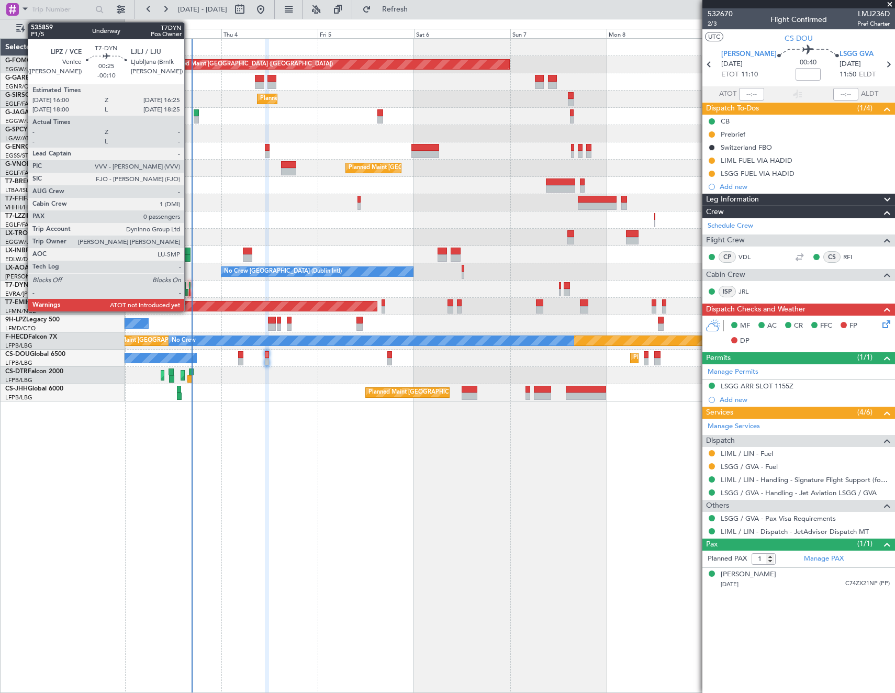
click at [189, 284] on div at bounding box center [190, 285] width 2 height 7
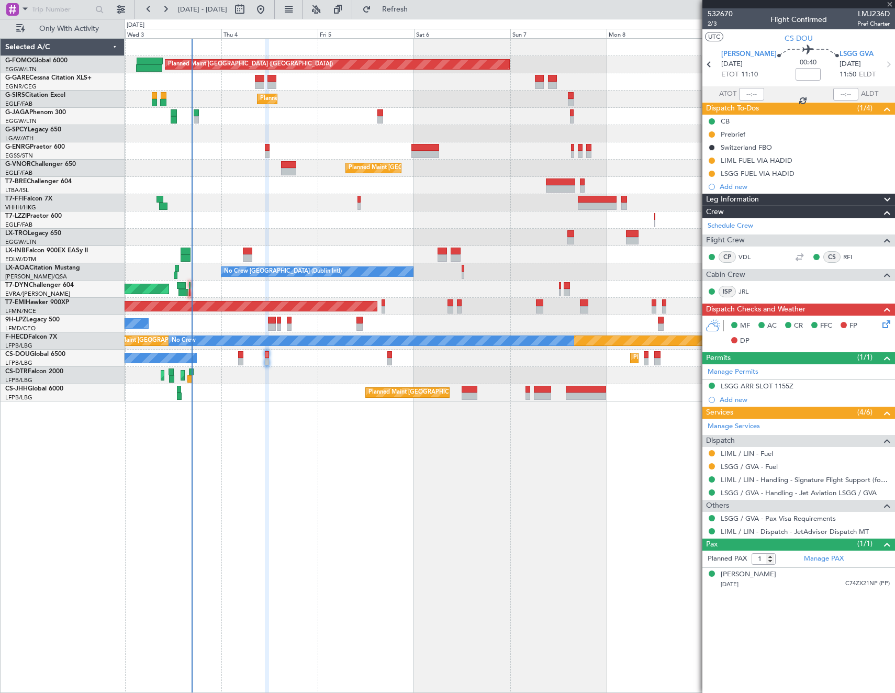
type input "-00:10"
type input "0"
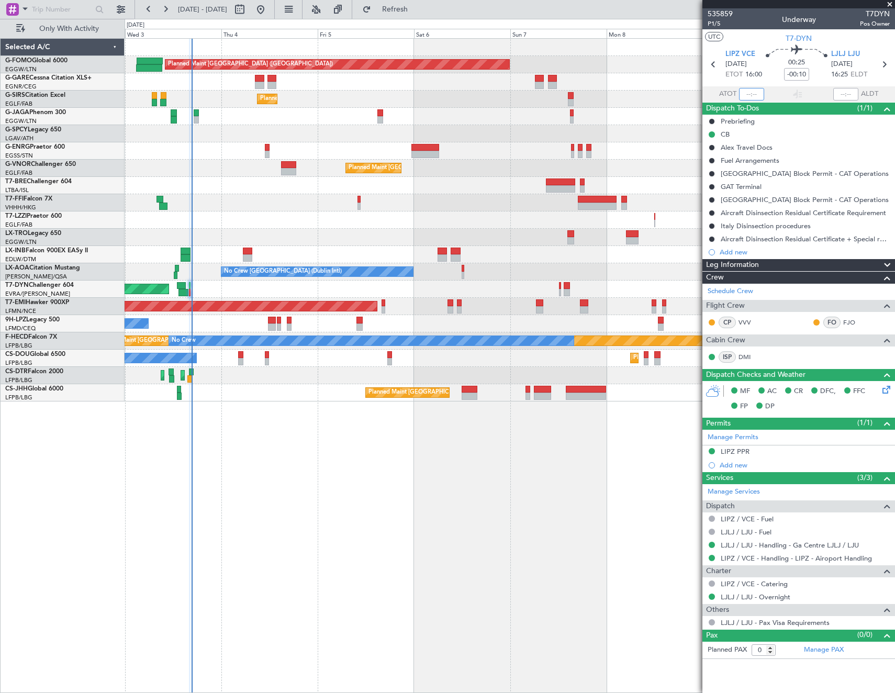
click at [752, 95] on input "text" at bounding box center [751, 94] width 25 height 13
click at [760, 36] on section "UTC T7-DYN" at bounding box center [798, 37] width 193 height 16
type input "16:29"
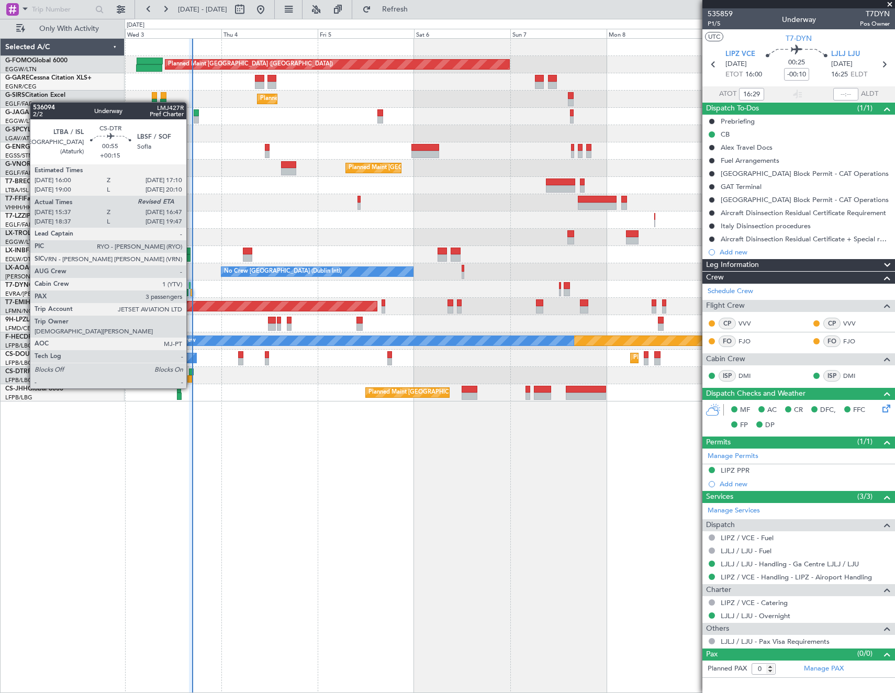
click at [191, 378] on div at bounding box center [189, 378] width 5 height 7
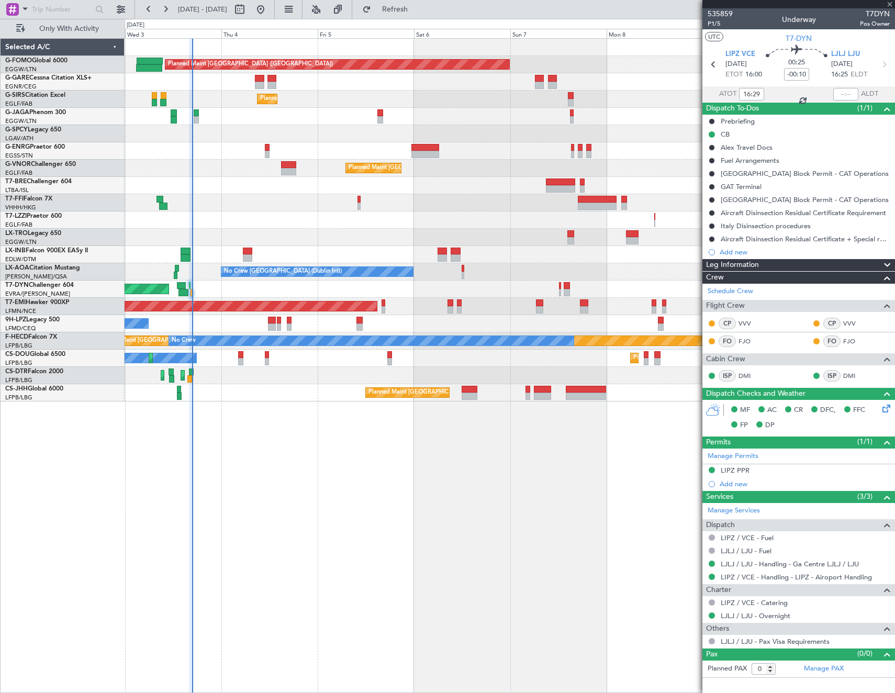
type input "+00:15"
type input "15:47"
type input "3"
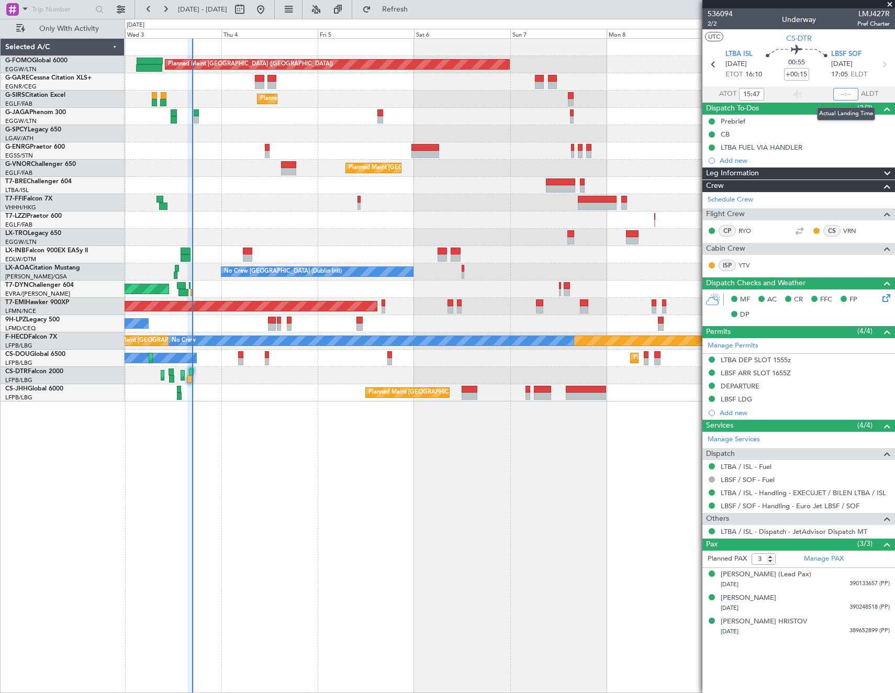
click at [846, 94] on input "text" at bounding box center [845, 94] width 25 height 13
click at [862, 41] on section "UTC CS-DTR" at bounding box center [798, 37] width 193 height 16
type input "16:43"
